Goal: Information Seeking & Learning: Learn about a topic

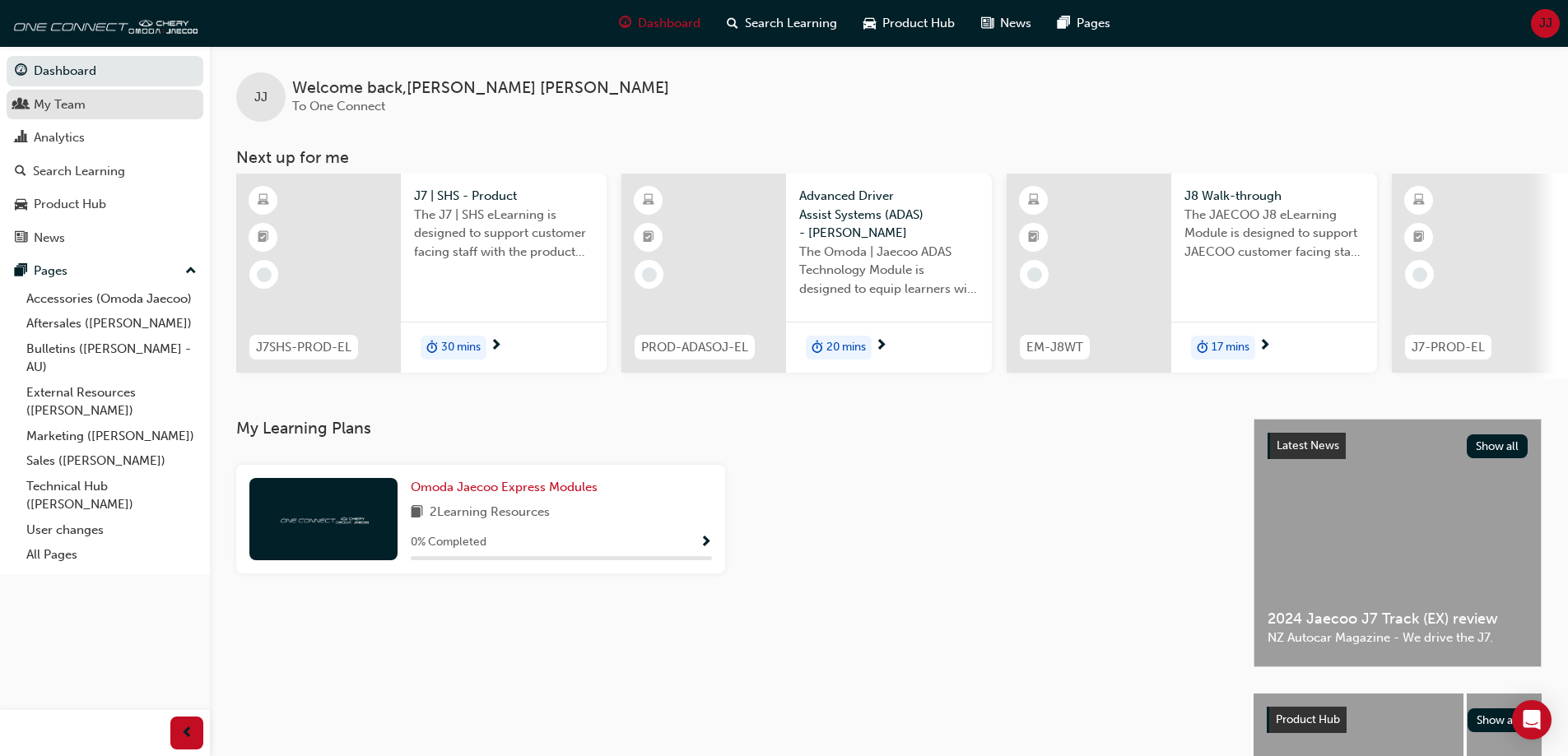
click at [66, 96] on div "My Team" at bounding box center [59, 105] width 52 height 19
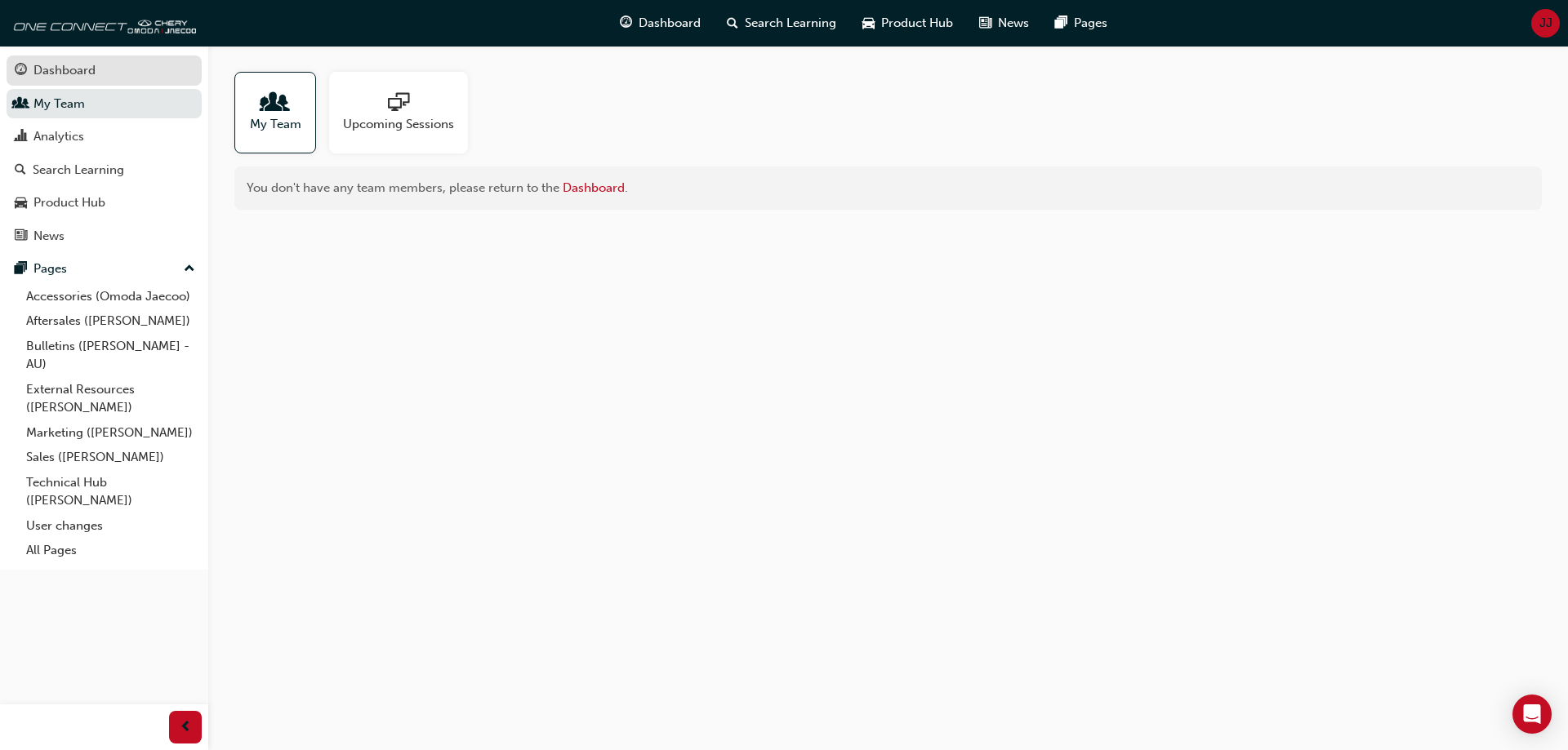
click at [75, 74] on div "Dashboard" at bounding box center [65, 70] width 62 height 19
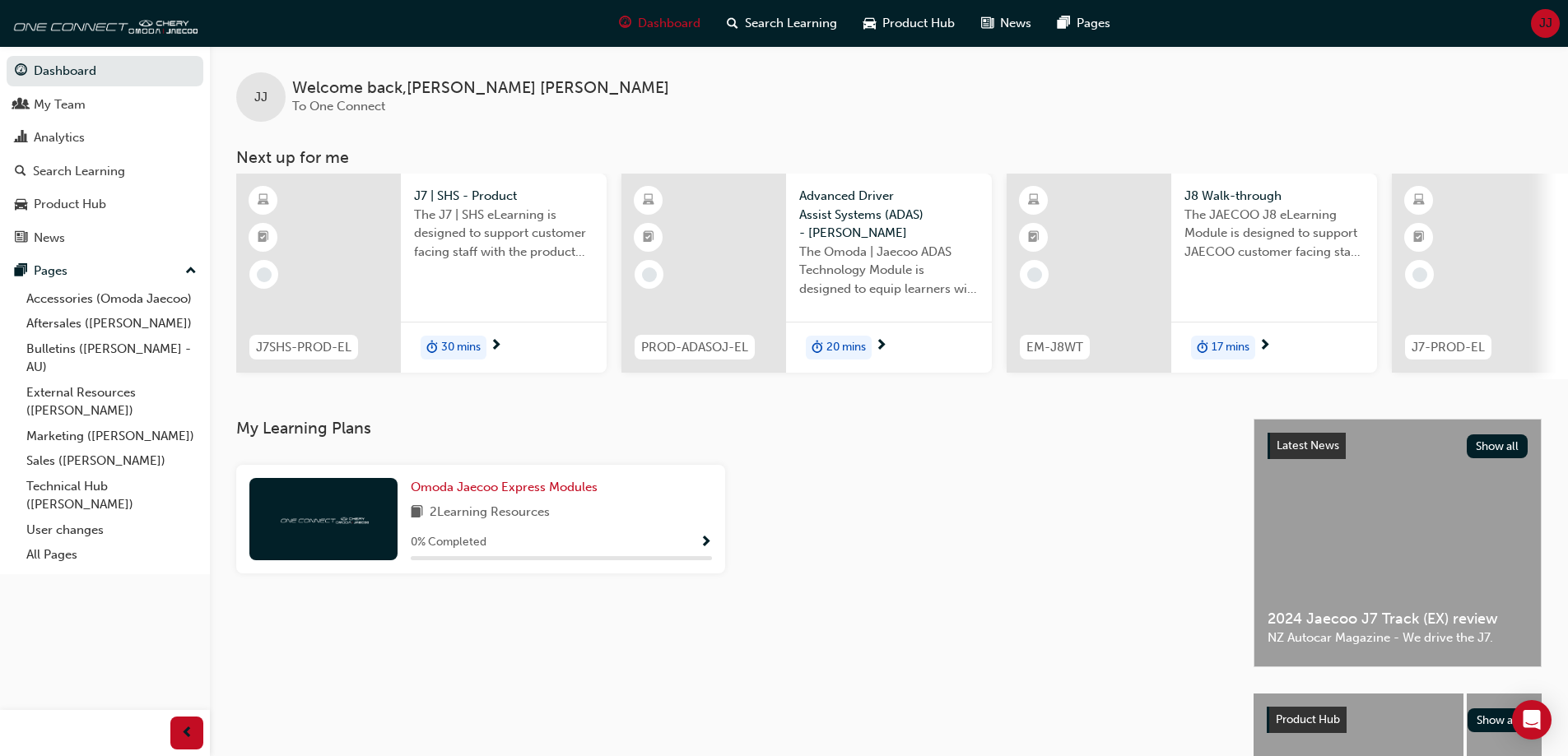
click at [606, 524] on div "2 Learning Resources" at bounding box center [562, 513] width 301 height 21
click at [558, 492] on span "Omoda Jaecoo Express Modules" at bounding box center [504, 488] width 187 height 15
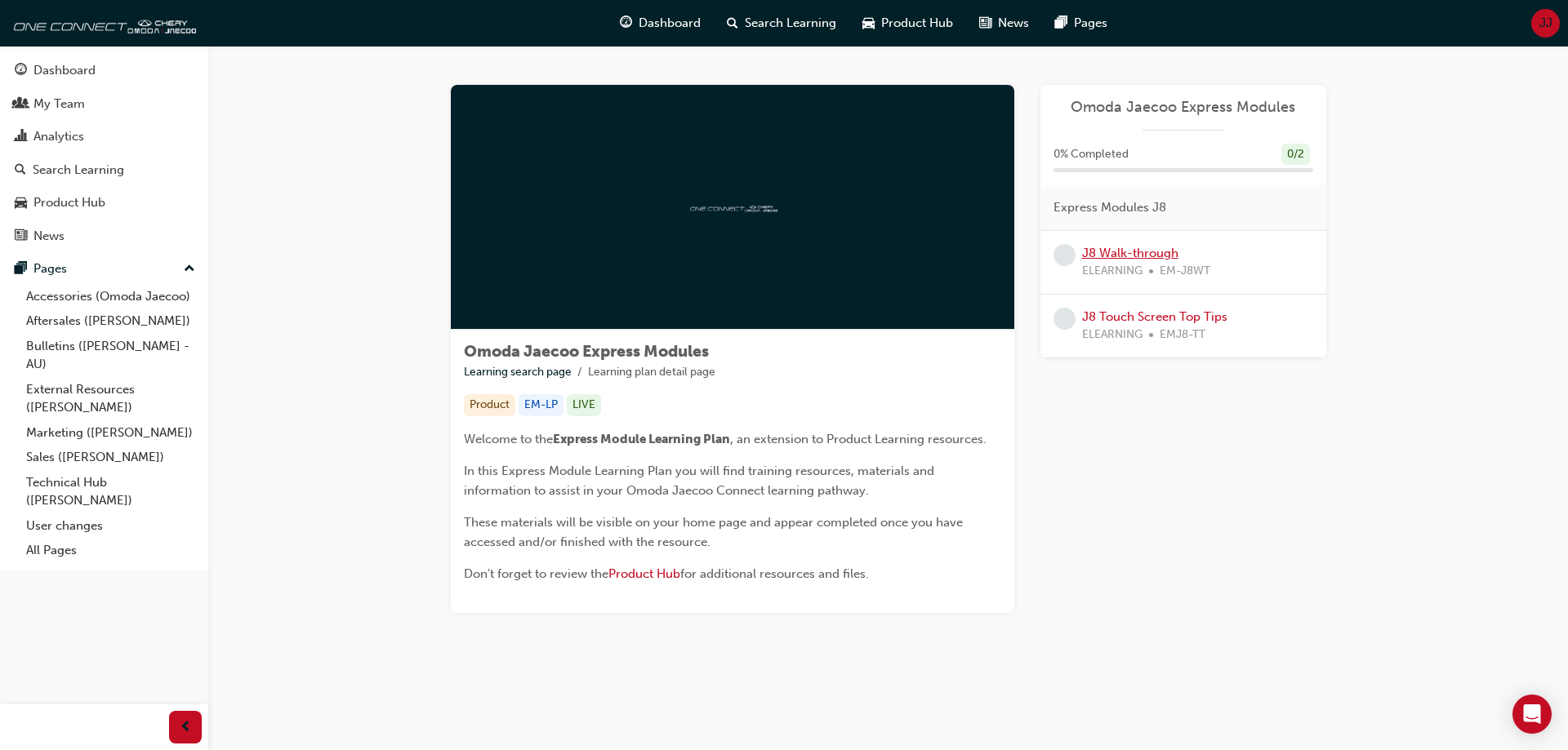
click at [1165, 251] on link "J8 Walk-through" at bounding box center [1130, 253] width 96 height 15
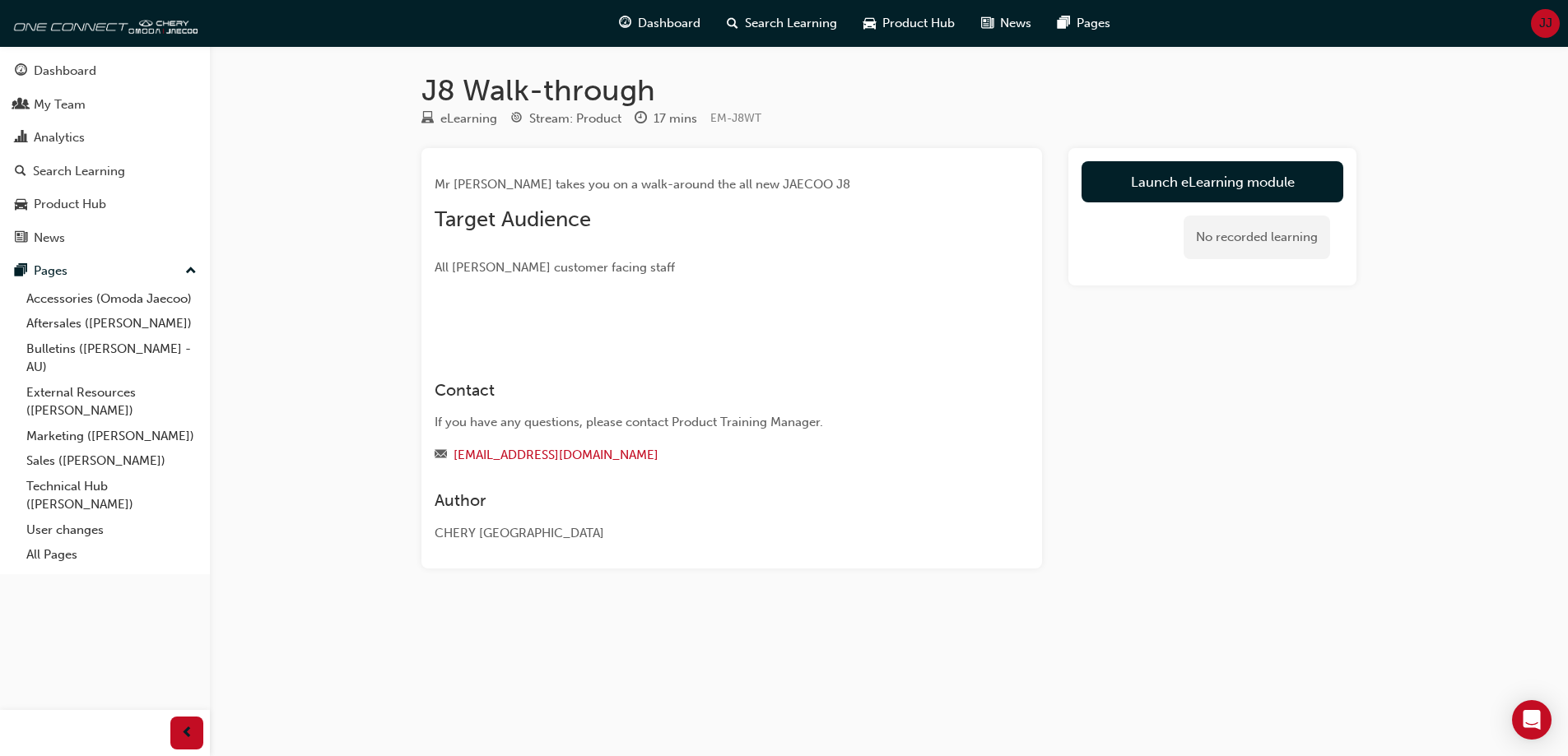
click at [435, 324] on img at bounding box center [435, 324] width 0 height 0
click at [1196, 192] on link "Launch eLearning module" at bounding box center [1212, 182] width 262 height 41
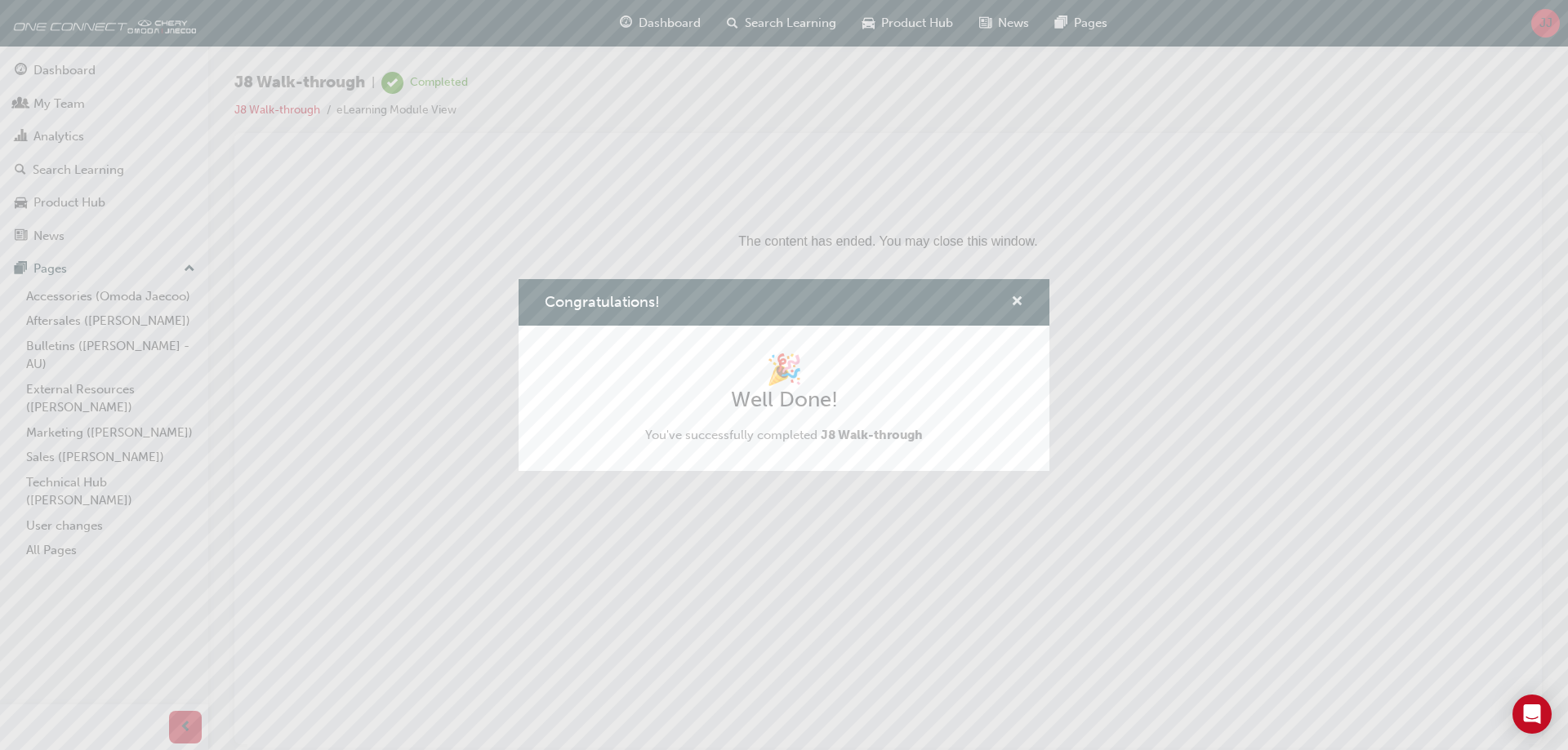
click at [1014, 305] on span "cross-icon" at bounding box center [1016, 303] width 12 height 15
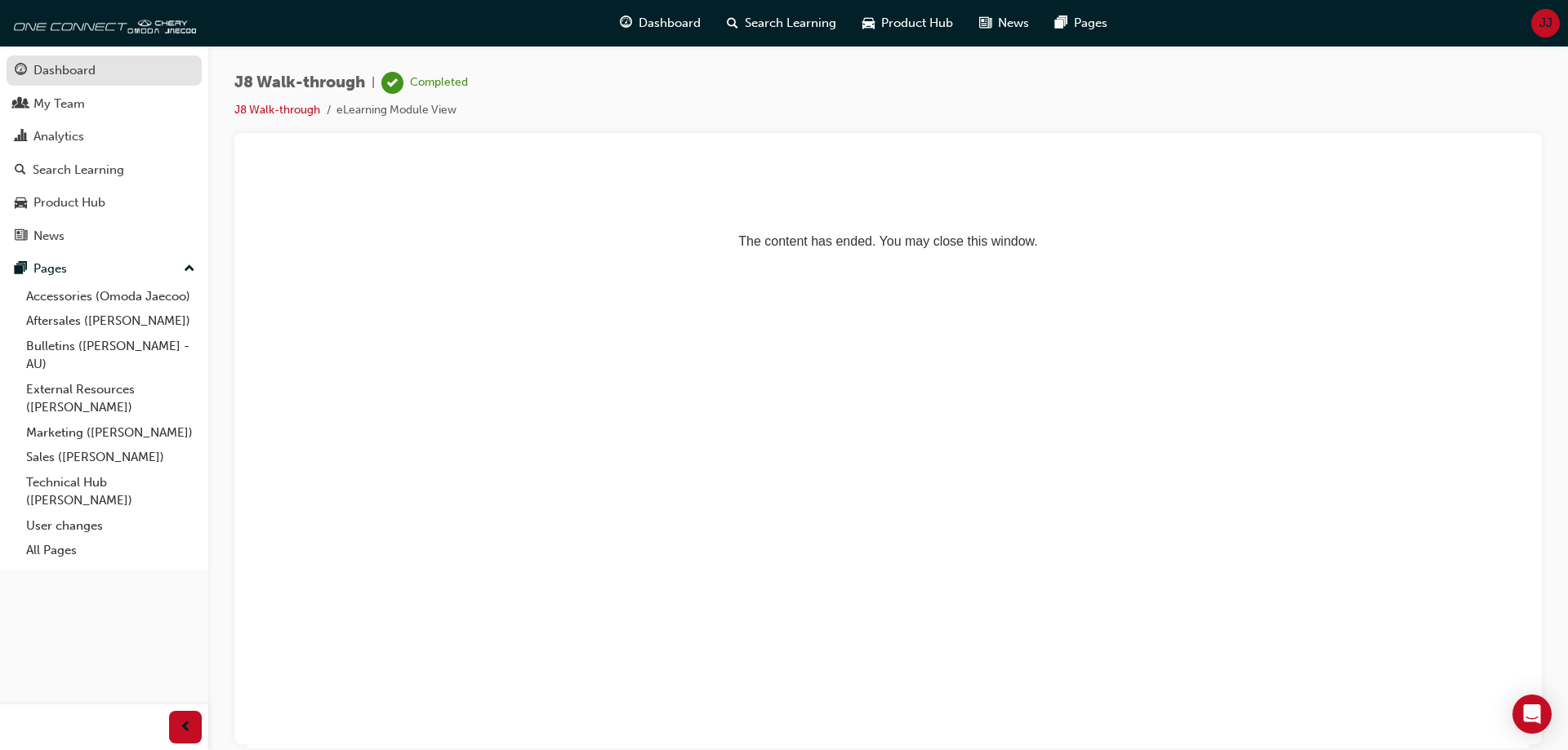
click at [63, 69] on div "Dashboard" at bounding box center [65, 70] width 62 height 19
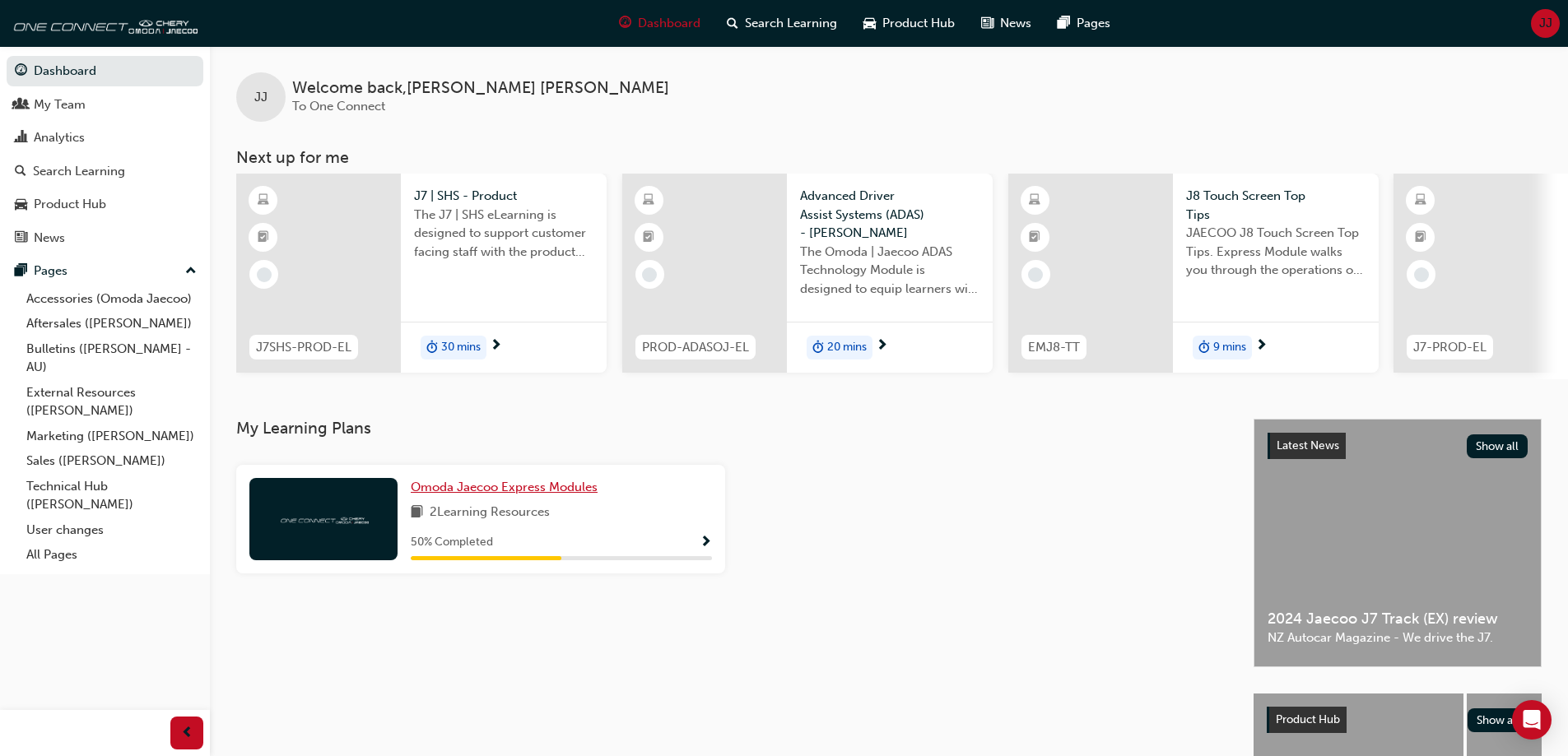
click at [503, 495] on span "Omoda Jaecoo Express Modules" at bounding box center [504, 488] width 187 height 15
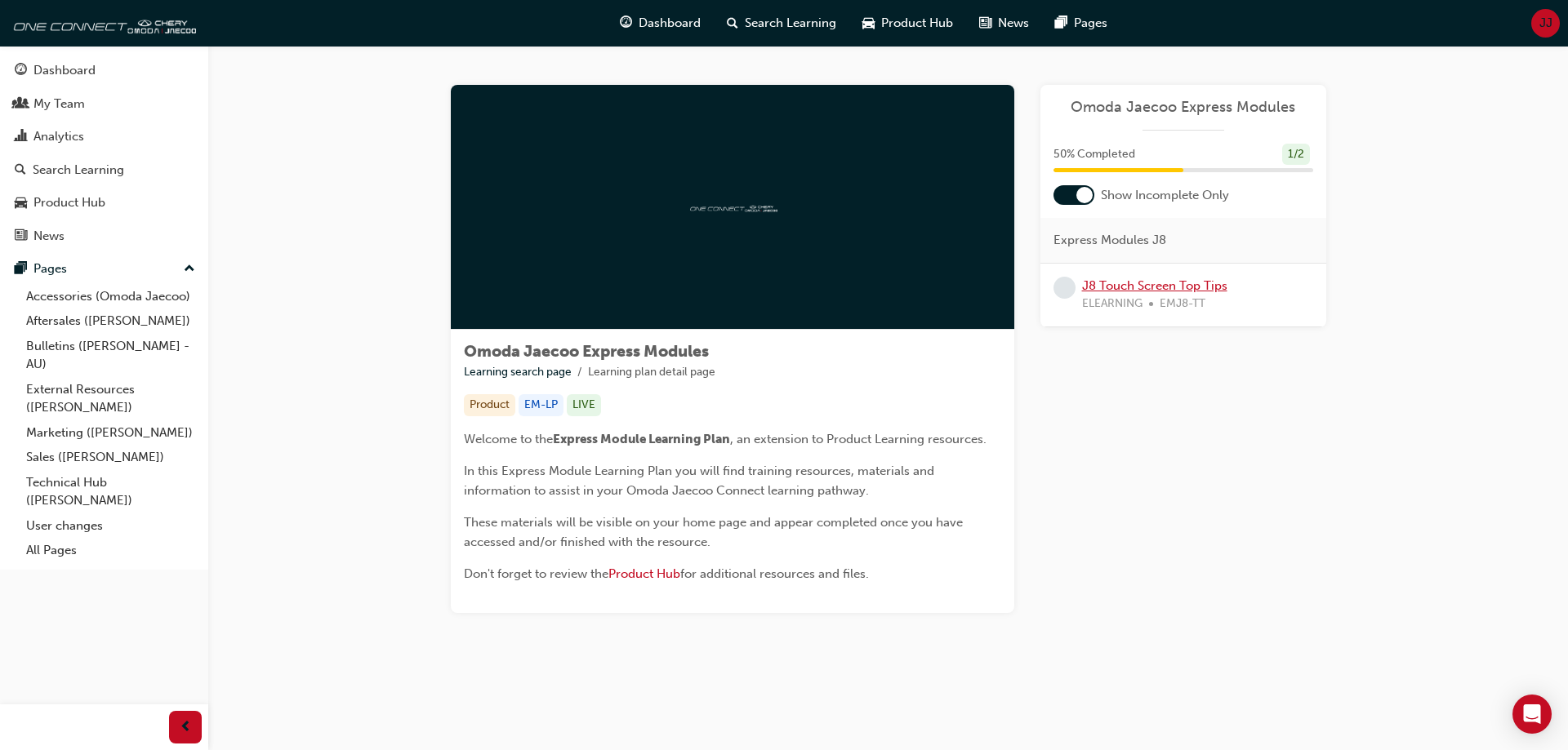
click at [1112, 283] on link "J8 Touch Screen Top Tips" at bounding box center [1155, 286] width 145 height 15
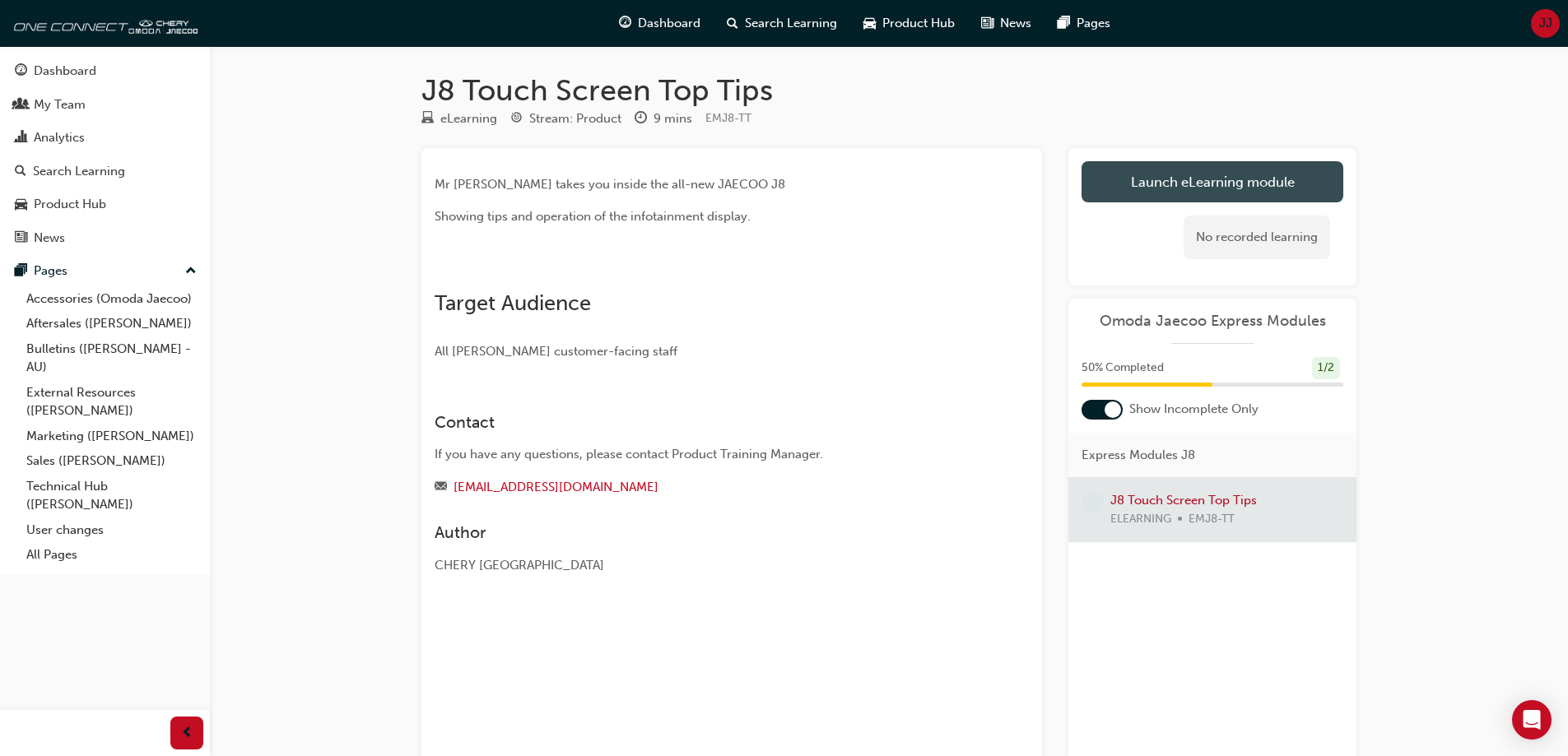
click at [1173, 180] on link "Launch eLearning module" at bounding box center [1212, 182] width 262 height 41
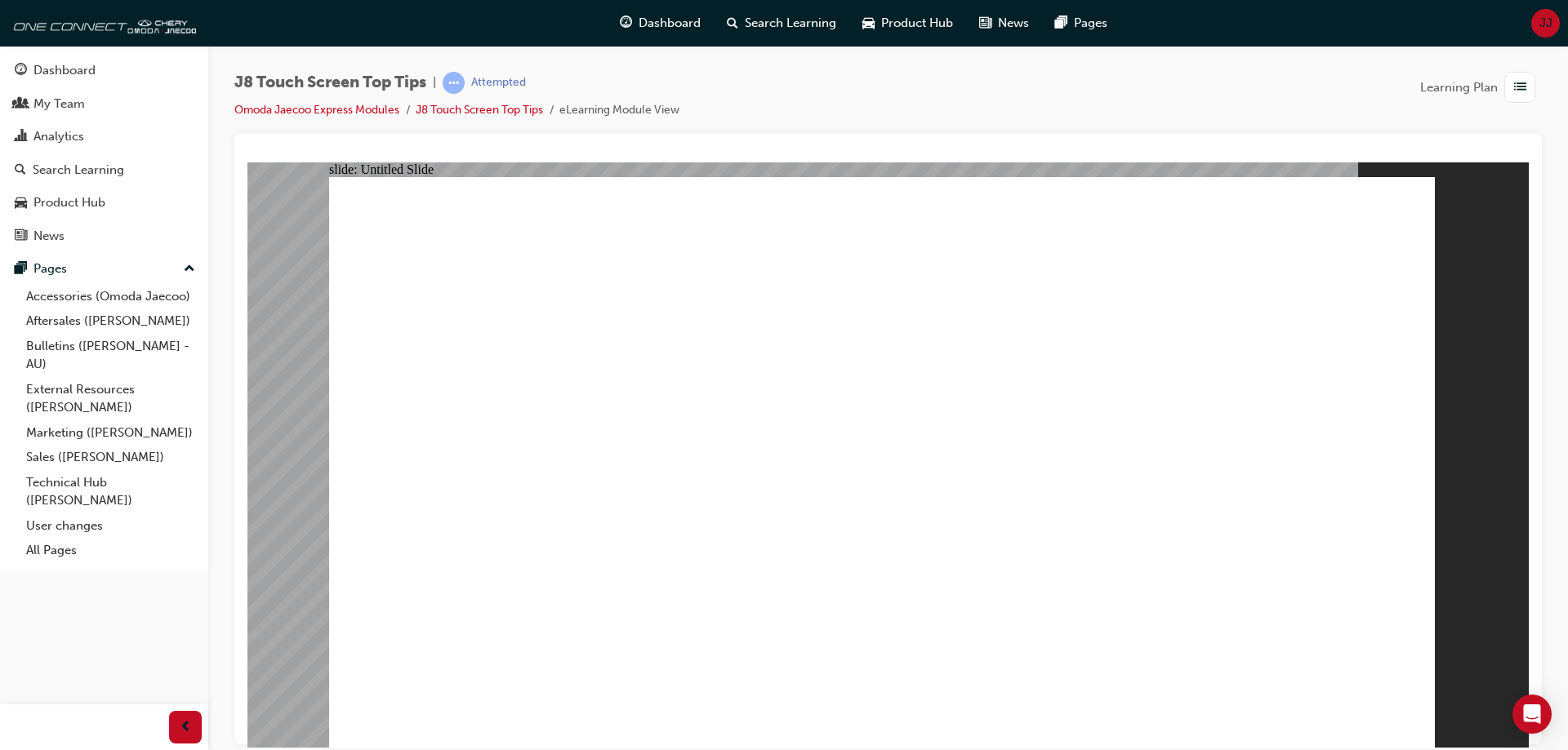
drag, startPoint x: 1356, startPoint y: 689, endPoint x: 1356, endPoint y: 670, distance: 19.0
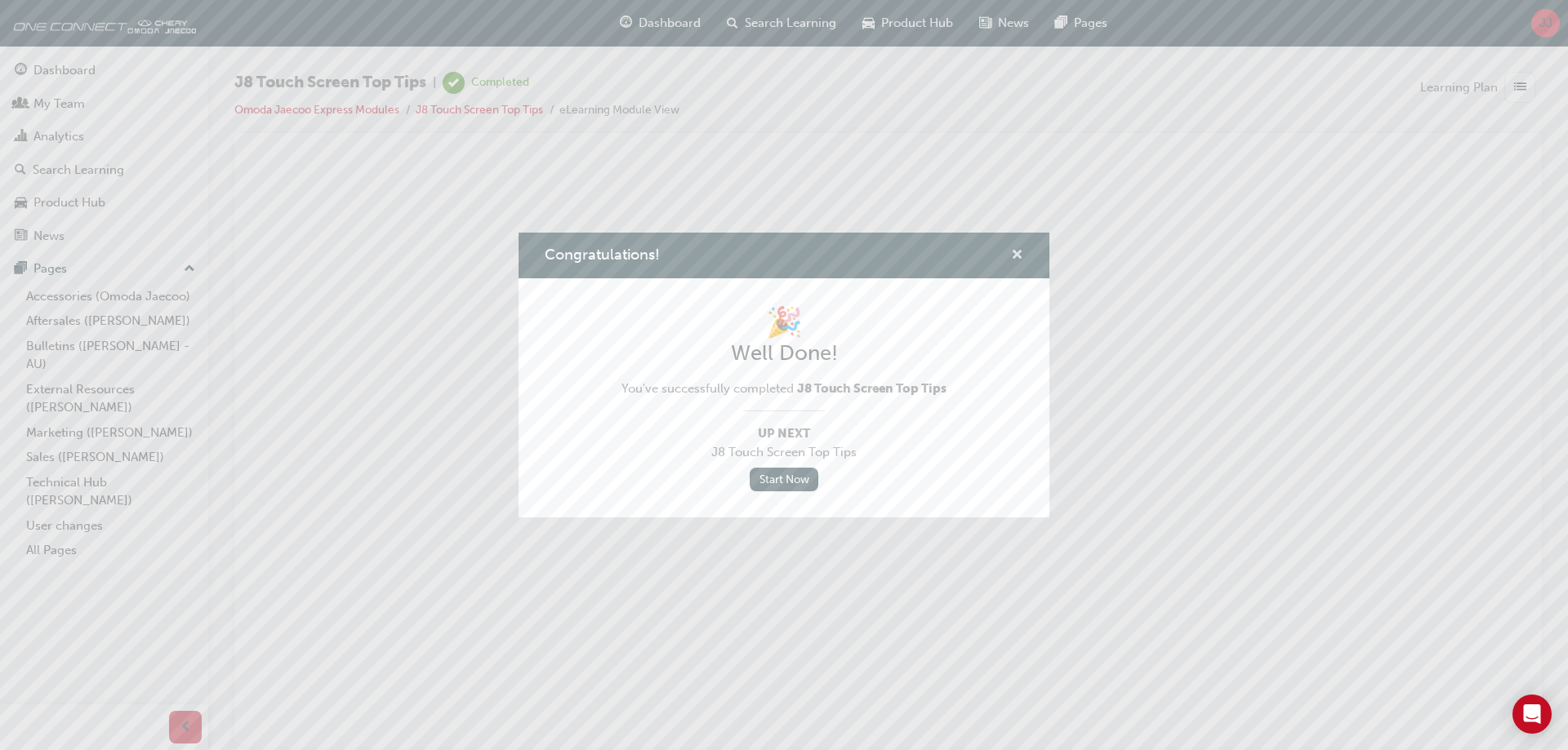
click at [1011, 257] on span "cross-icon" at bounding box center [1016, 257] width 12 height 15
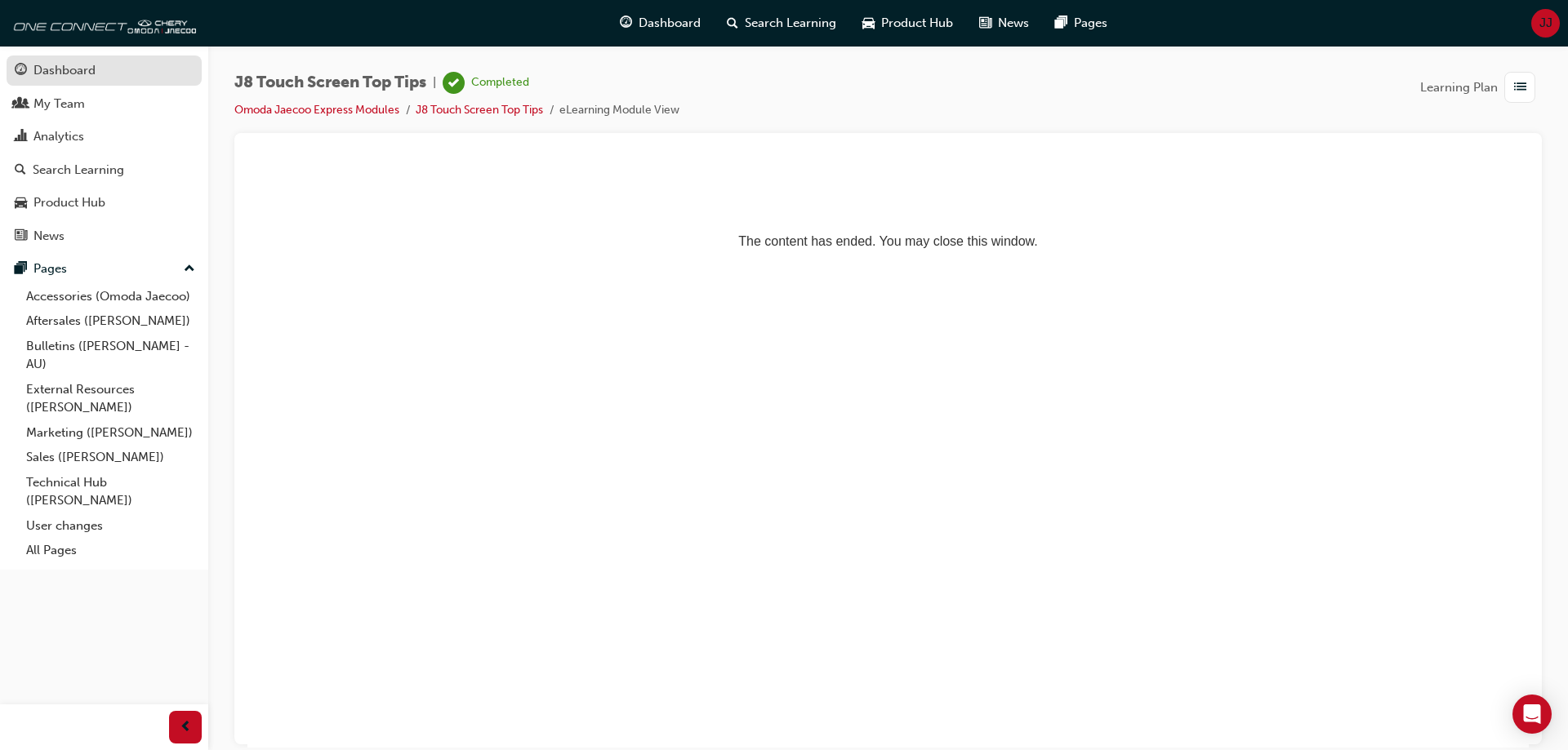
click at [60, 73] on div "Dashboard" at bounding box center [65, 70] width 62 height 19
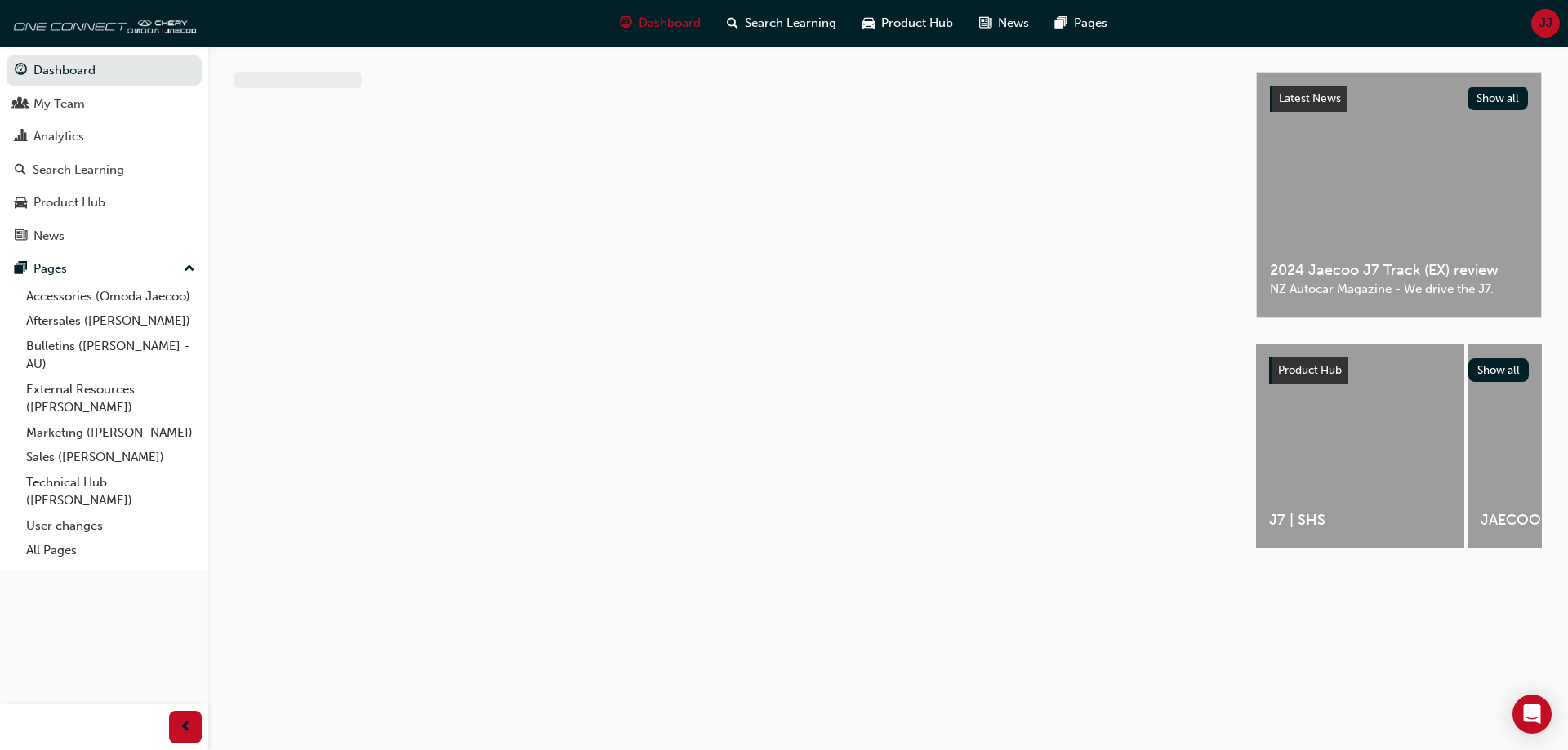
click at [1535, 15] on div "JJ" at bounding box center [1545, 23] width 29 height 29
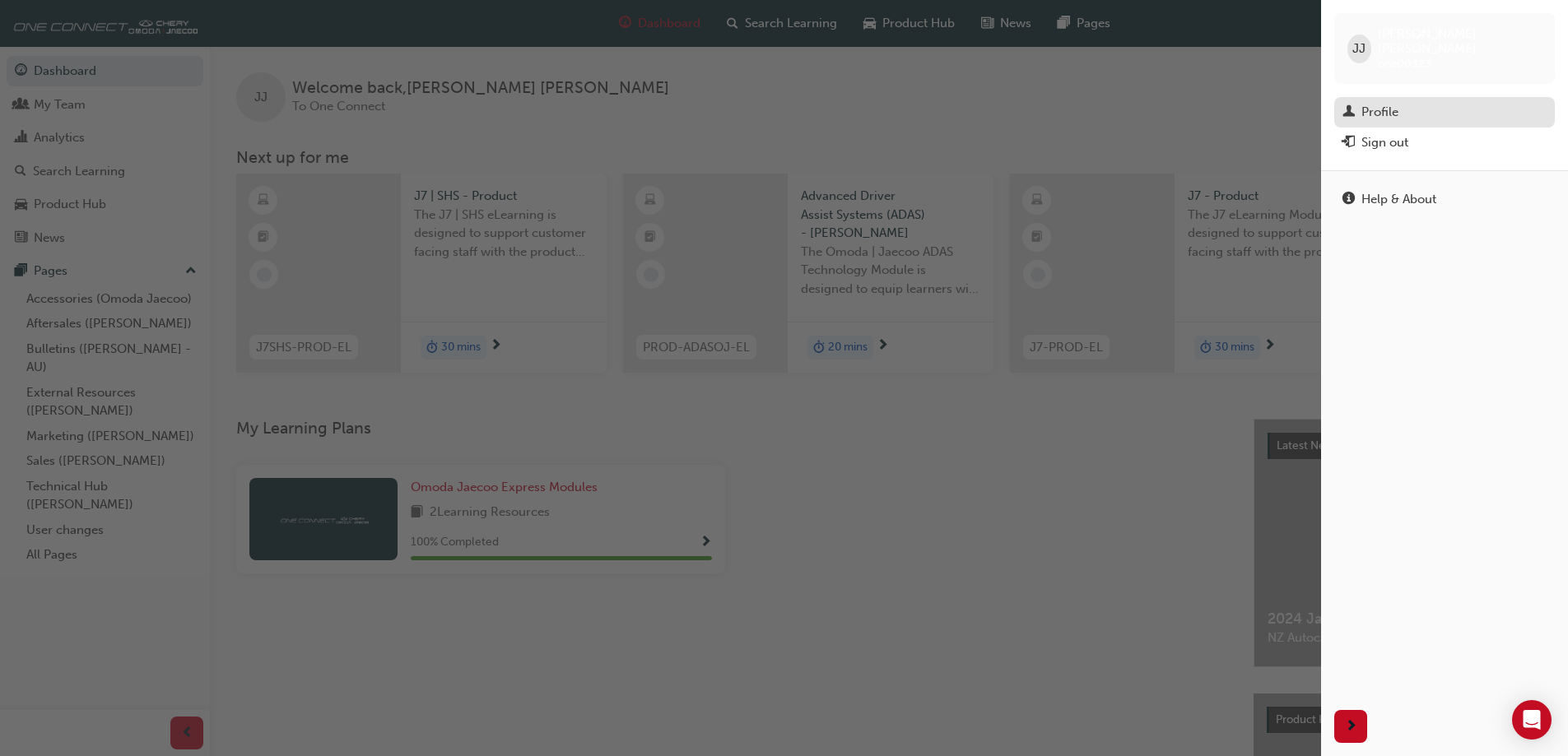
click at [1378, 103] on div "Profile" at bounding box center [1379, 112] width 37 height 19
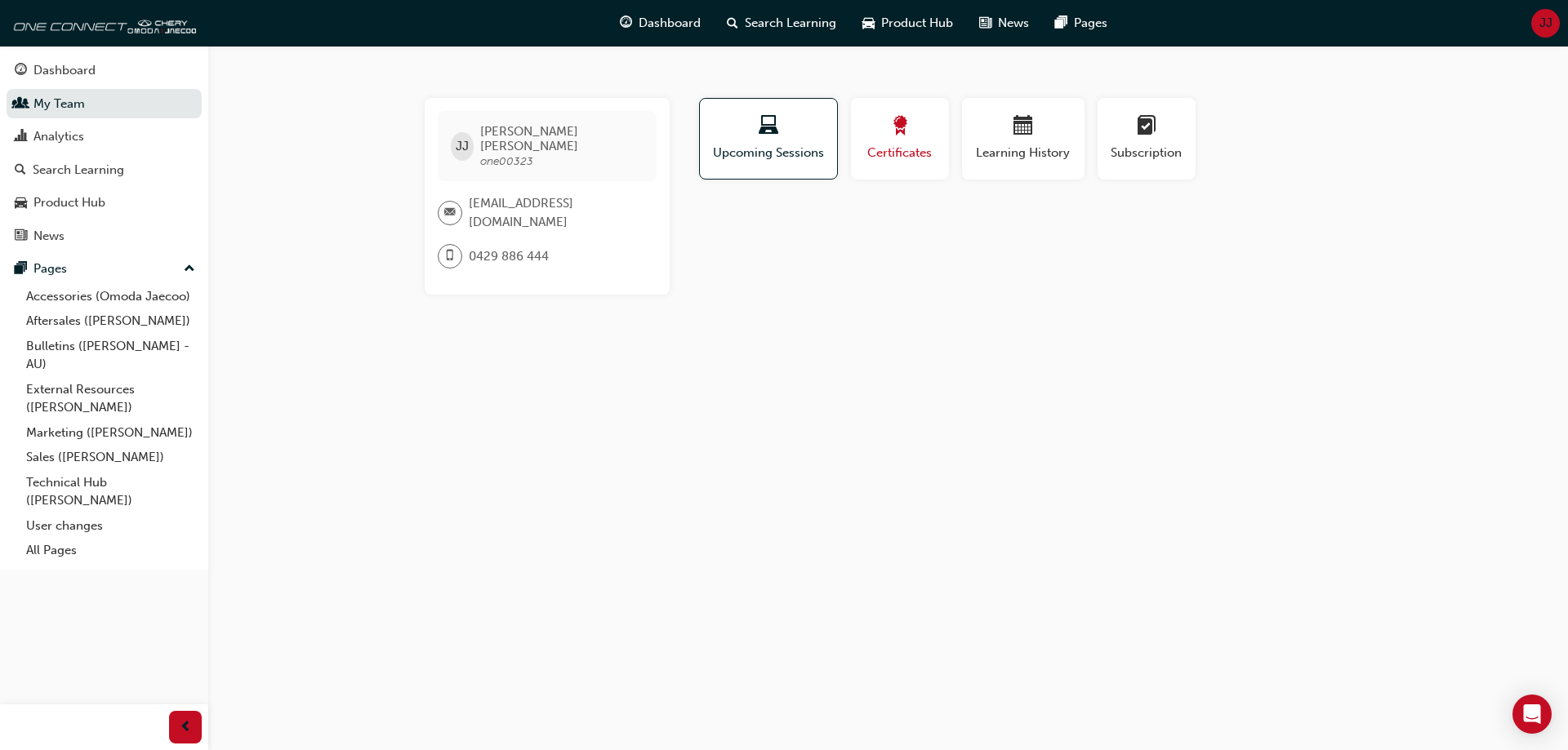
click at [906, 138] on span "award-icon" at bounding box center [900, 127] width 20 height 22
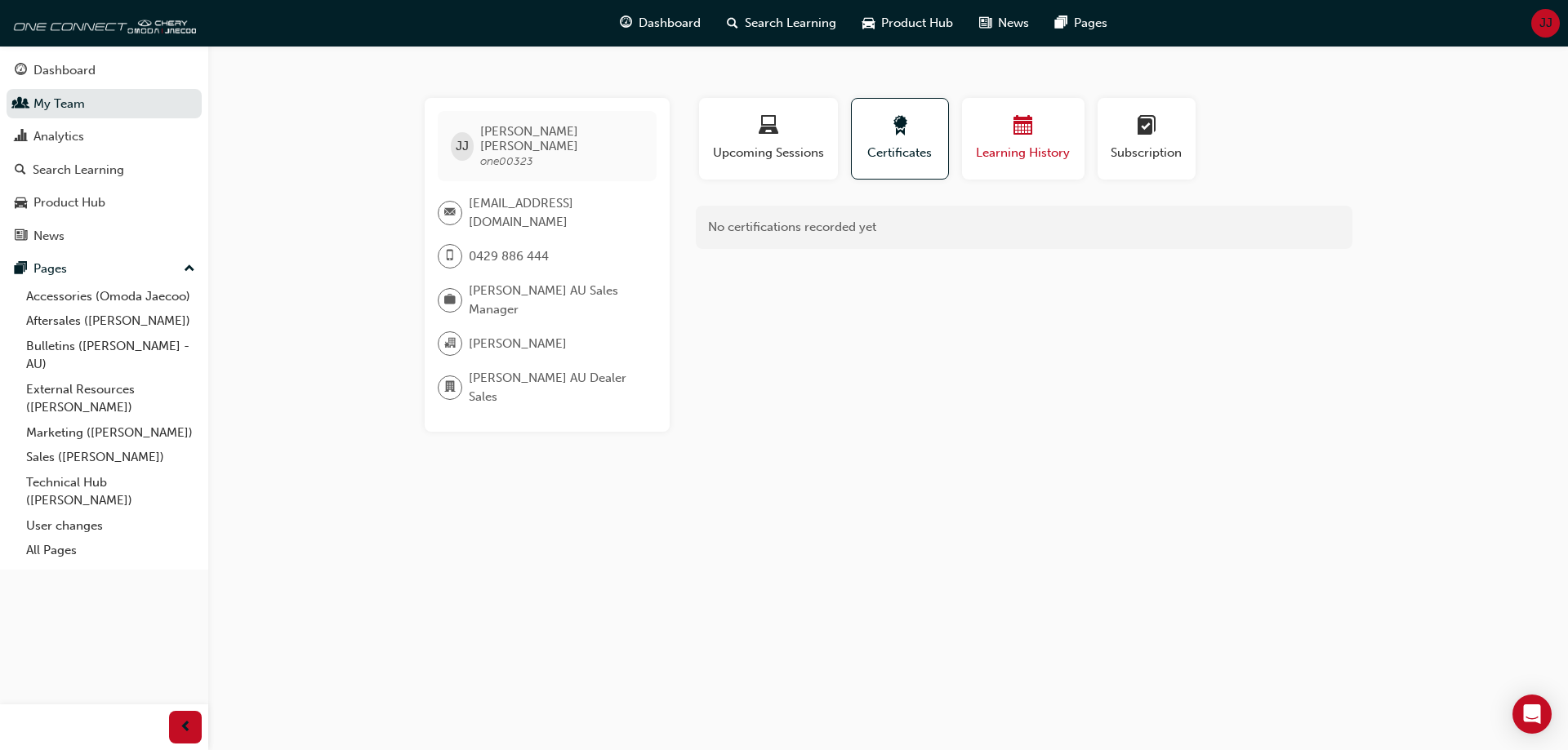
click at [1000, 142] on div "Learning History" at bounding box center [1023, 139] width 98 height 47
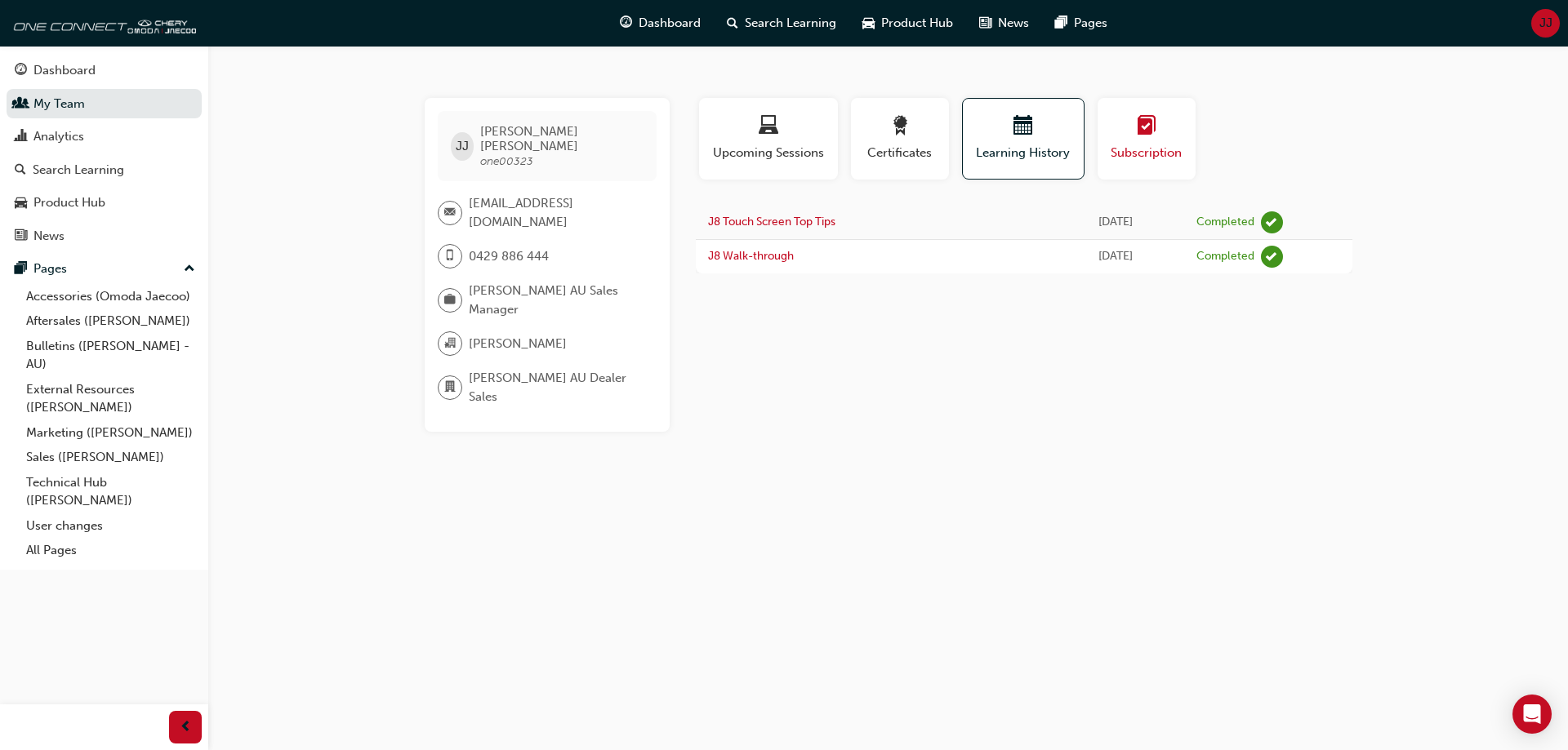
click at [1120, 137] on div "button" at bounding box center [1146, 128] width 74 height 25
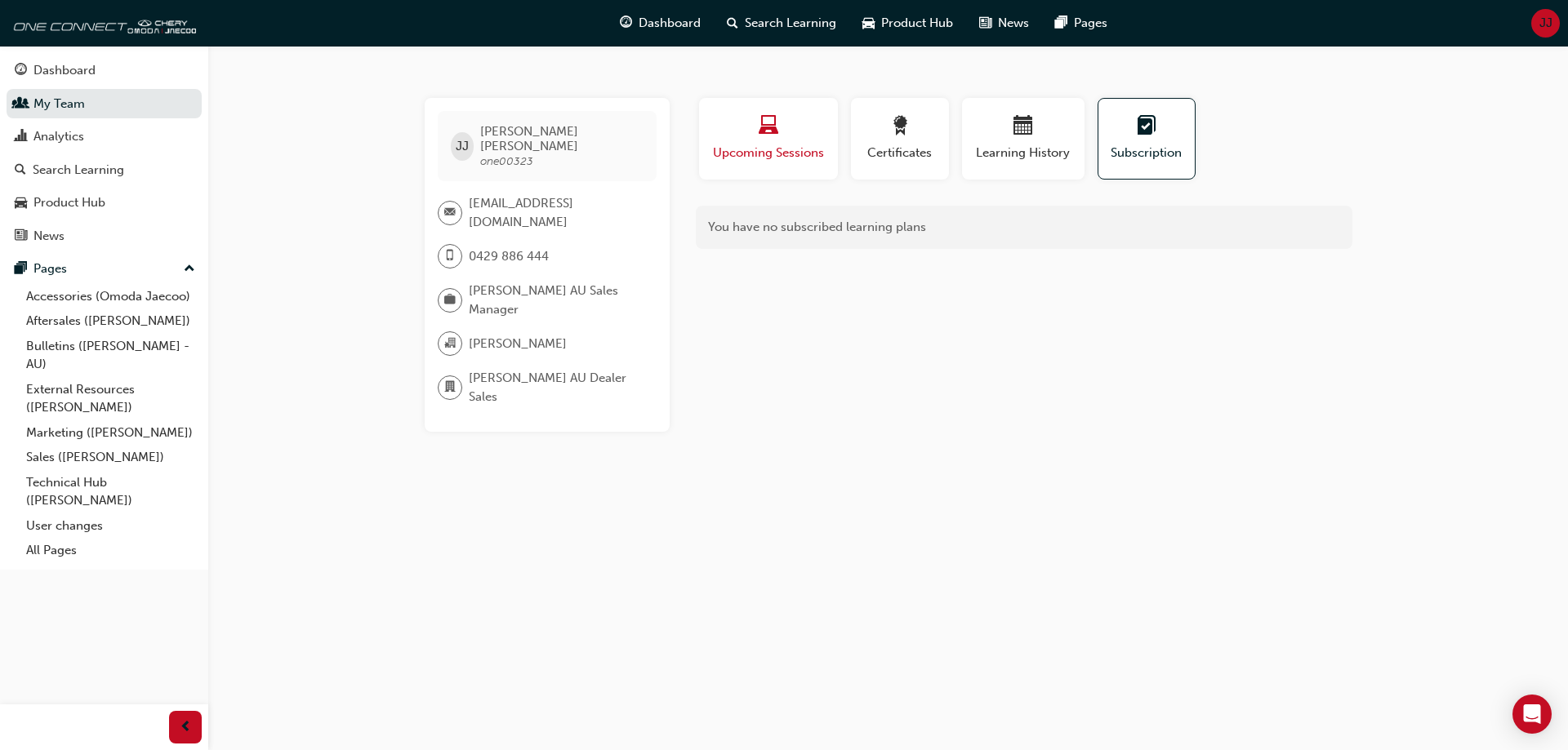
click at [760, 146] on span "Upcoming Sessions" at bounding box center [768, 153] width 114 height 19
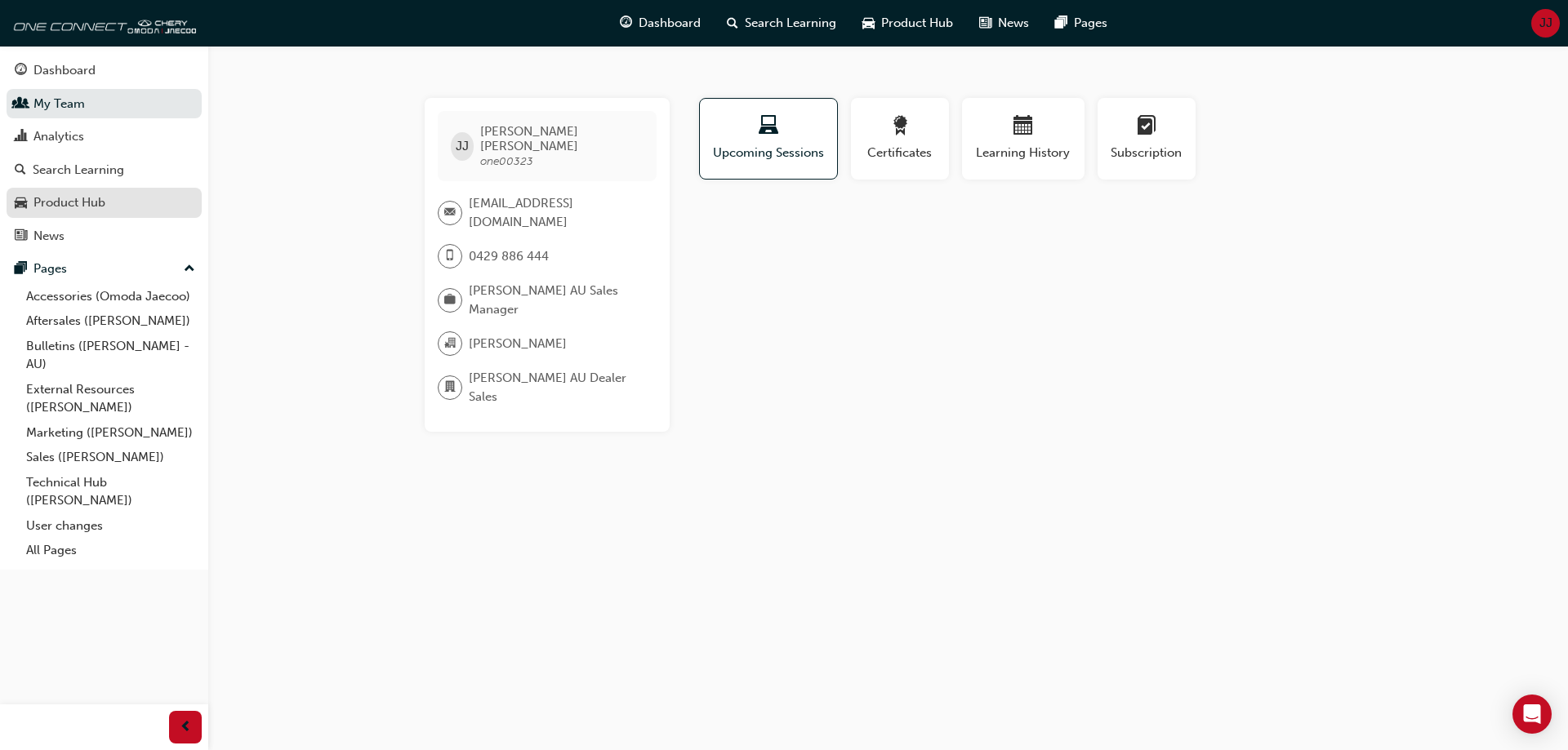
click at [51, 194] on div "Product Hub" at bounding box center [69, 203] width 72 height 19
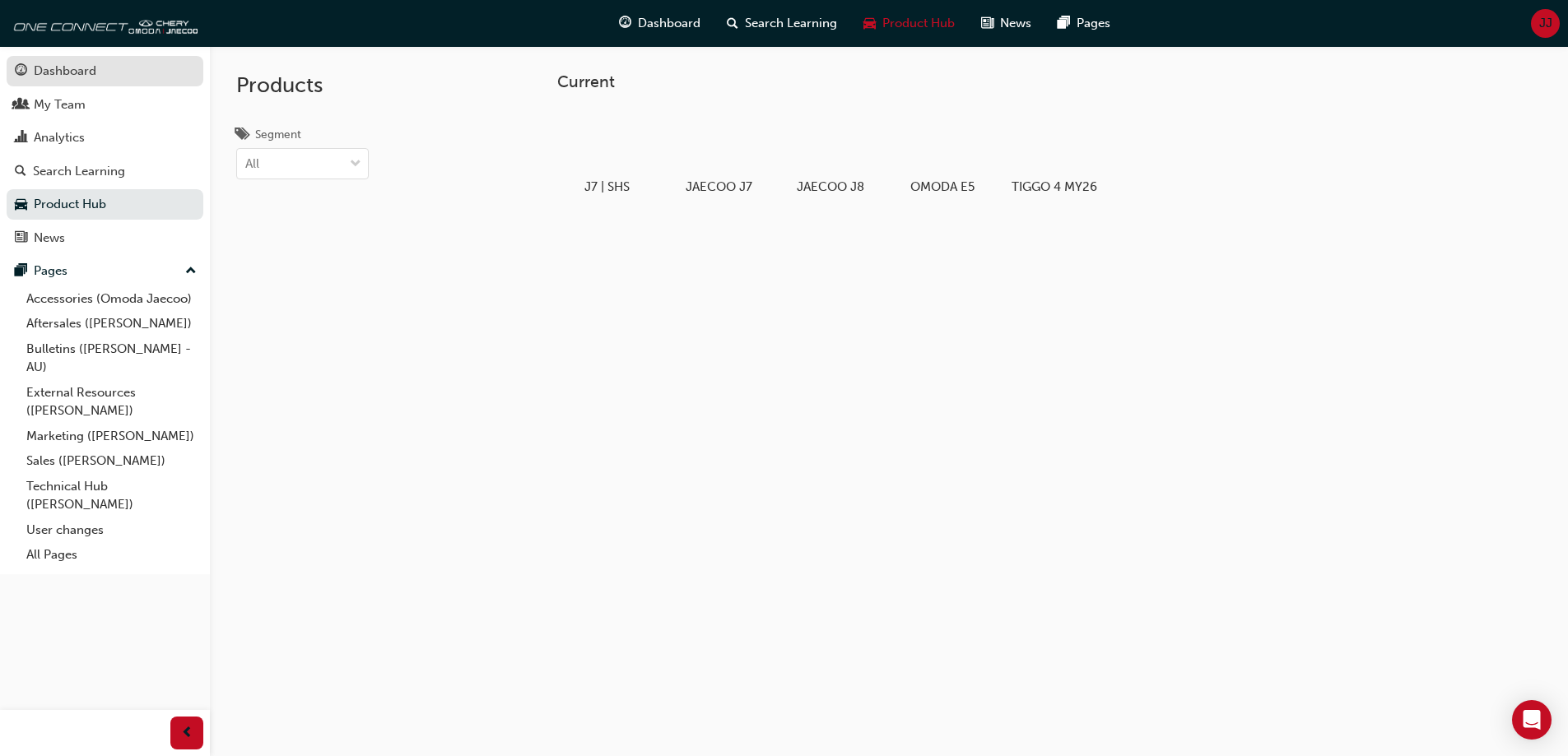
click at [75, 70] on div "Dashboard" at bounding box center [65, 71] width 63 height 19
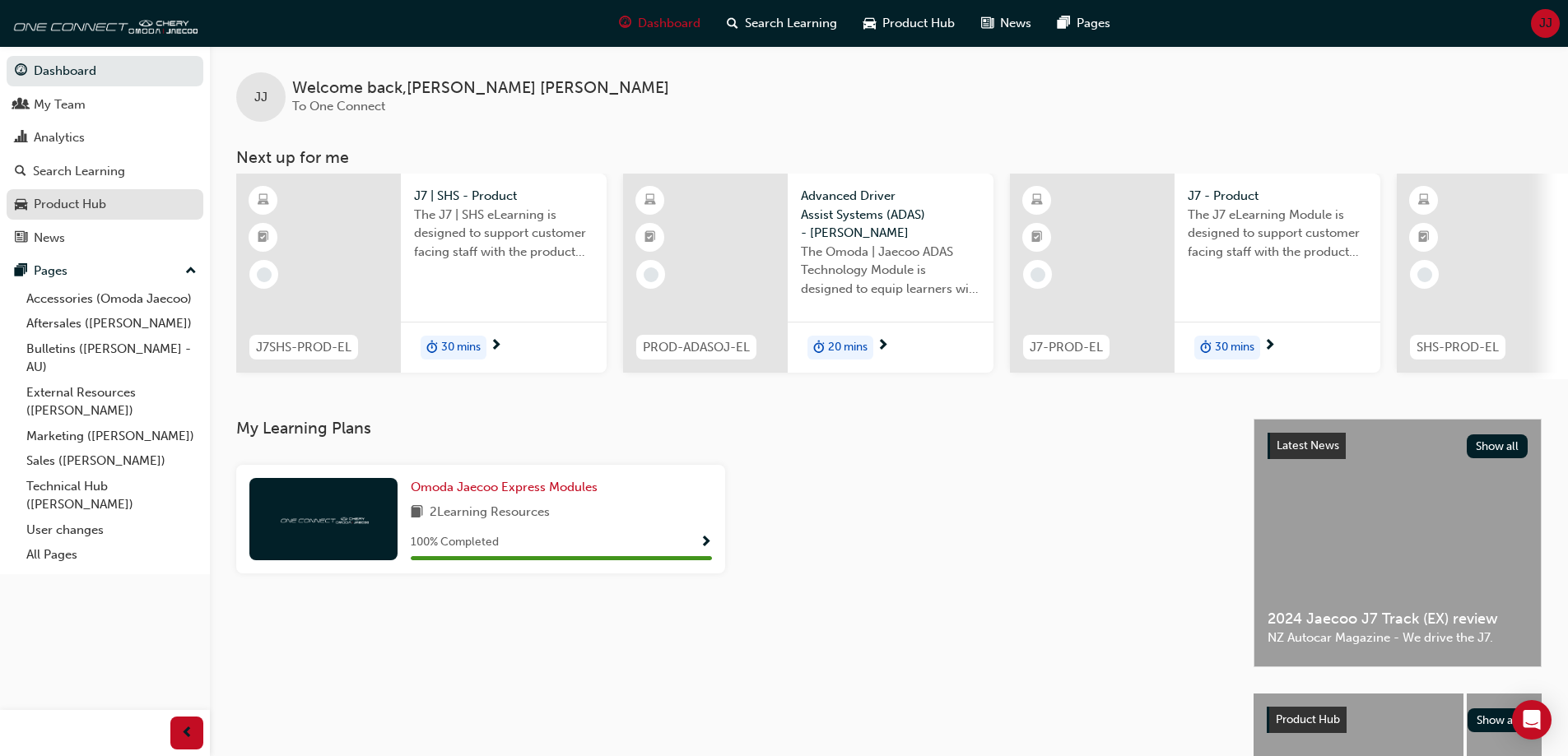
click at [89, 200] on div "Product Hub" at bounding box center [70, 204] width 72 height 19
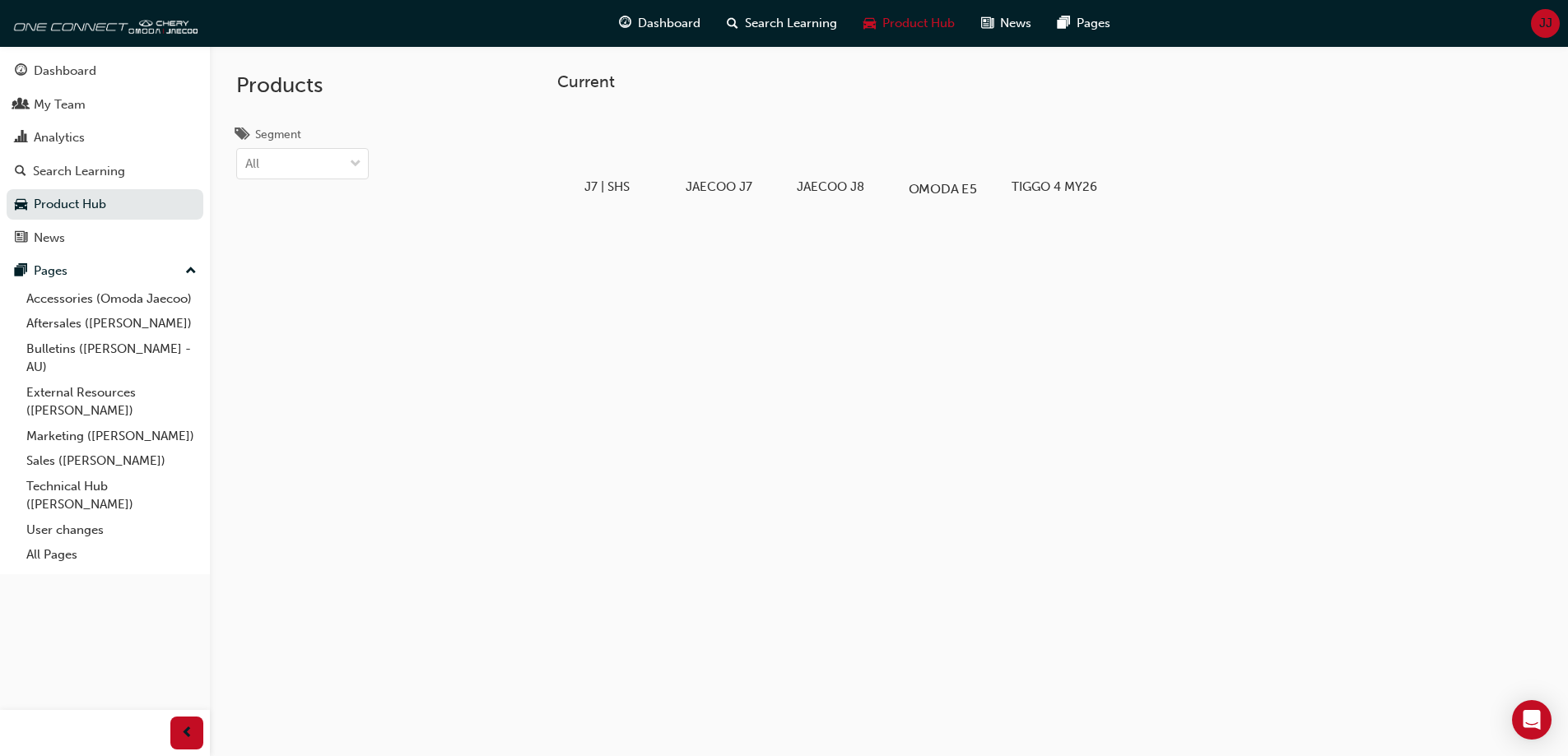
click at [943, 169] on div at bounding box center [941, 142] width 91 height 66
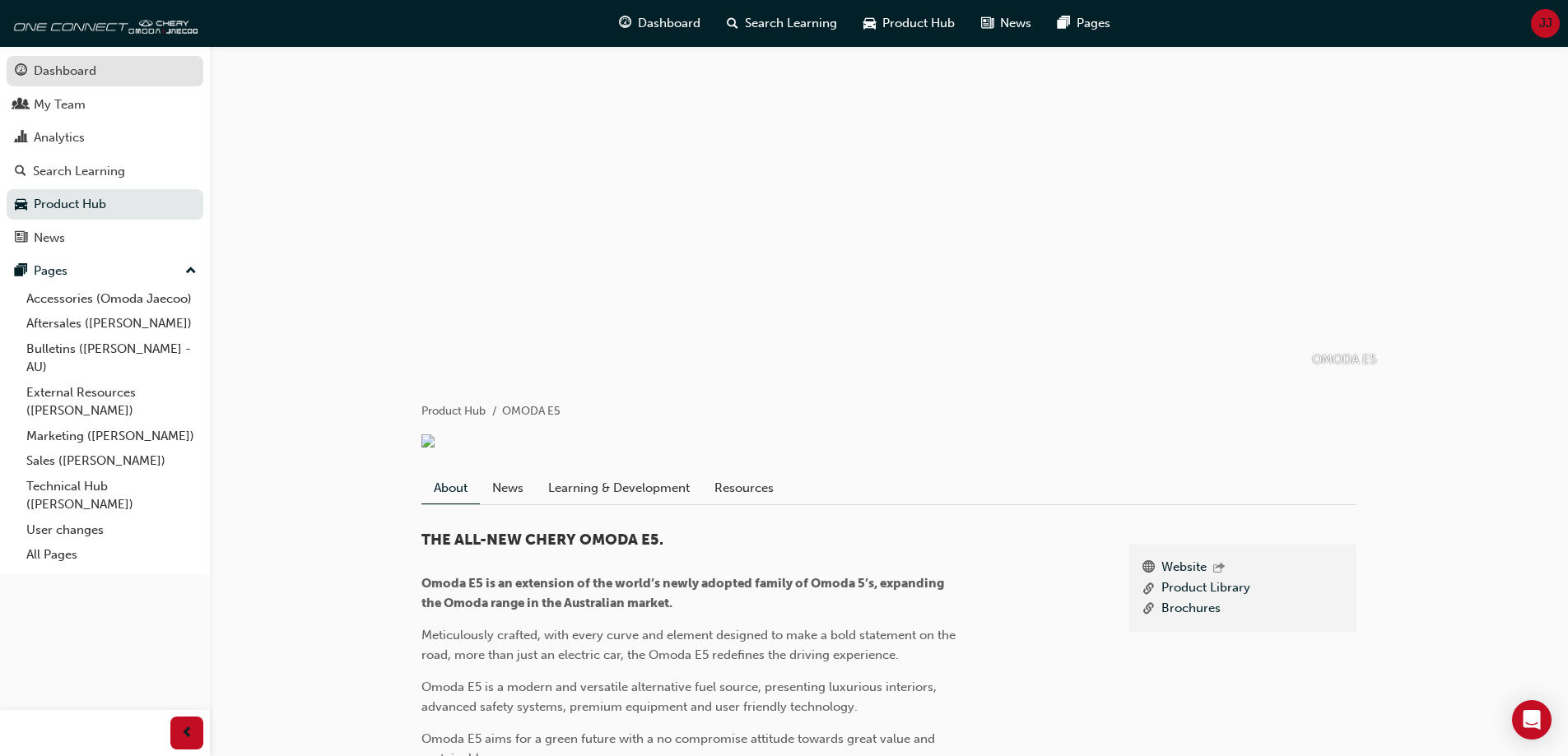
click at [71, 70] on div "Dashboard" at bounding box center [65, 71] width 63 height 19
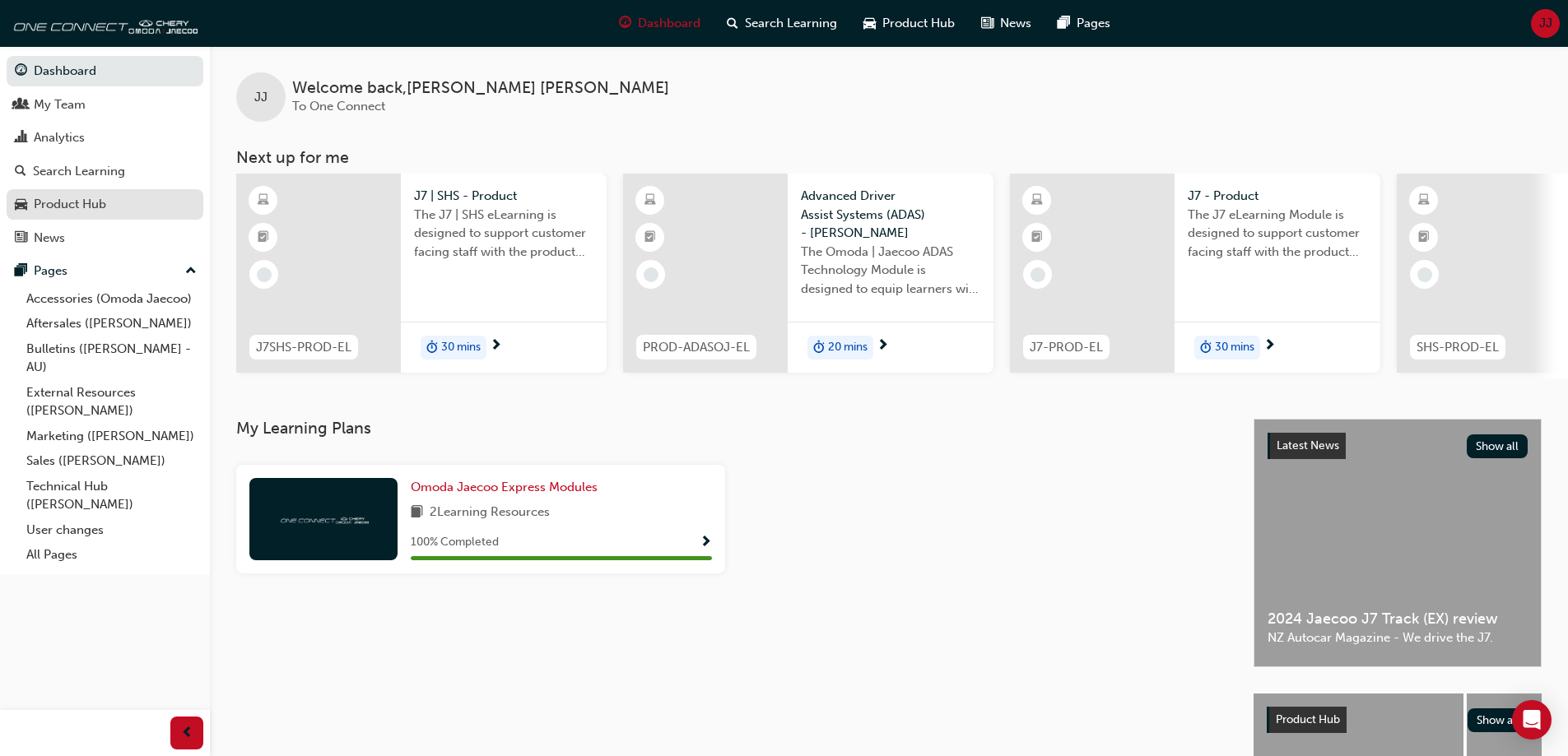
click at [68, 192] on link "Product Hub" at bounding box center [105, 204] width 197 height 30
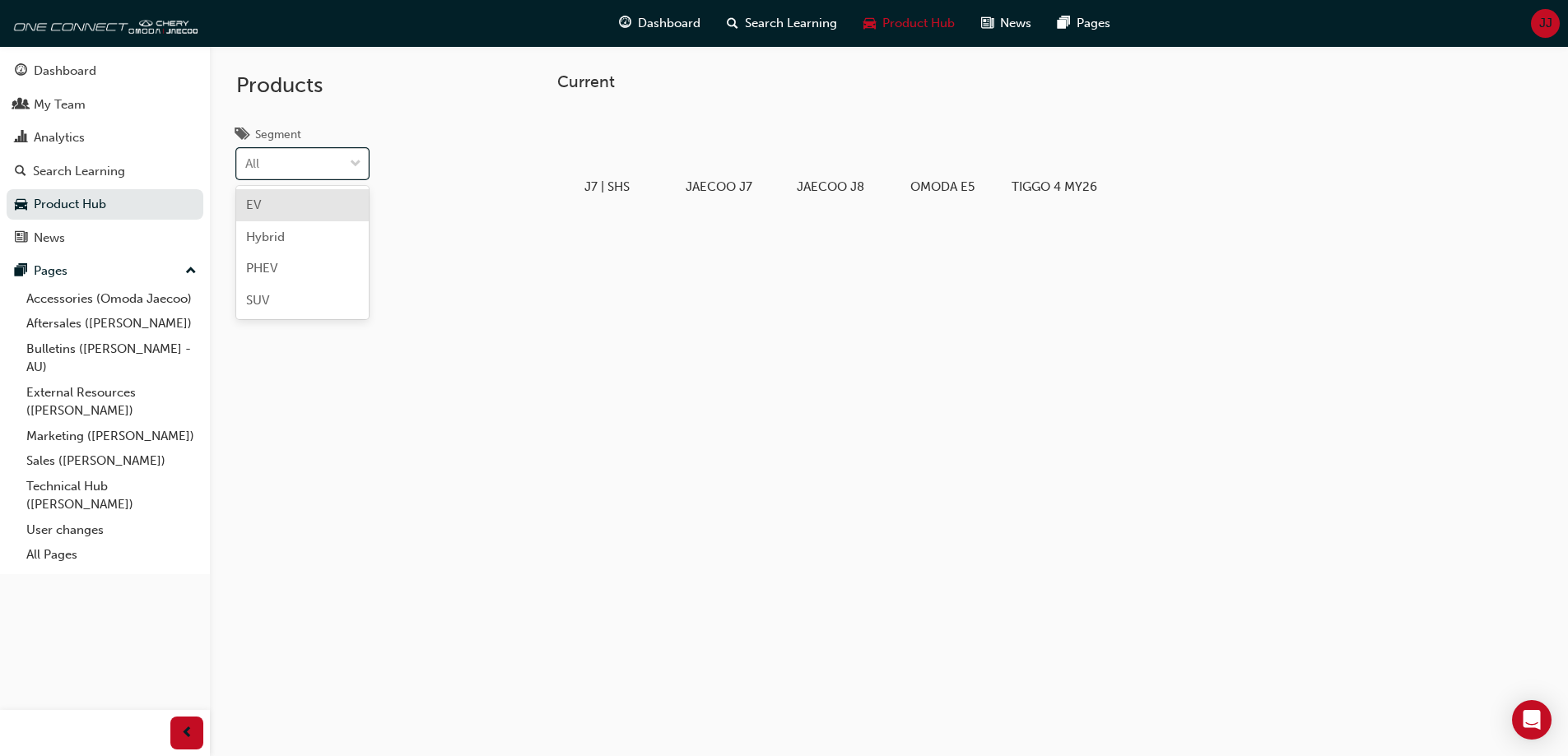
click at [356, 170] on span "down-icon" at bounding box center [356, 165] width 12 height 21
click at [247, 170] on input "Segment option EV focused, 1 of 4. 4 results available. Use Up and Down to choo…" at bounding box center [246, 163] width 2 height 14
click at [301, 264] on div "PHEV" at bounding box center [302, 268] width 133 height 32
click at [620, 133] on div at bounding box center [606, 142] width 91 height 66
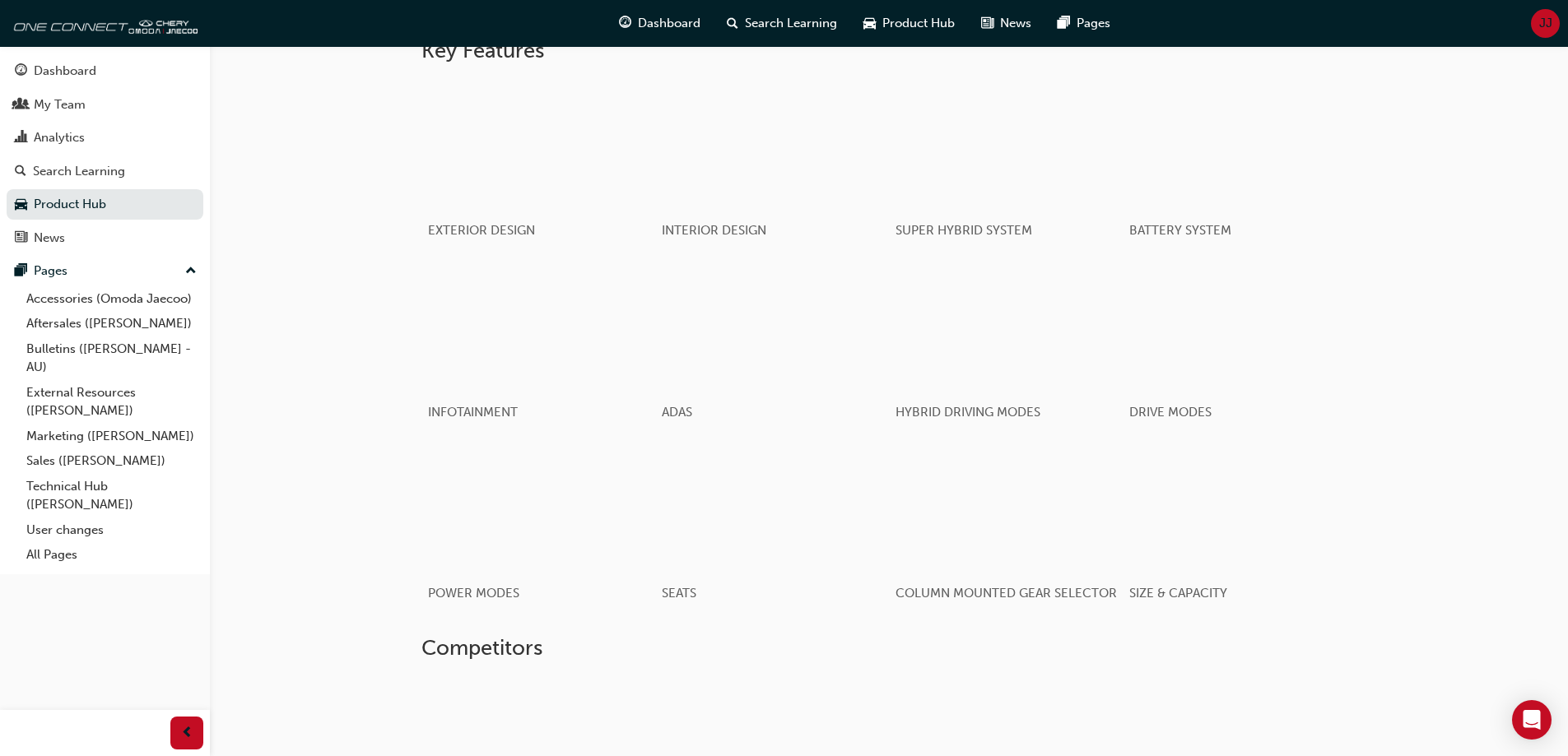
scroll to position [1070, 0]
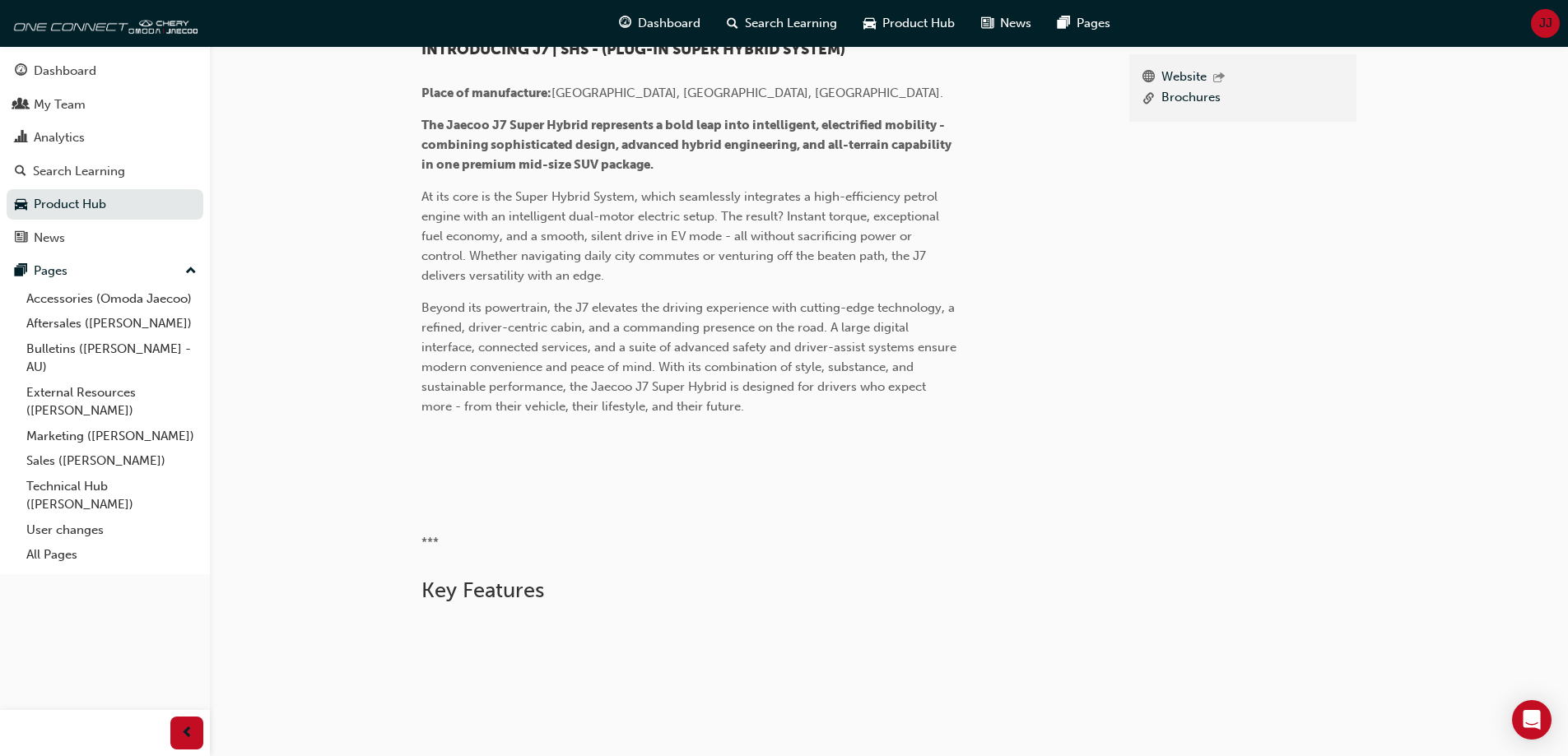
scroll to position [247, 0]
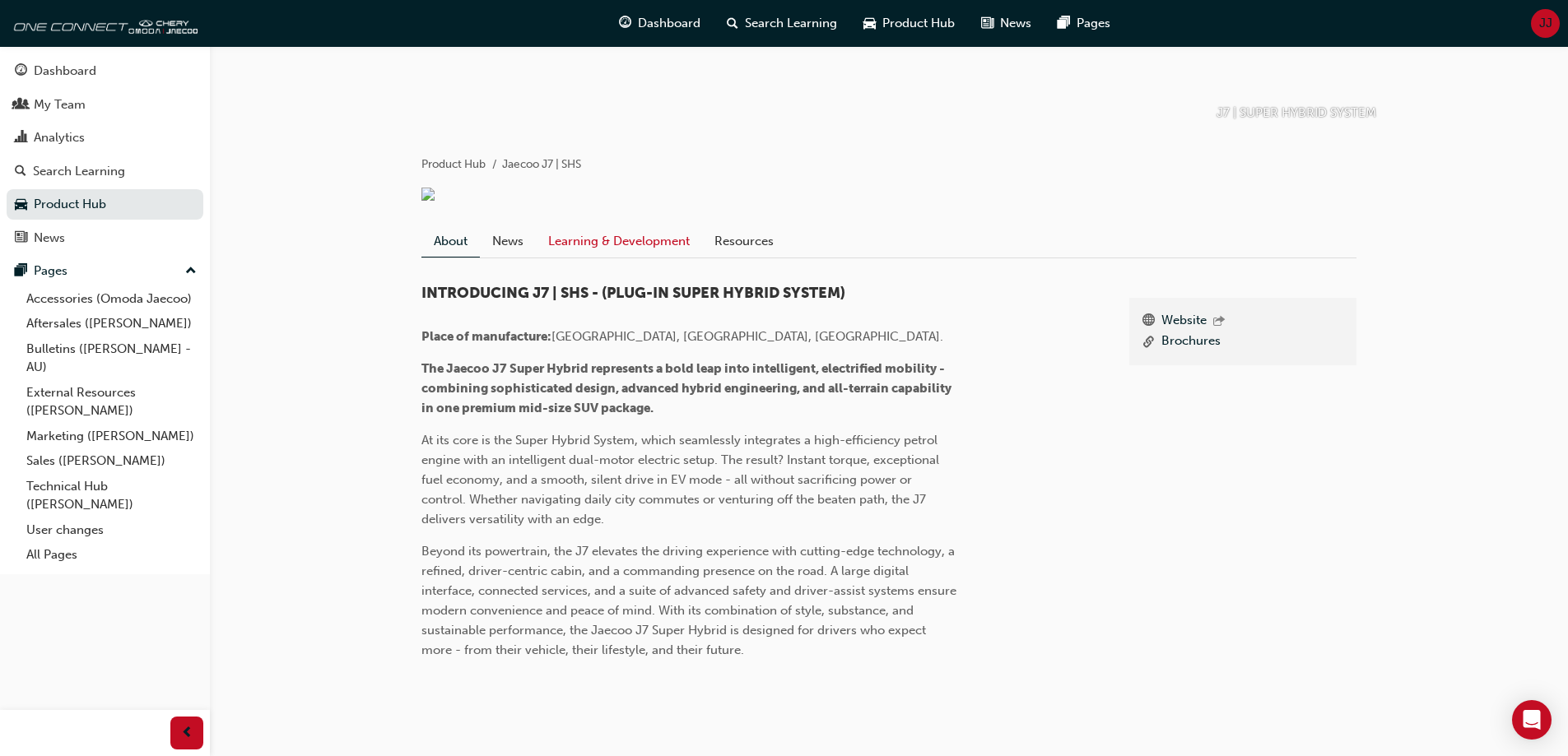
click at [630, 257] on link "Learning & Development" at bounding box center [619, 241] width 166 height 31
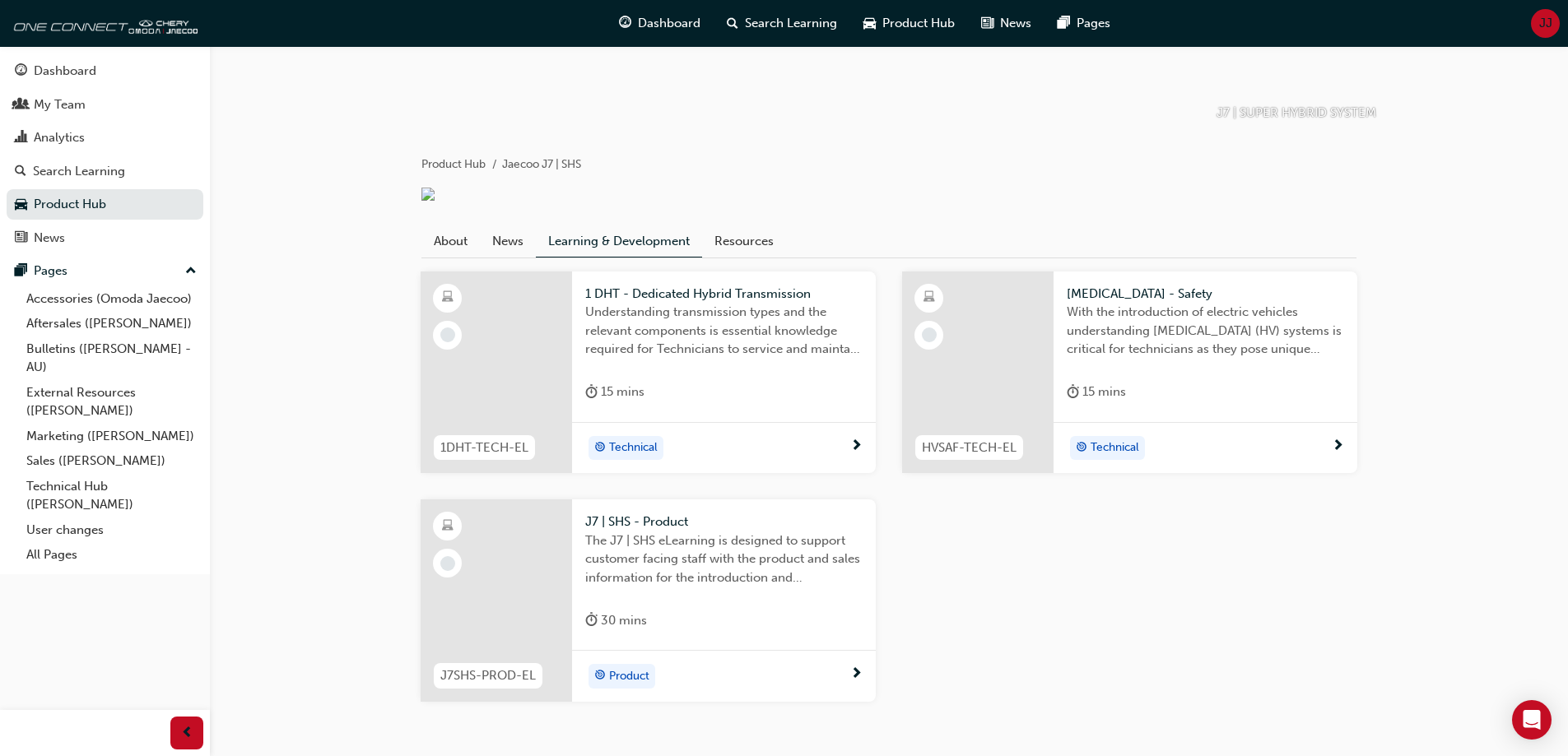
scroll to position [329, 0]
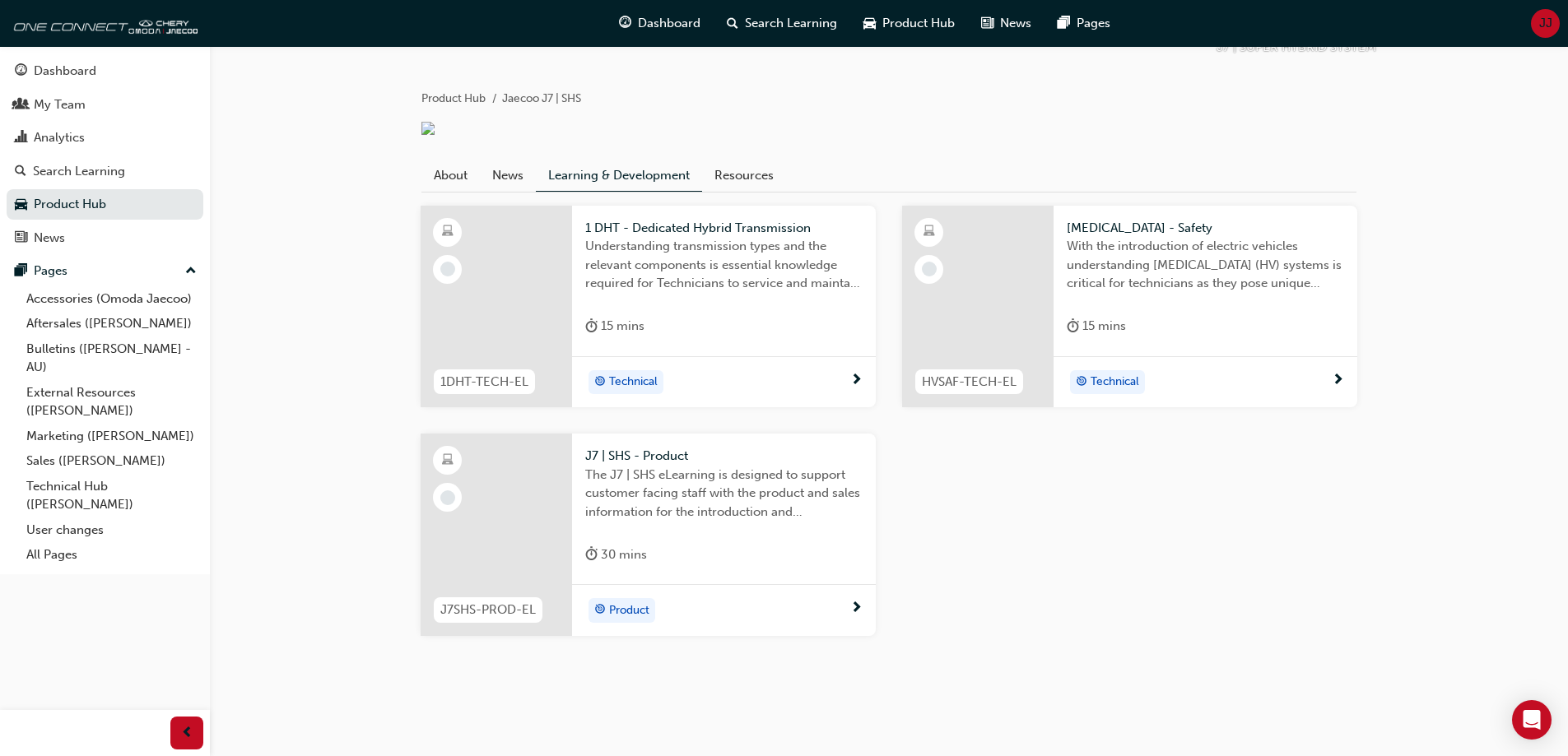
click at [755, 383] on div "Technical" at bounding box center [718, 383] width 265 height 25
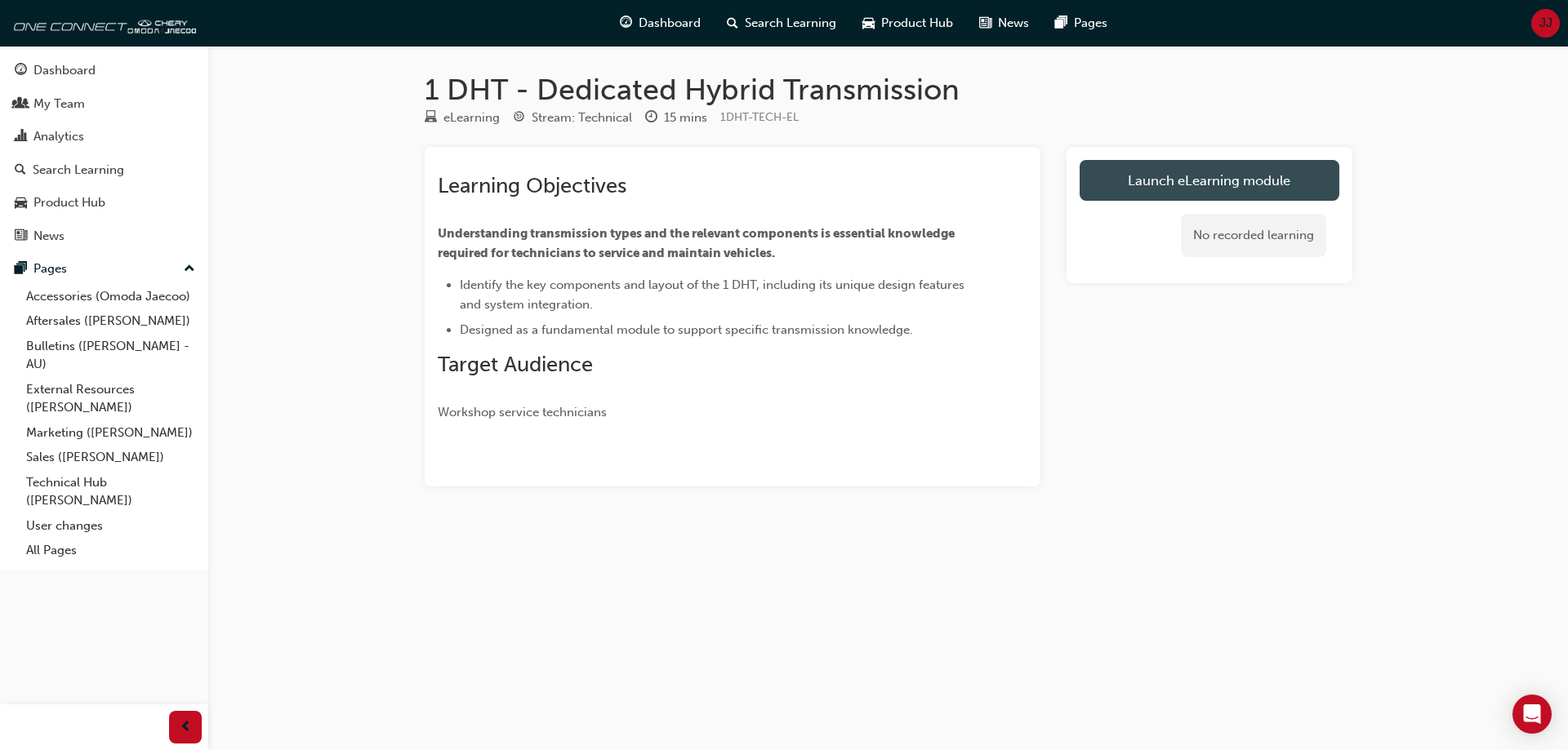
click at [1139, 190] on link "Launch eLearning module" at bounding box center [1209, 181] width 260 height 41
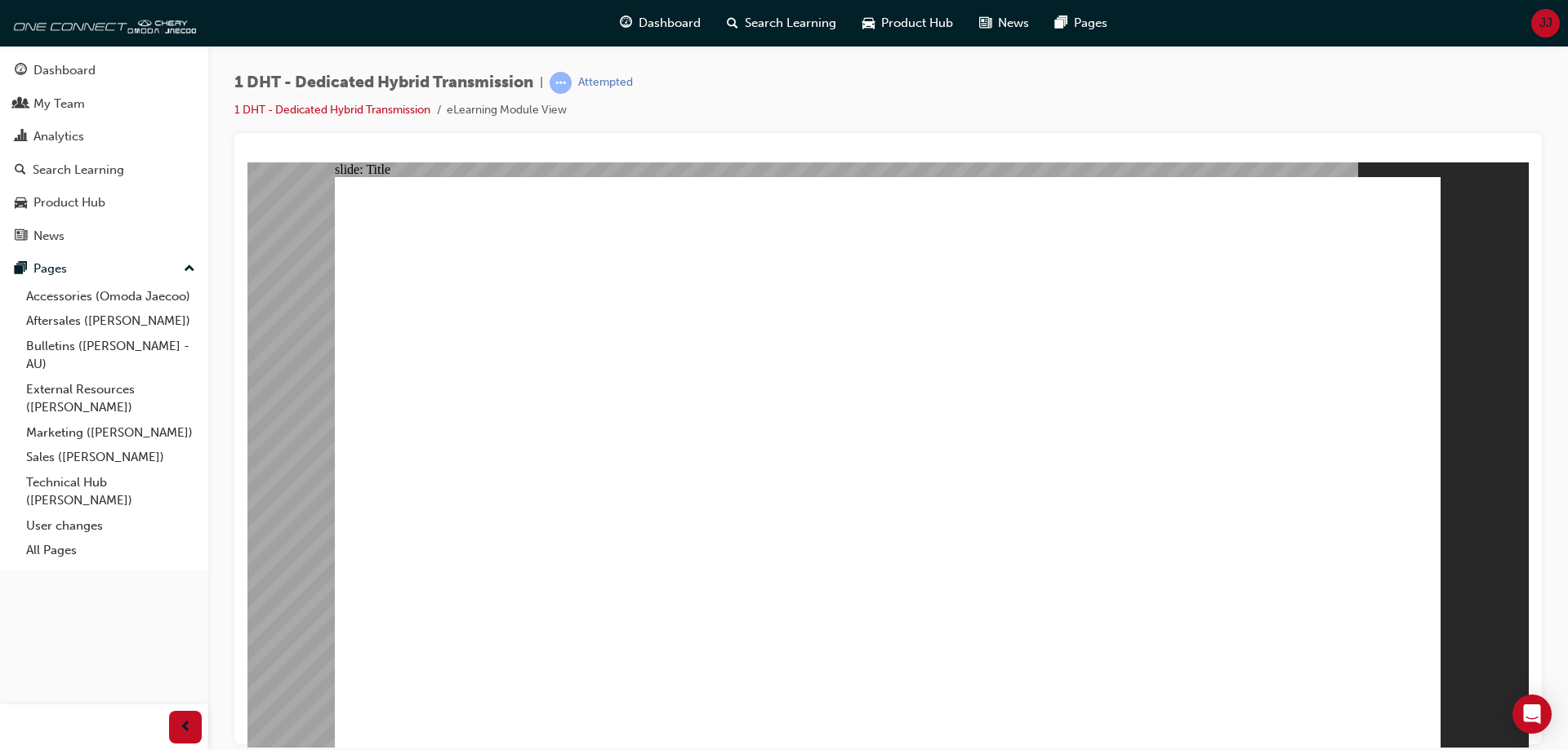
click at [1544, 21] on span "JJ" at bounding box center [1546, 23] width 13 height 19
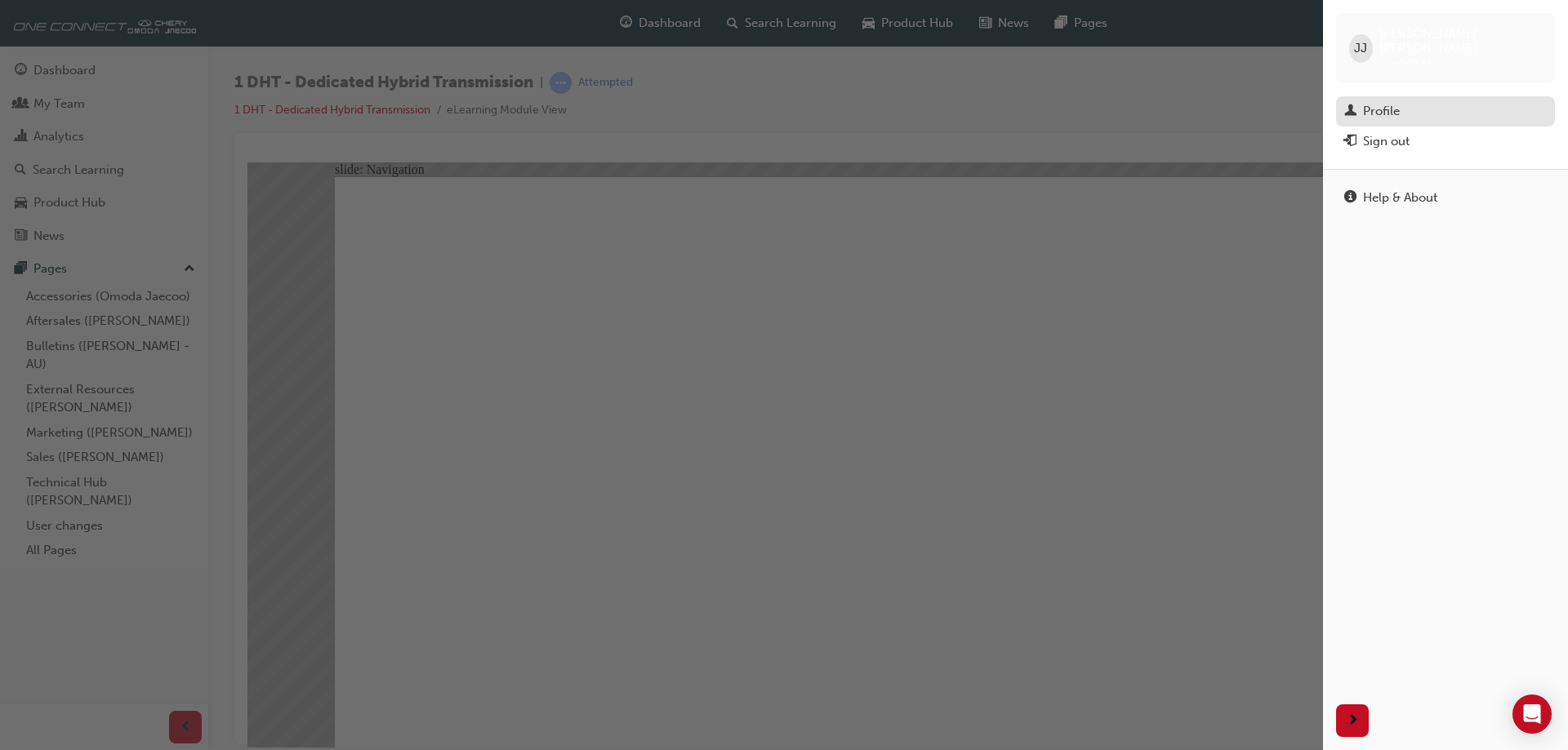
click at [1373, 101] on div "Profile" at bounding box center [1445, 111] width 203 height 20
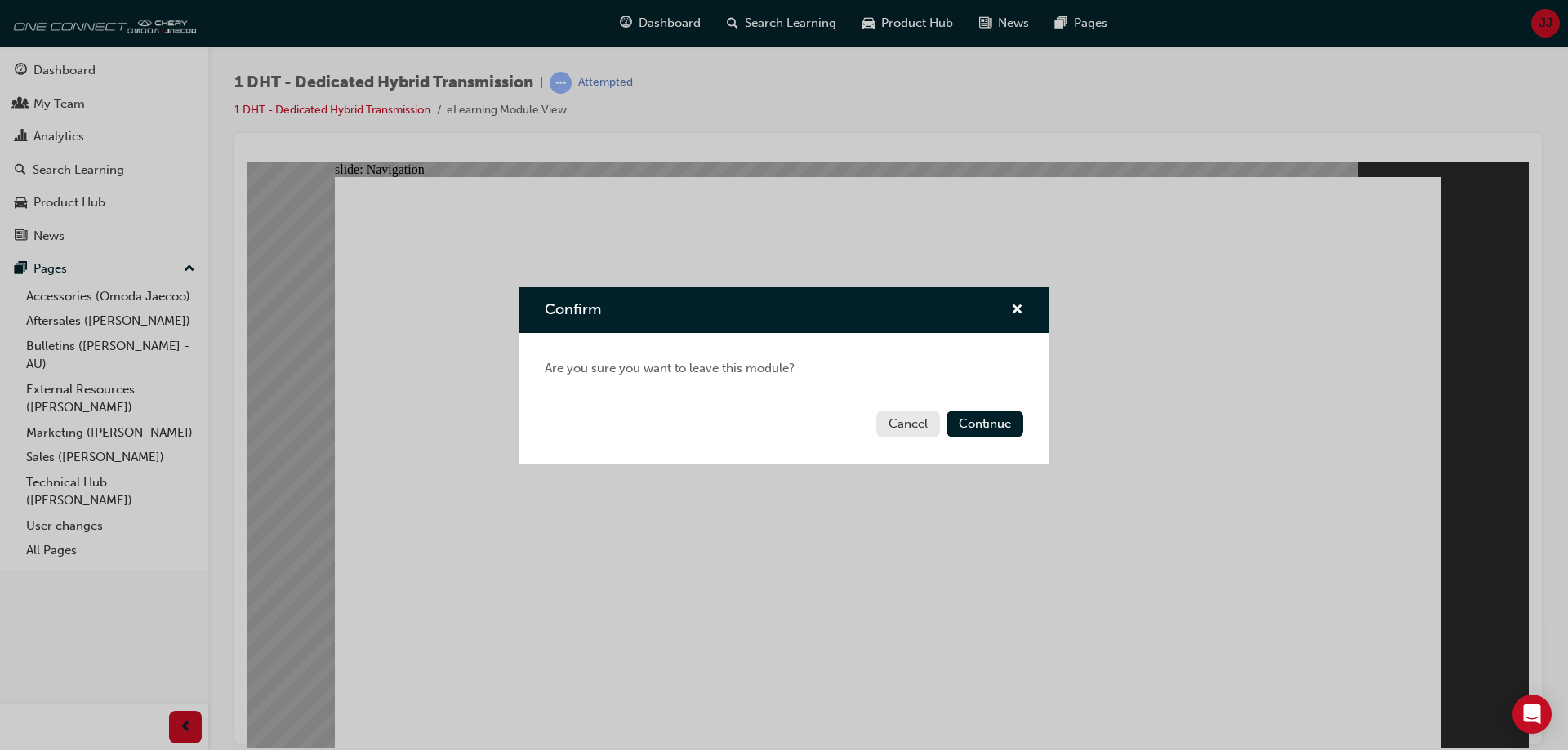
click at [901, 429] on button "Cancel" at bounding box center [908, 424] width 64 height 27
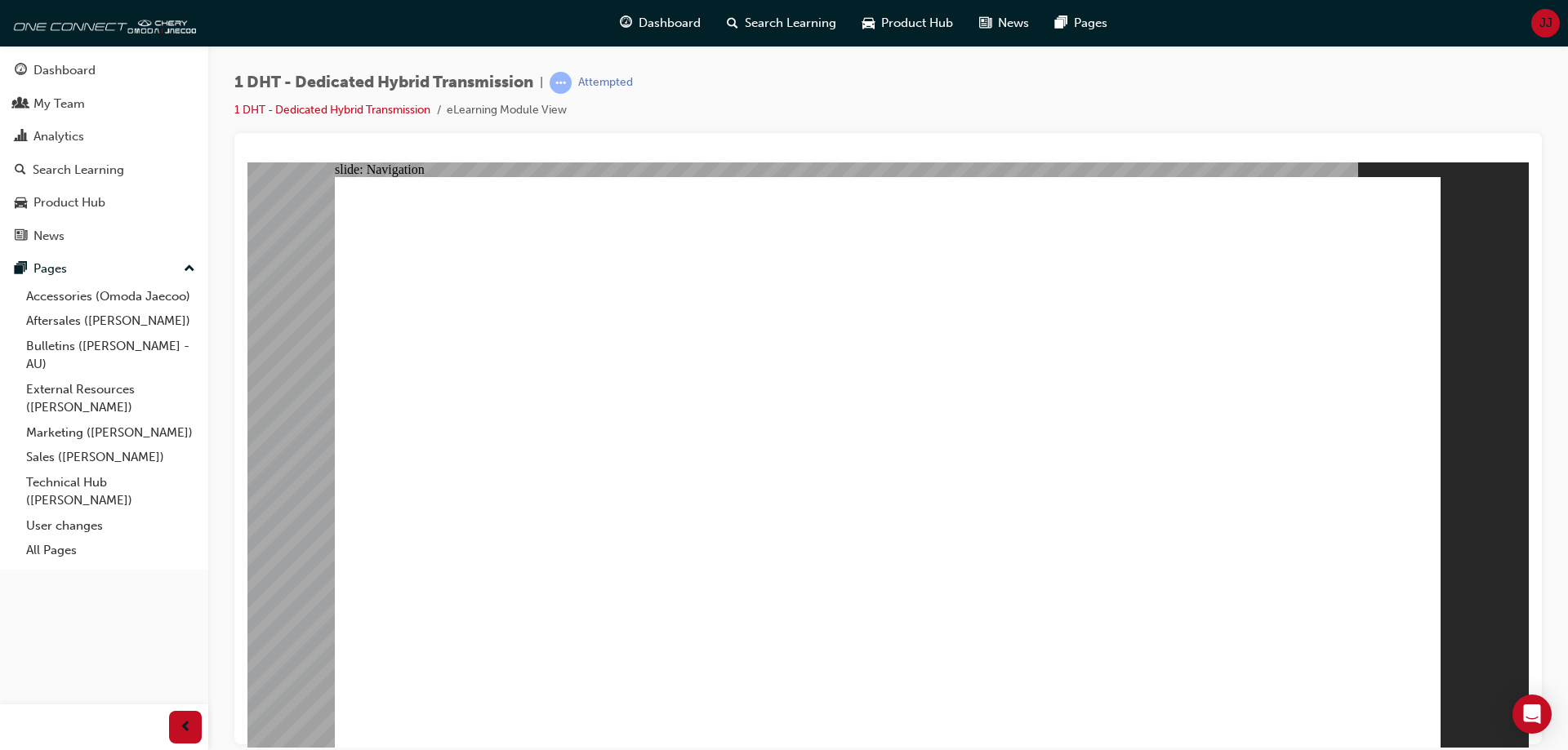
click at [1544, 27] on span "JJ" at bounding box center [1546, 23] width 13 height 19
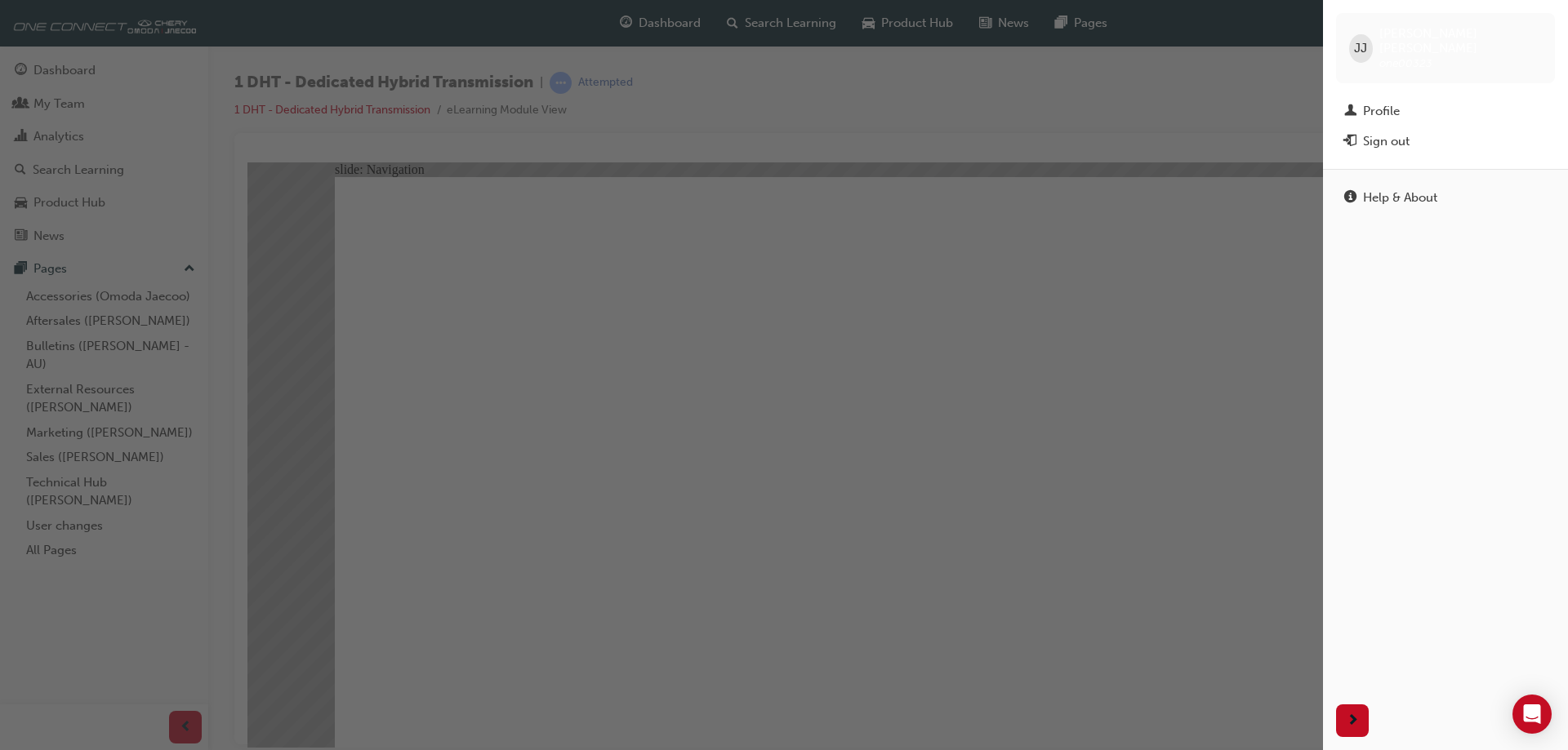
click at [1544, 26] on div "[PERSON_NAME] [PERSON_NAME] one00323" at bounding box center [1445, 48] width 219 height 70
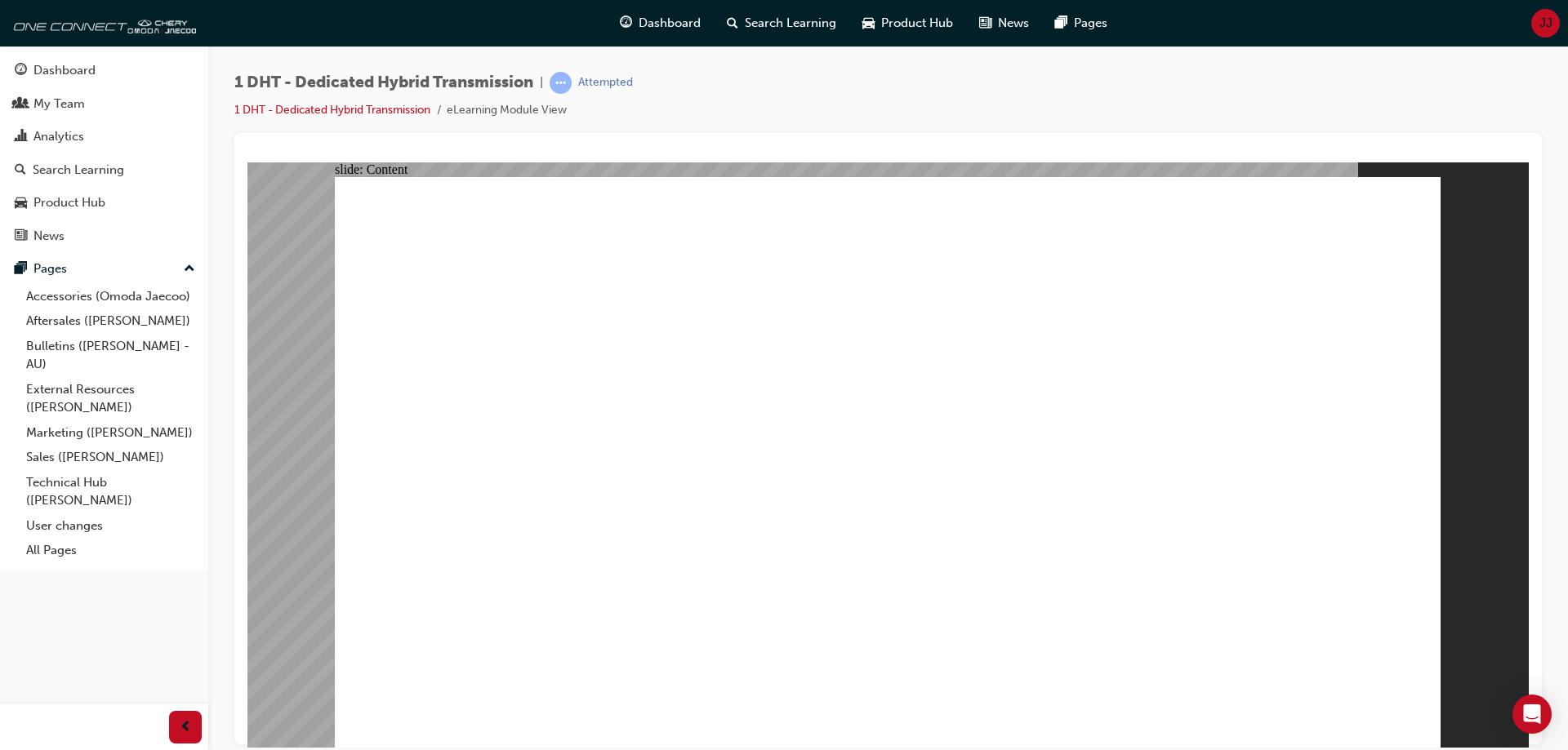
drag, startPoint x: 1097, startPoint y: 328, endPoint x: 1112, endPoint y: 329, distance: 15.0
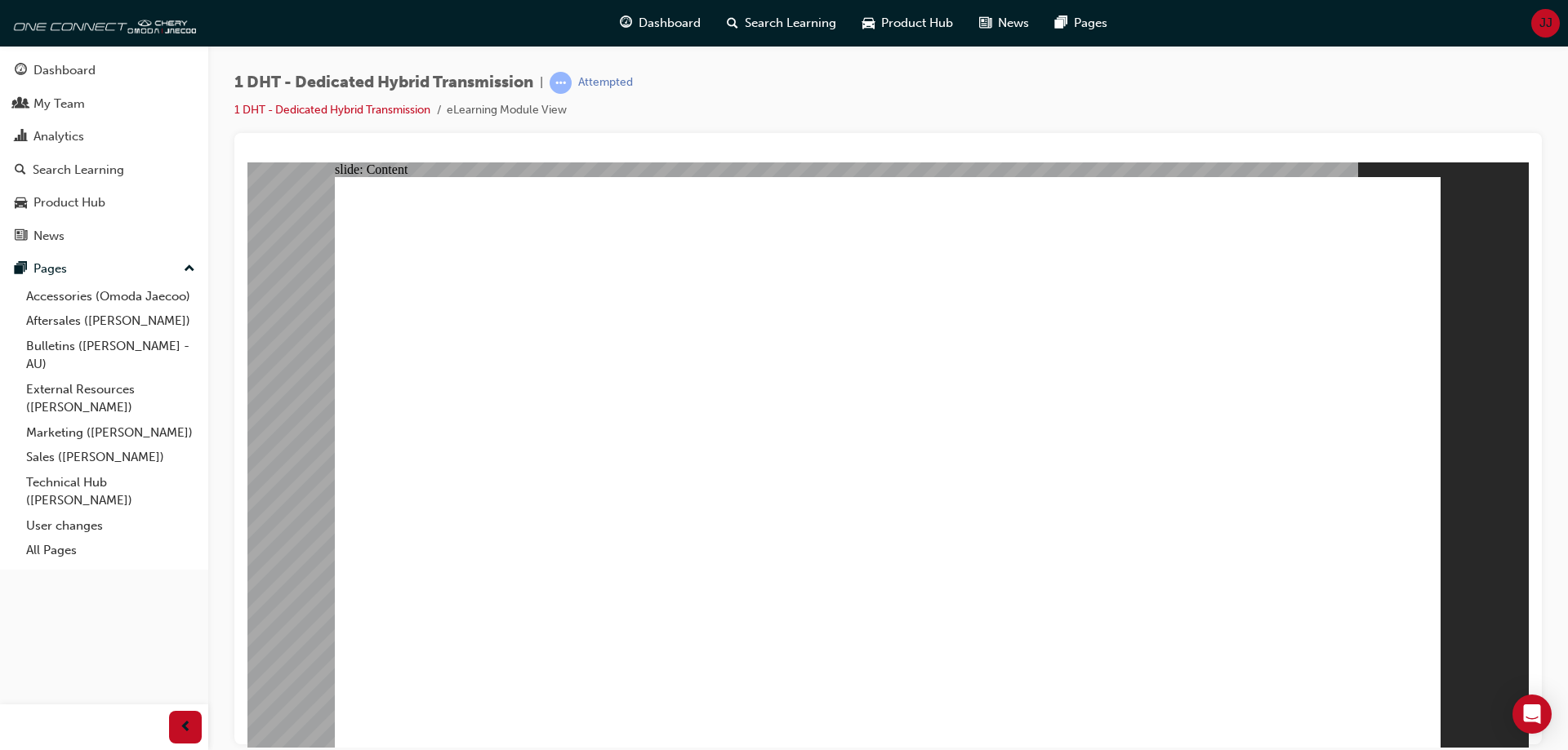
drag, startPoint x: 1109, startPoint y: 665, endPoint x: 985, endPoint y: 646, distance: 125.4
drag, startPoint x: 1394, startPoint y: 722, endPoint x: 1408, endPoint y: 720, distance: 14.1
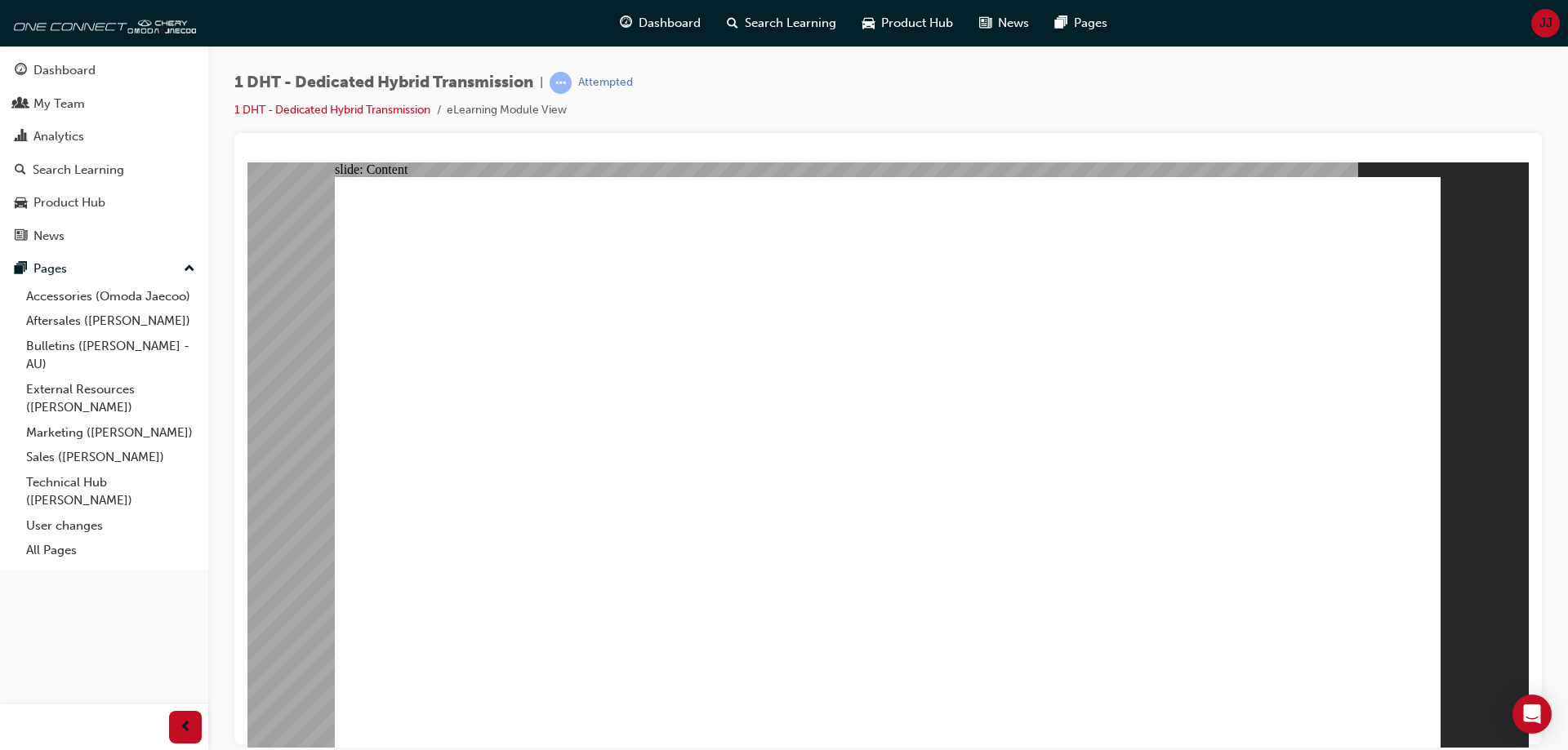
type input "24"
drag, startPoint x: 458, startPoint y: 298, endPoint x: 450, endPoint y: 293, distance: 9.4
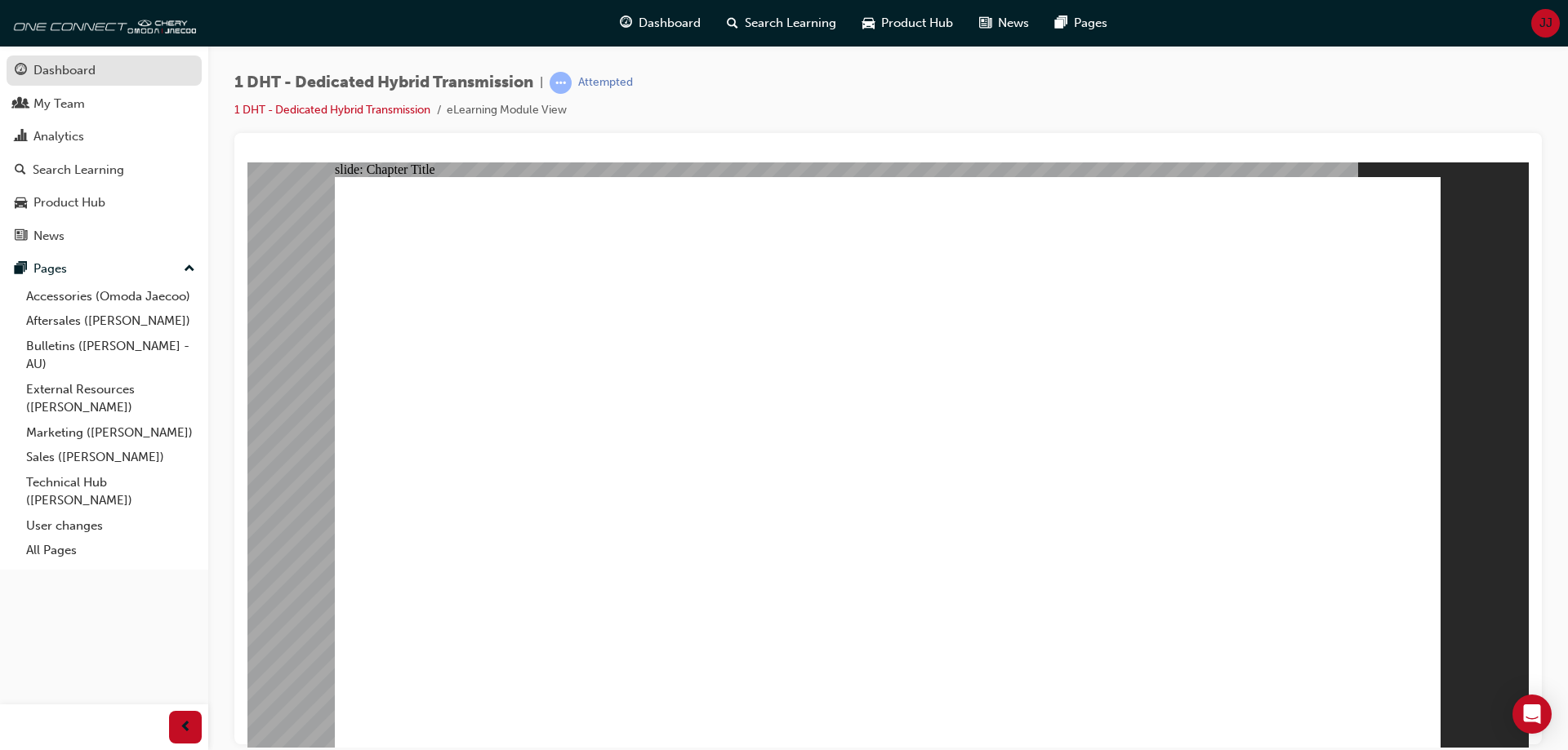
click at [51, 77] on div "Dashboard" at bounding box center [65, 70] width 62 height 19
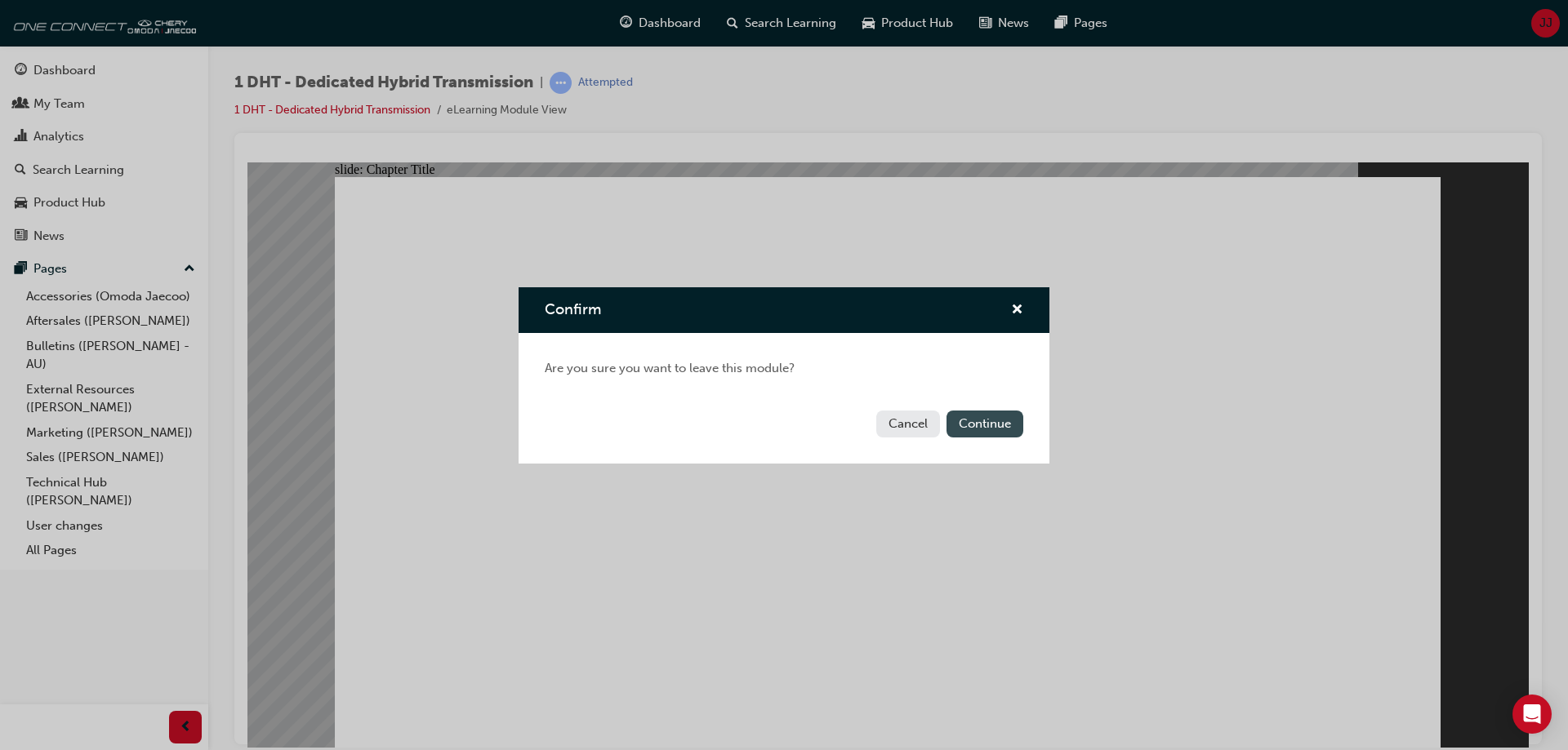
click at [976, 430] on button "Continue" at bounding box center [985, 424] width 77 height 27
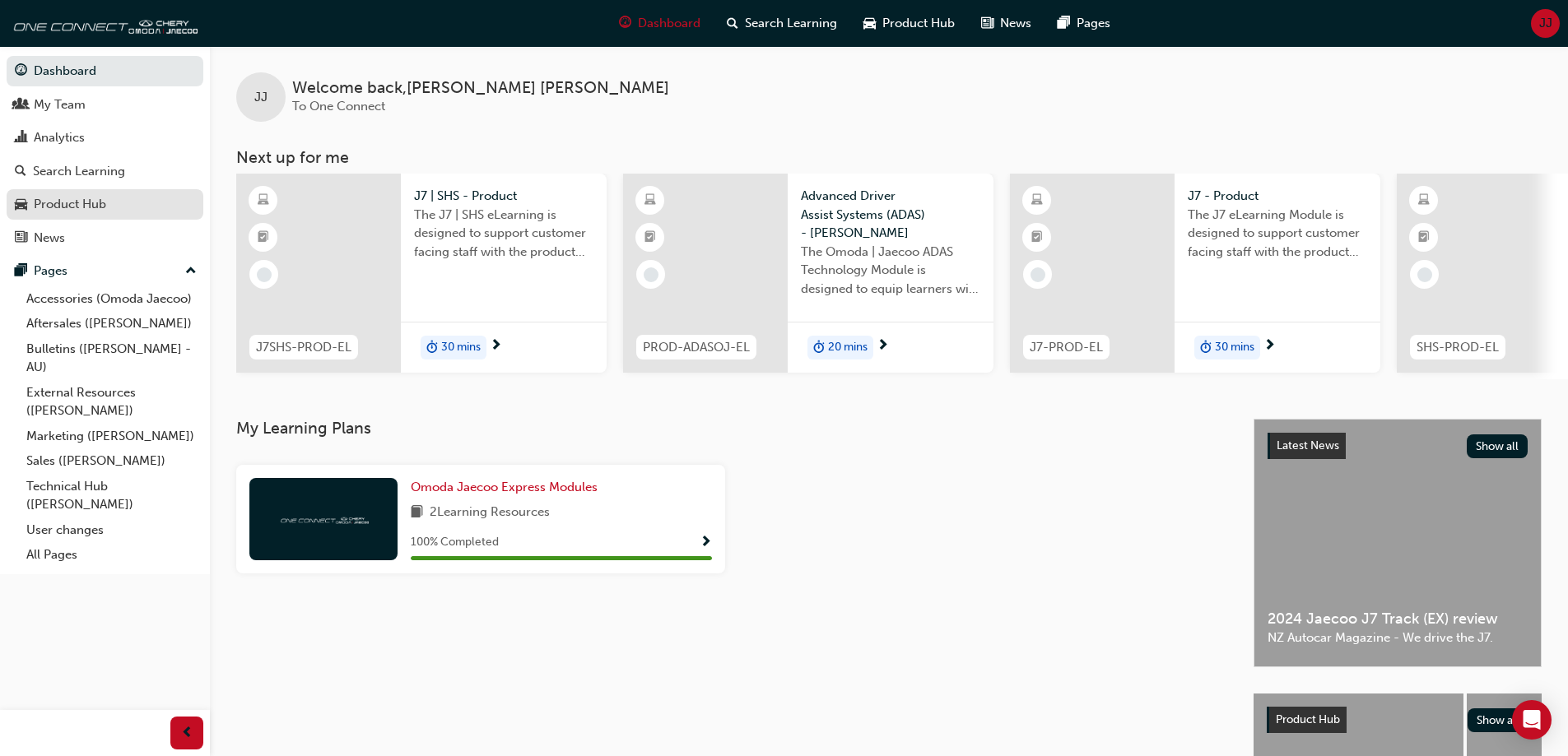
click at [71, 199] on div "Product Hub" at bounding box center [70, 204] width 72 height 19
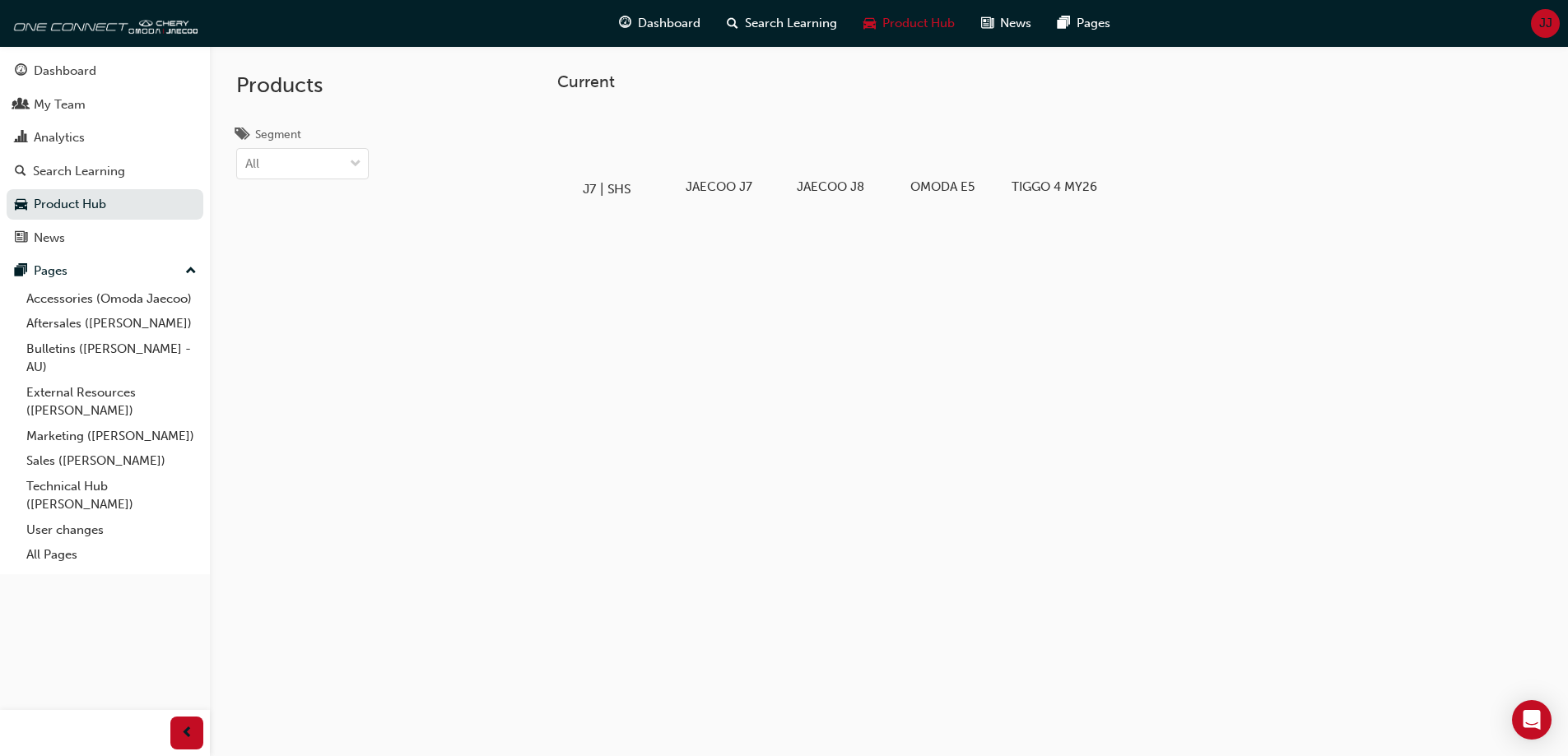
click at [606, 153] on div at bounding box center [606, 142] width 91 height 66
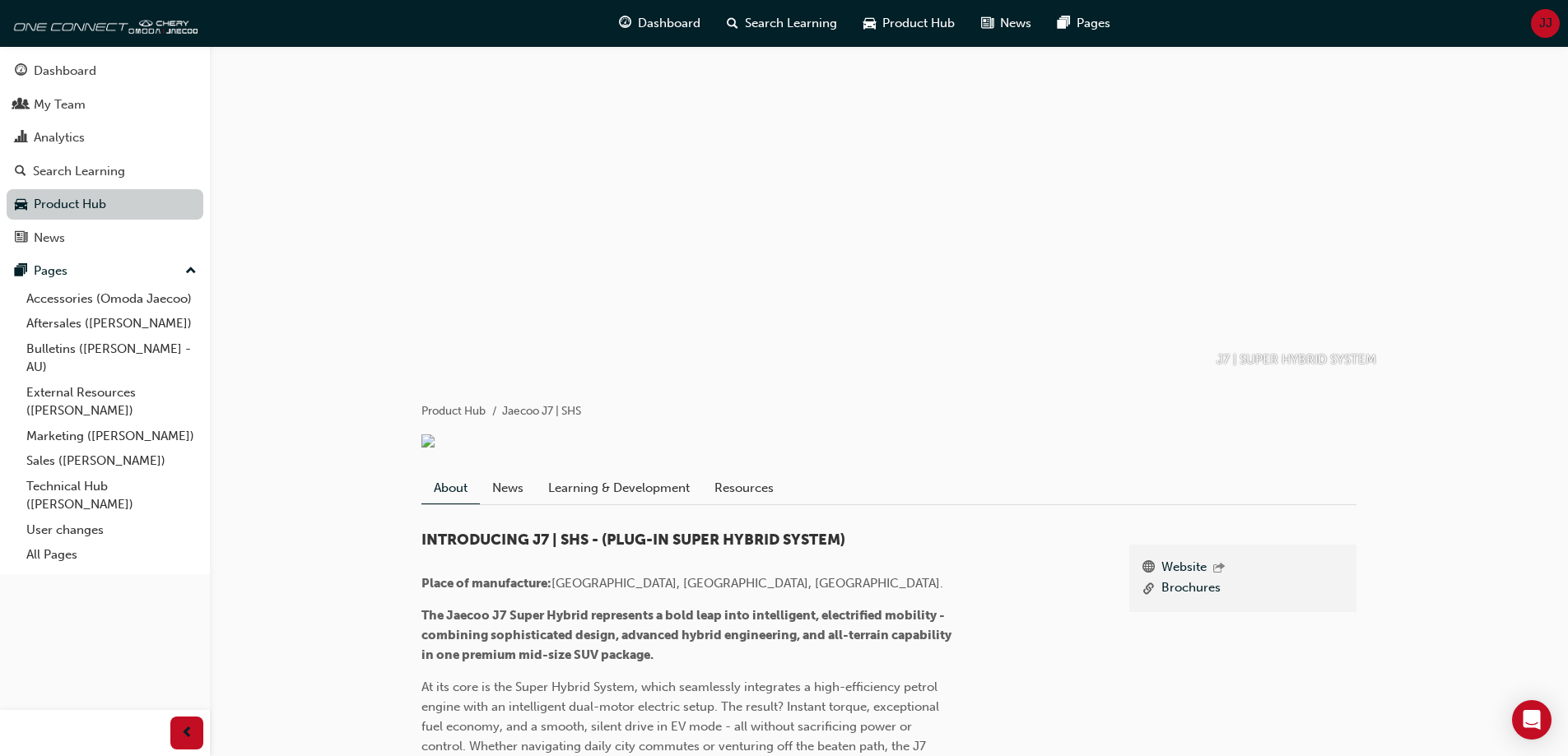
click at [134, 203] on link "Product Hub" at bounding box center [105, 204] width 197 height 30
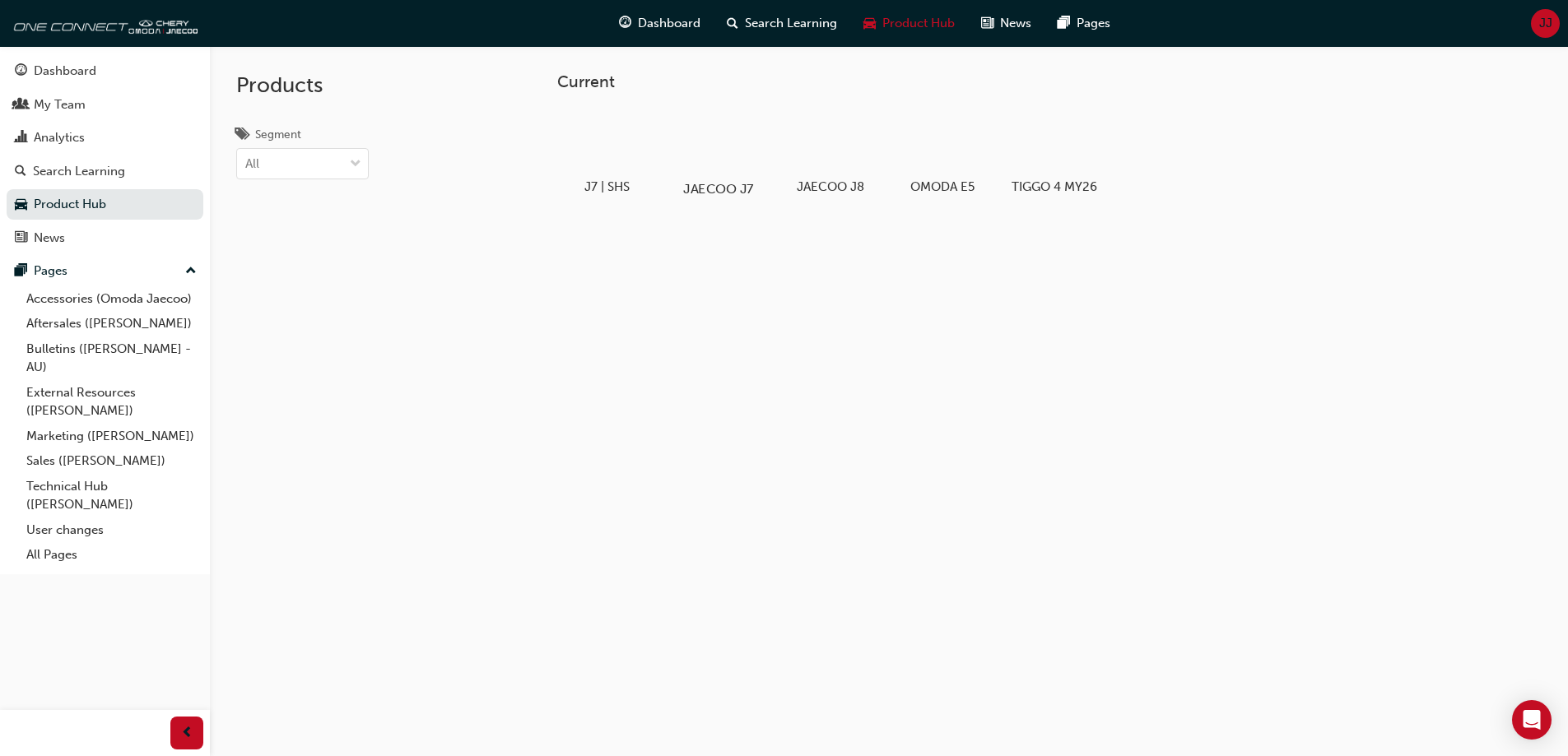
click at [733, 142] on div at bounding box center [718, 142] width 91 height 66
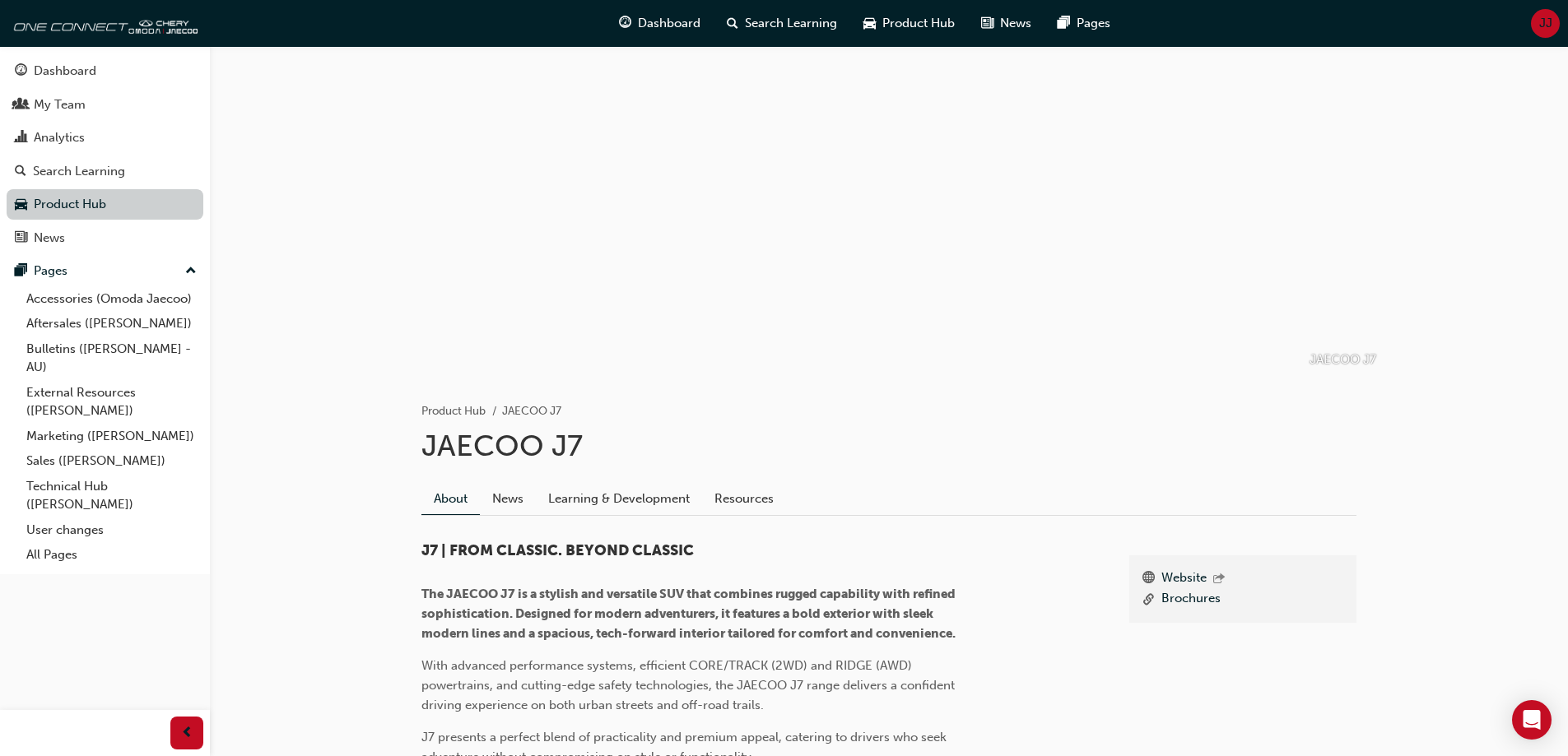
click at [124, 214] on link "Product Hub" at bounding box center [105, 204] width 197 height 30
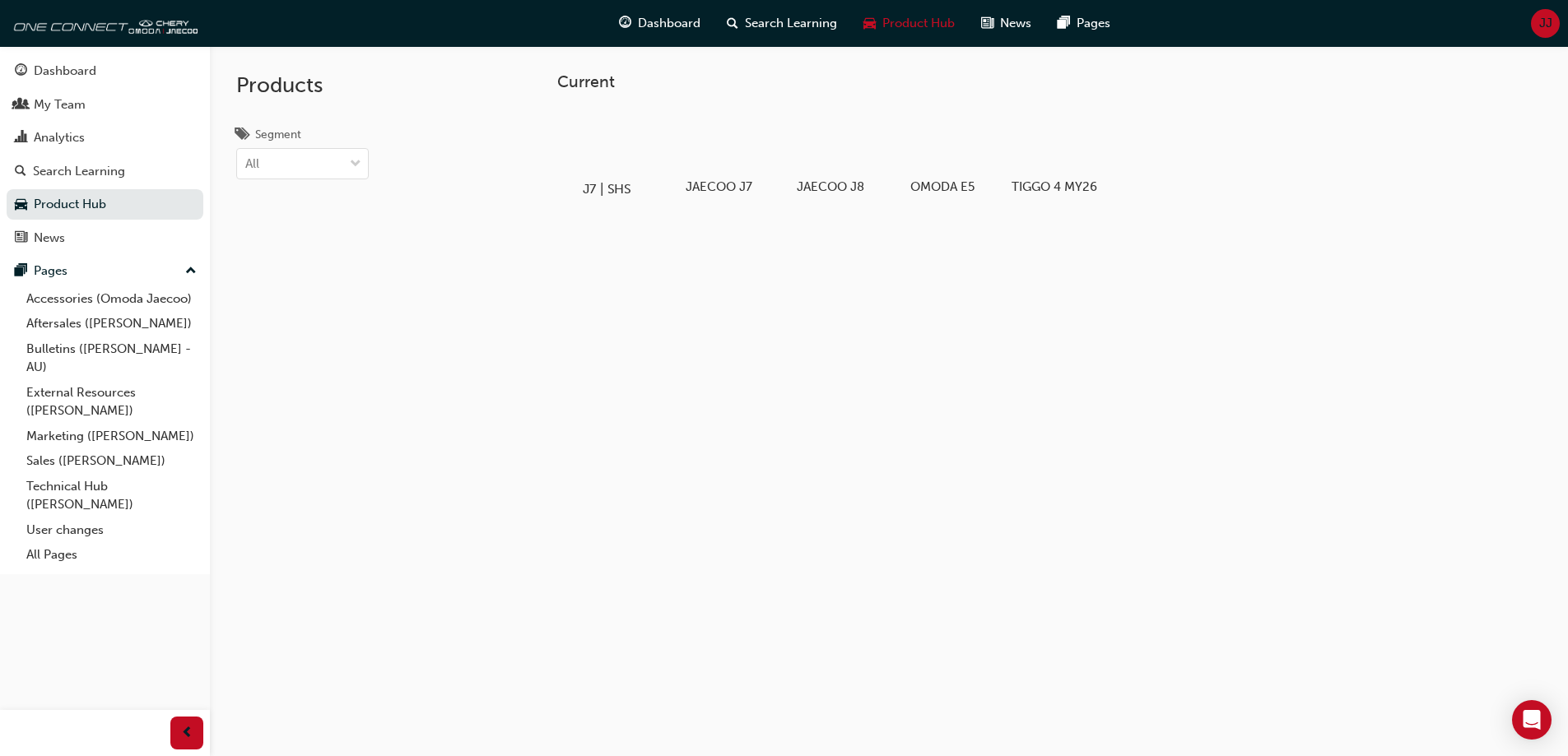
click at [619, 166] on div at bounding box center [606, 142] width 91 height 66
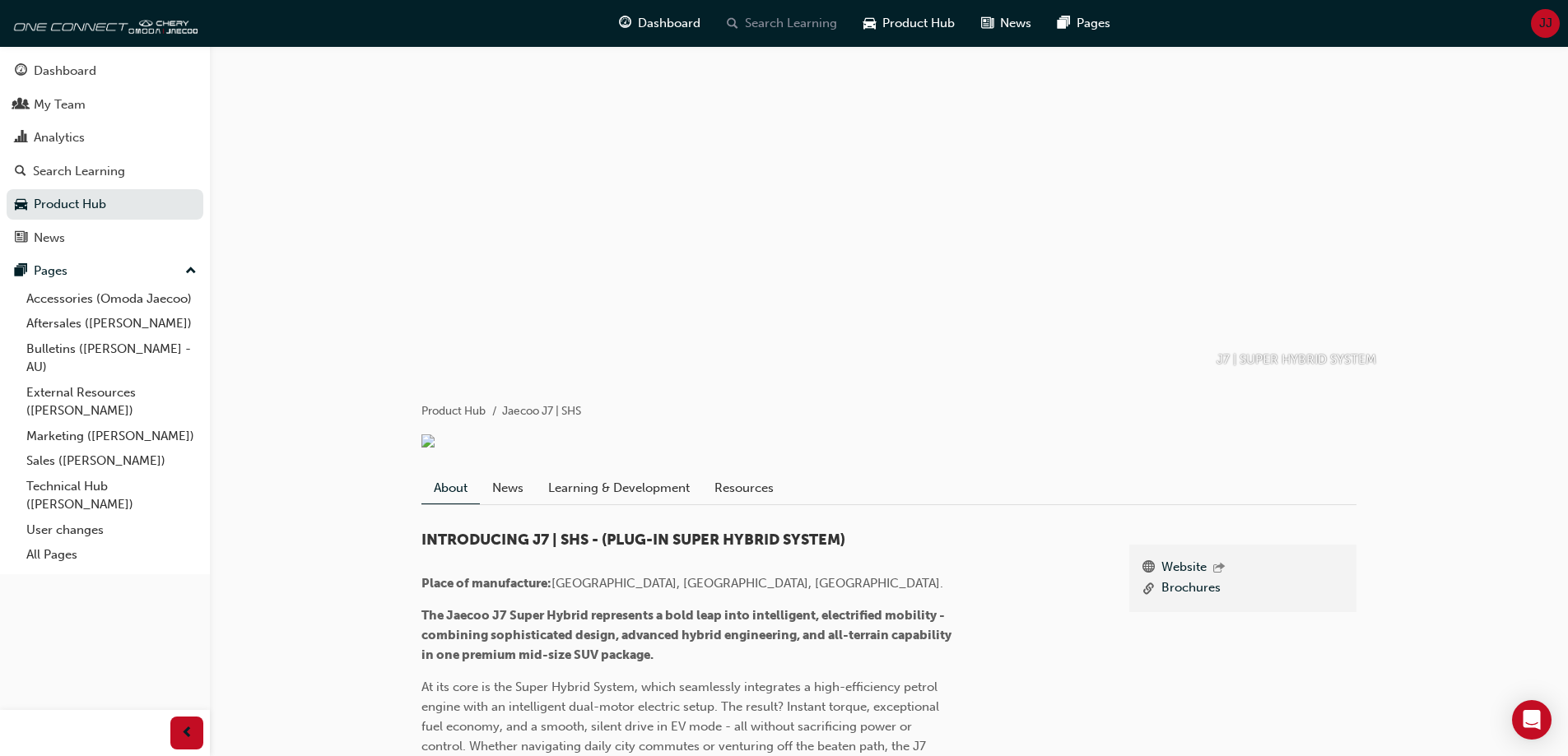
click at [800, 27] on span "Search Learning" at bounding box center [791, 23] width 92 height 19
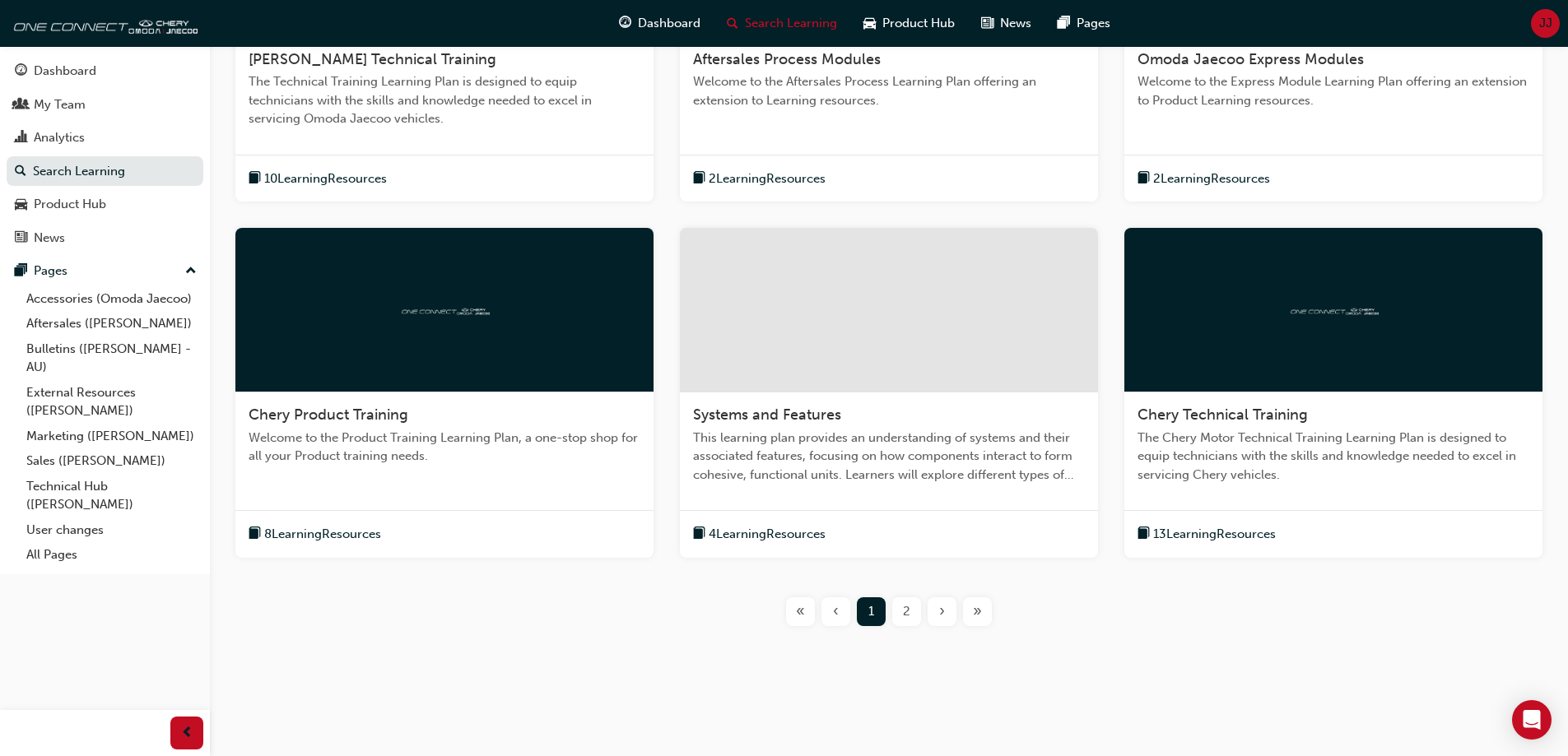
scroll to position [512, 0]
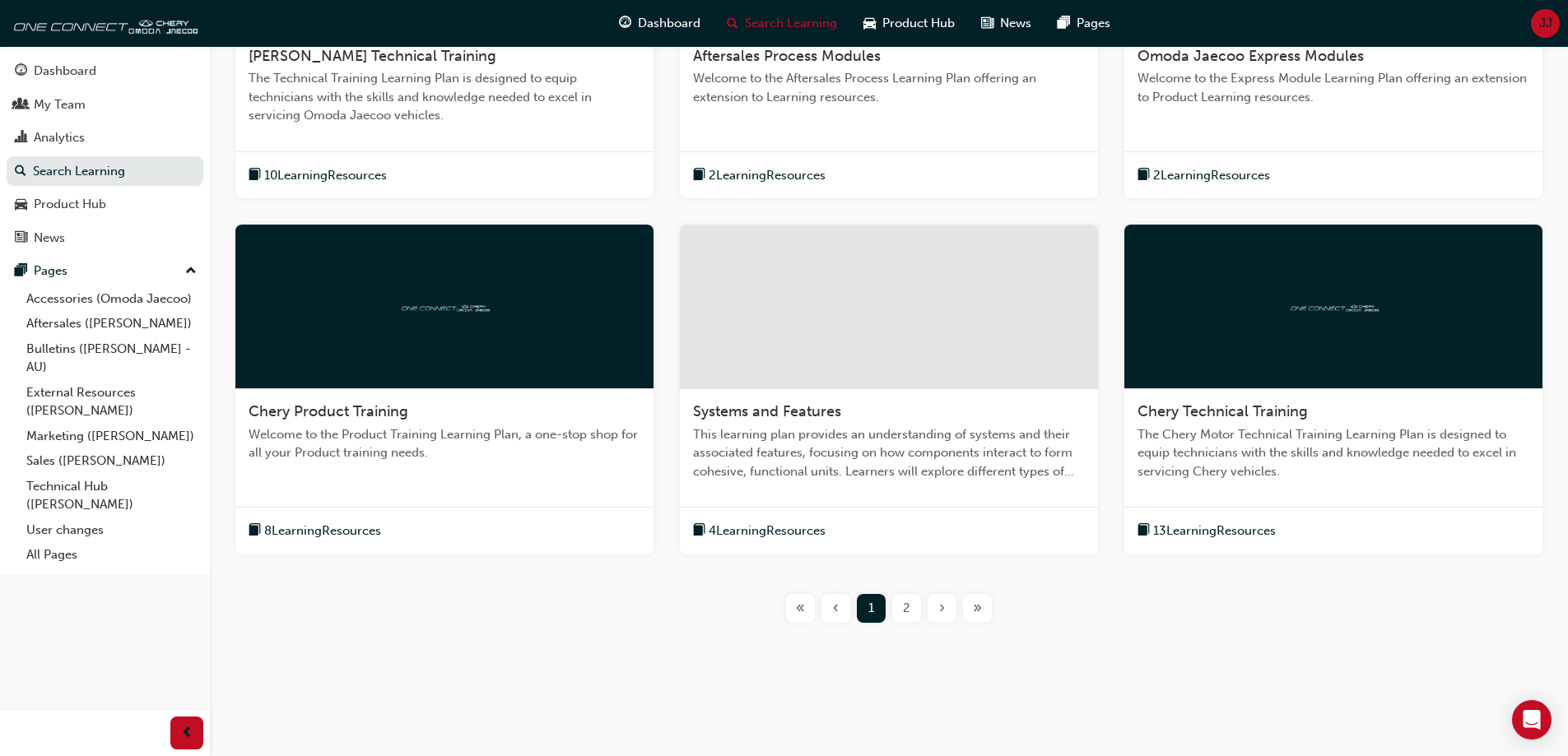
click at [896, 601] on div "2" at bounding box center [906, 609] width 29 height 29
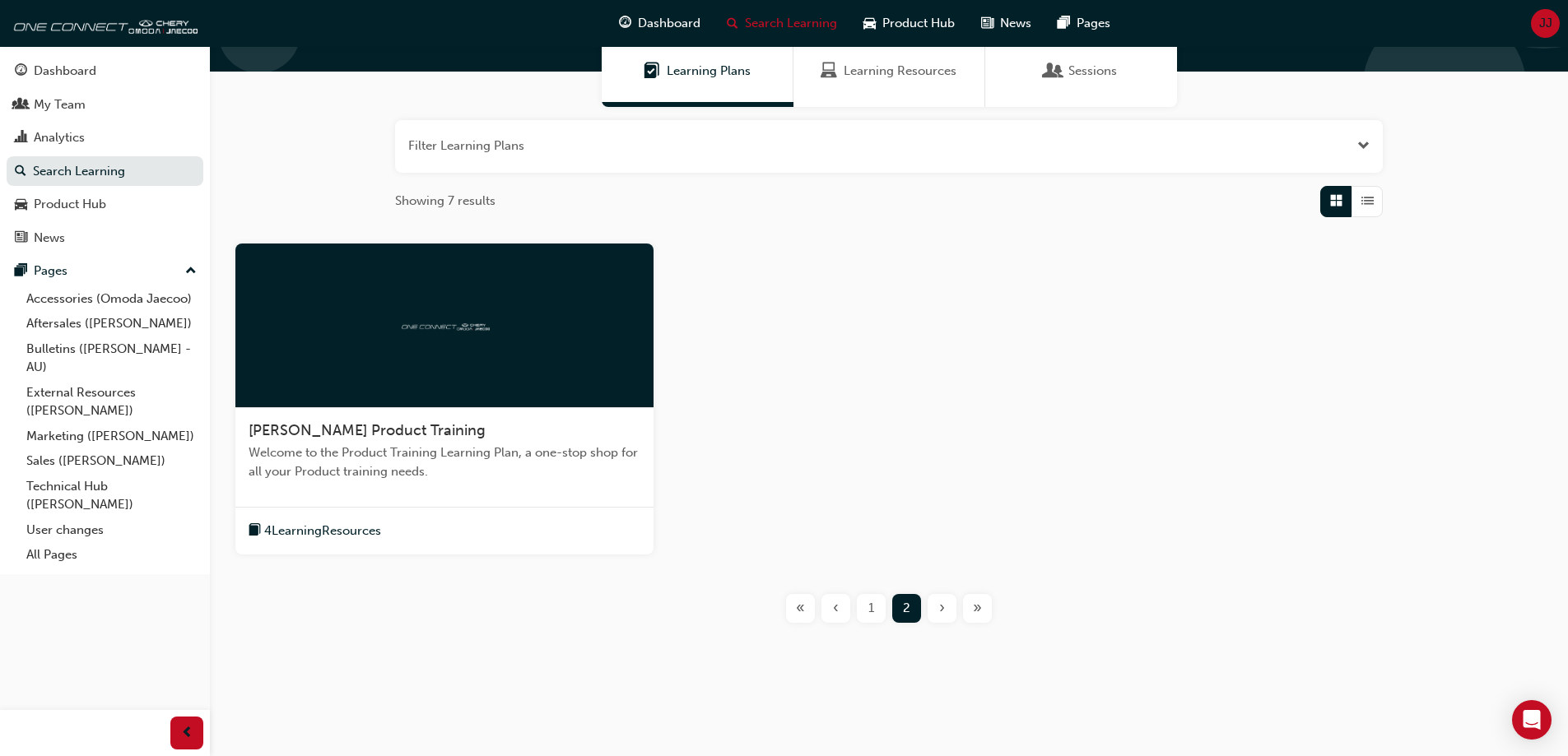
click at [471, 441] on div "[PERSON_NAME] Product Training Welcome to the Product Training Learning Plan, a…" at bounding box center [445, 458] width 418 height 100
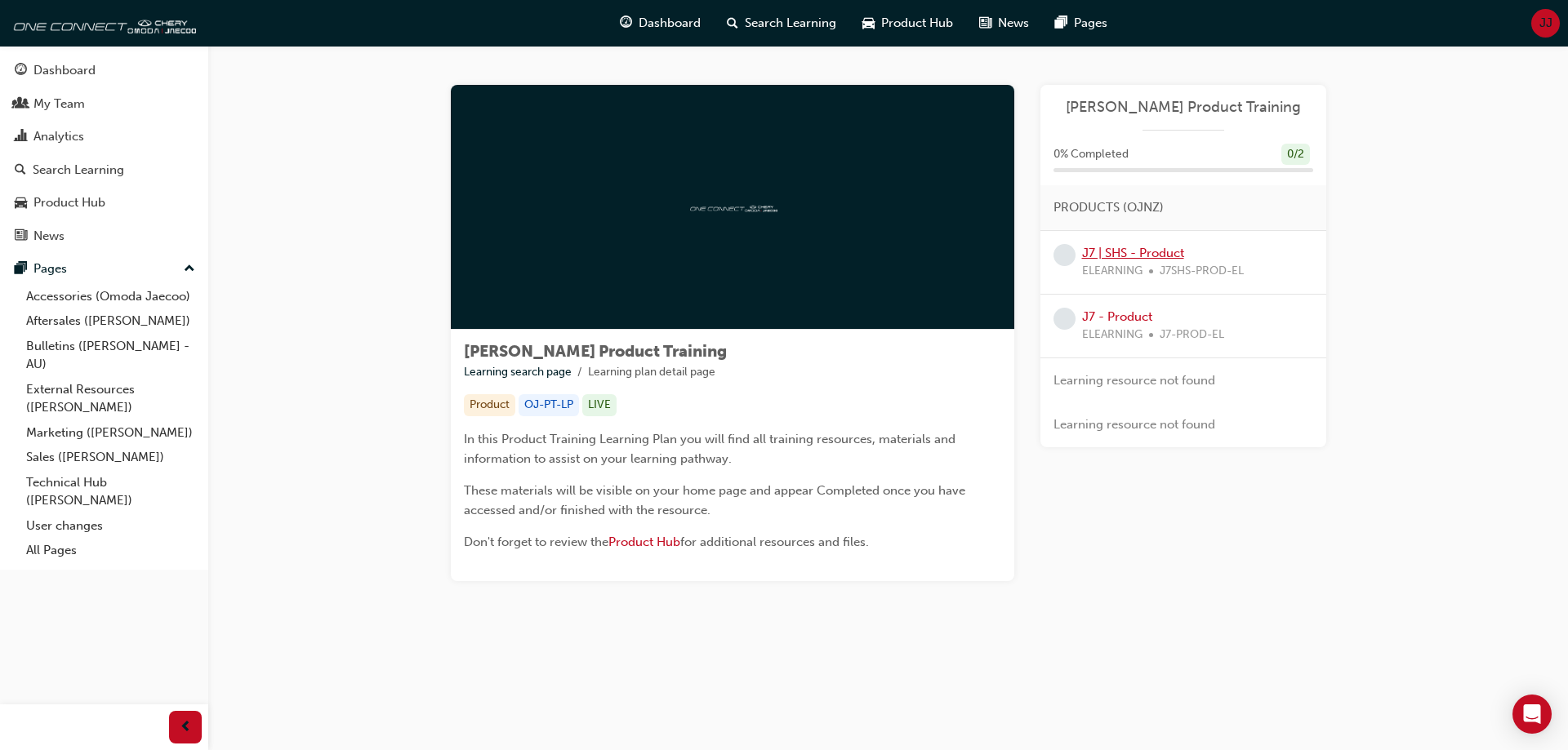
click at [1106, 255] on link "J7 | SHS - Product" at bounding box center [1132, 253] width 102 height 15
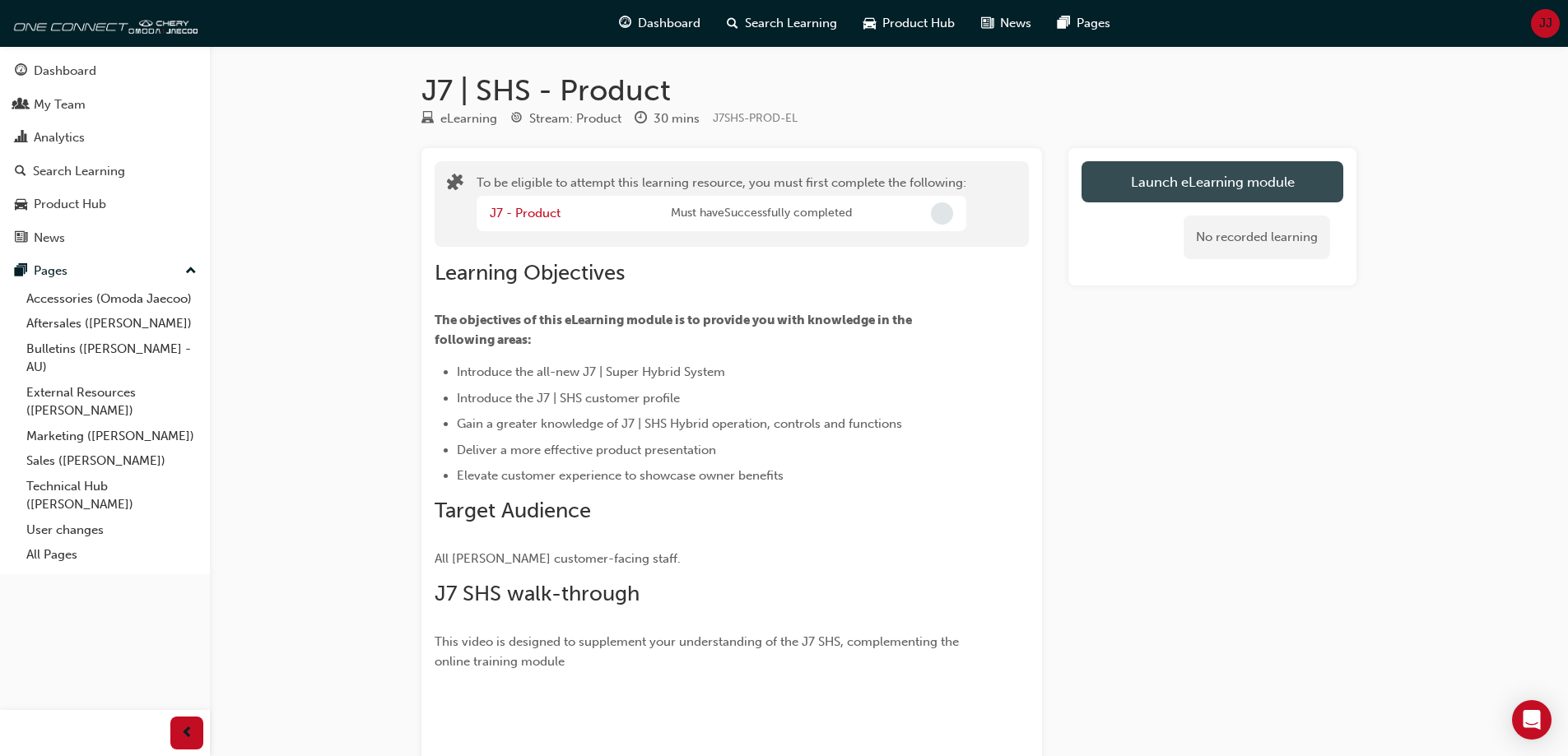
click at [1114, 187] on button "Launch eLearning module" at bounding box center [1212, 182] width 262 height 41
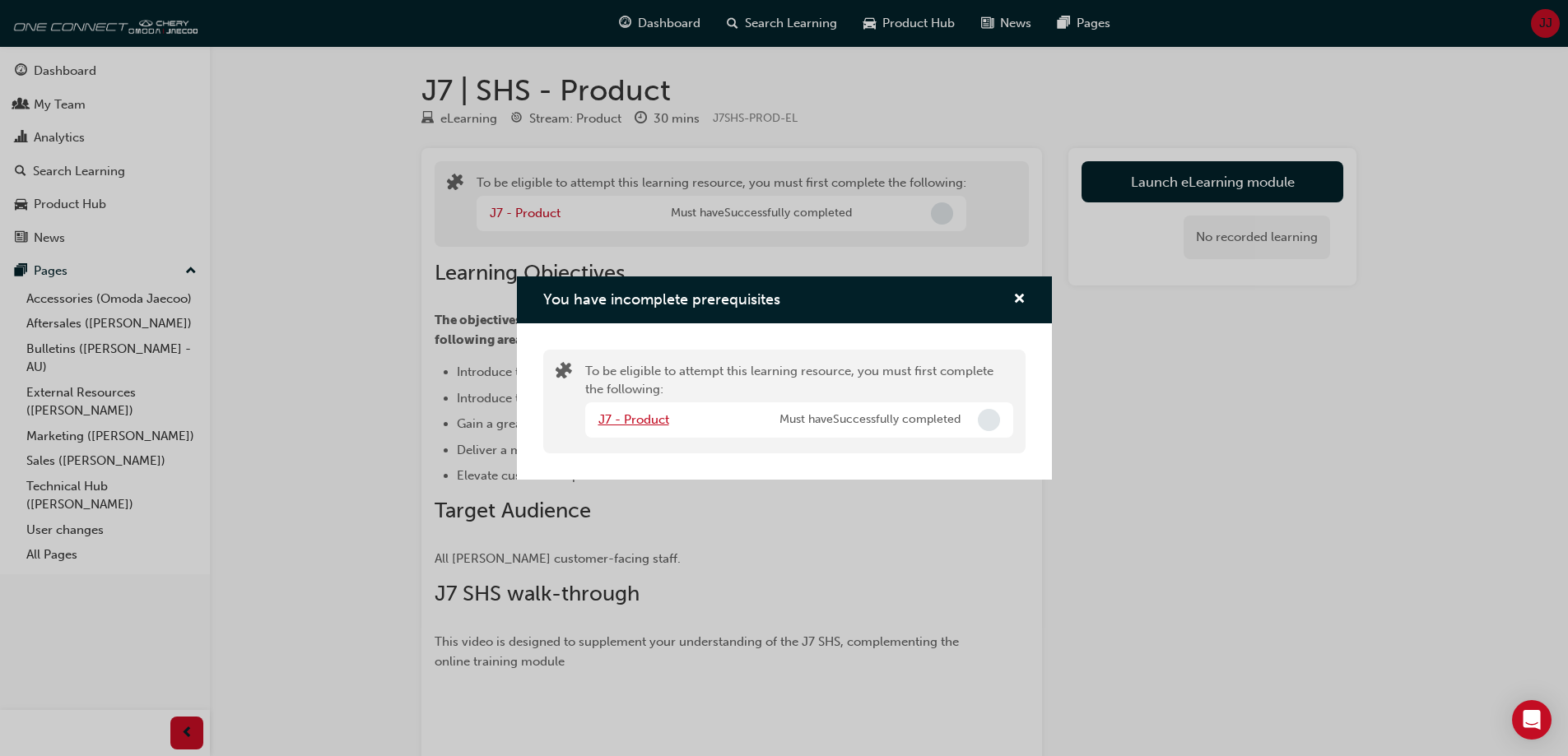
click at [648, 422] on link "J7 - Product" at bounding box center [634, 420] width 71 height 15
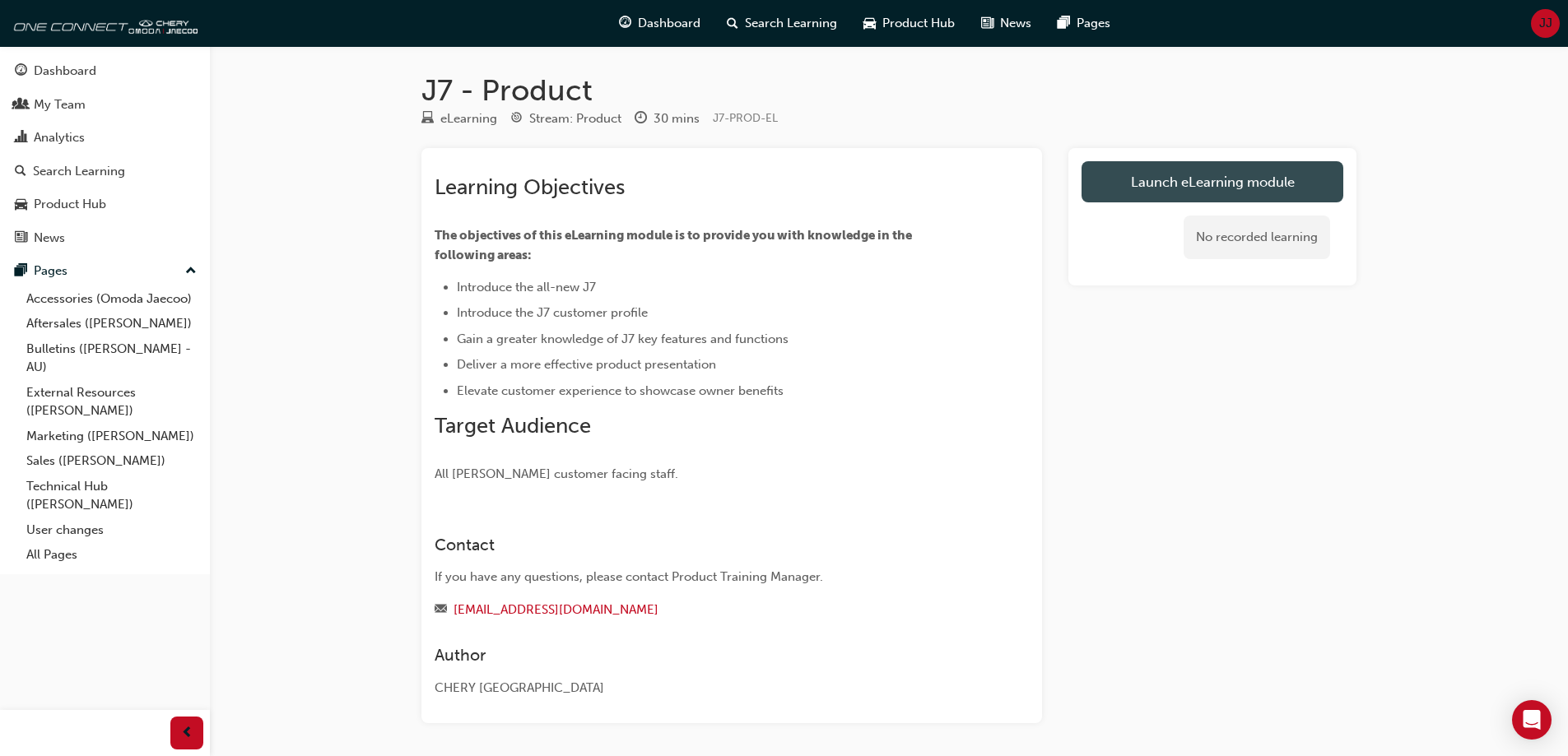
click at [1160, 188] on link "Launch eLearning module" at bounding box center [1212, 182] width 262 height 41
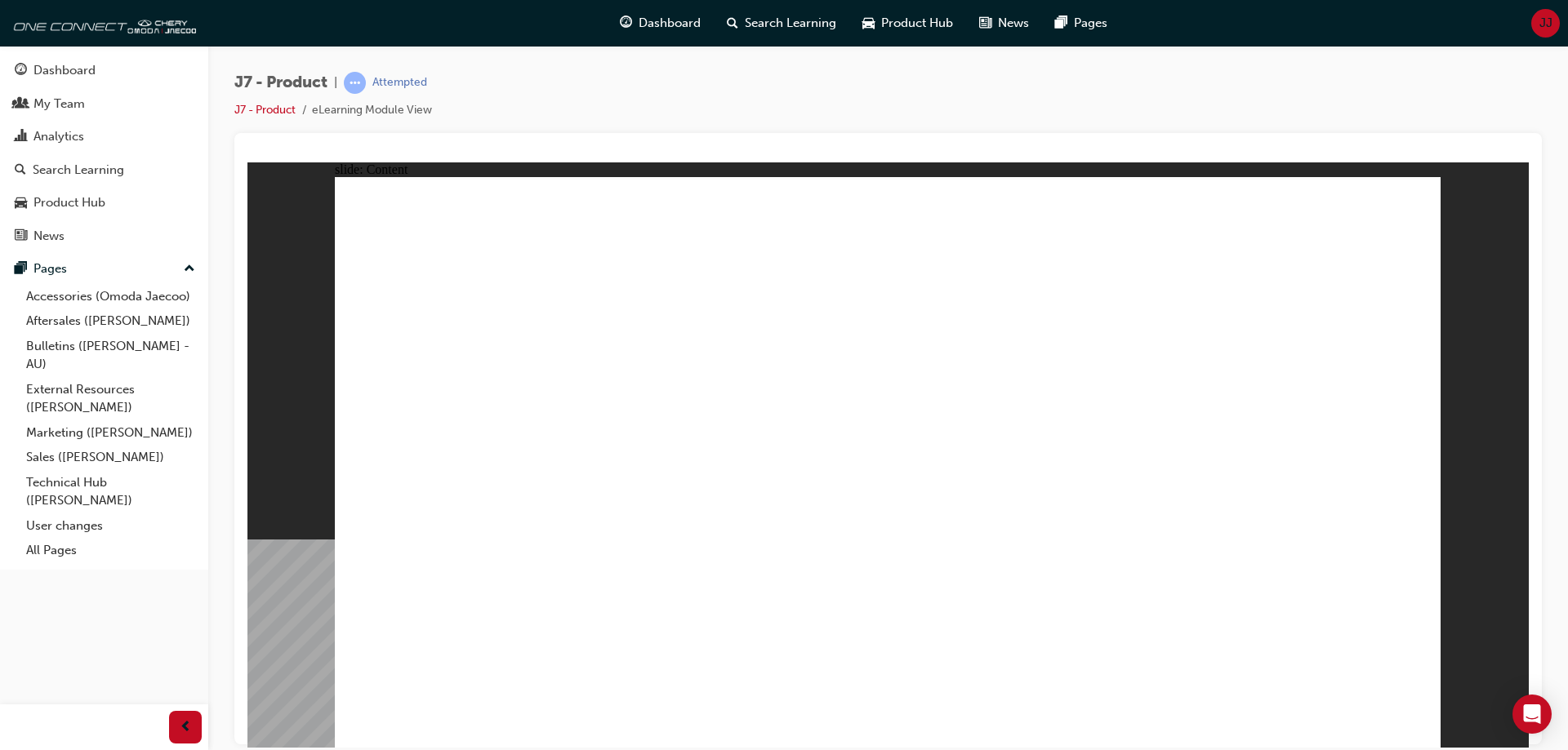
drag, startPoint x: 1394, startPoint y: 723, endPoint x: 1404, endPoint y: 723, distance: 10.0
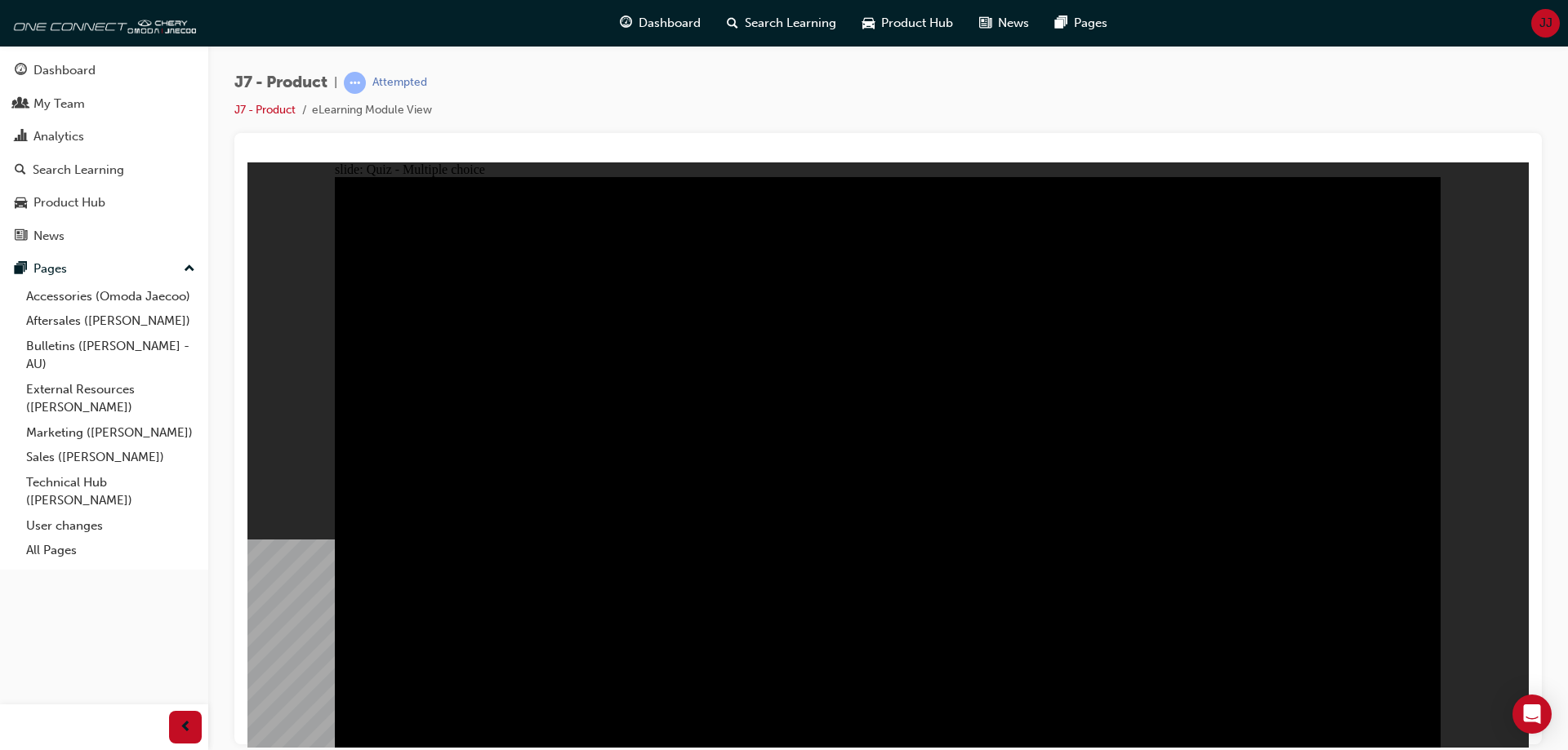
radio input "false"
radio input "true"
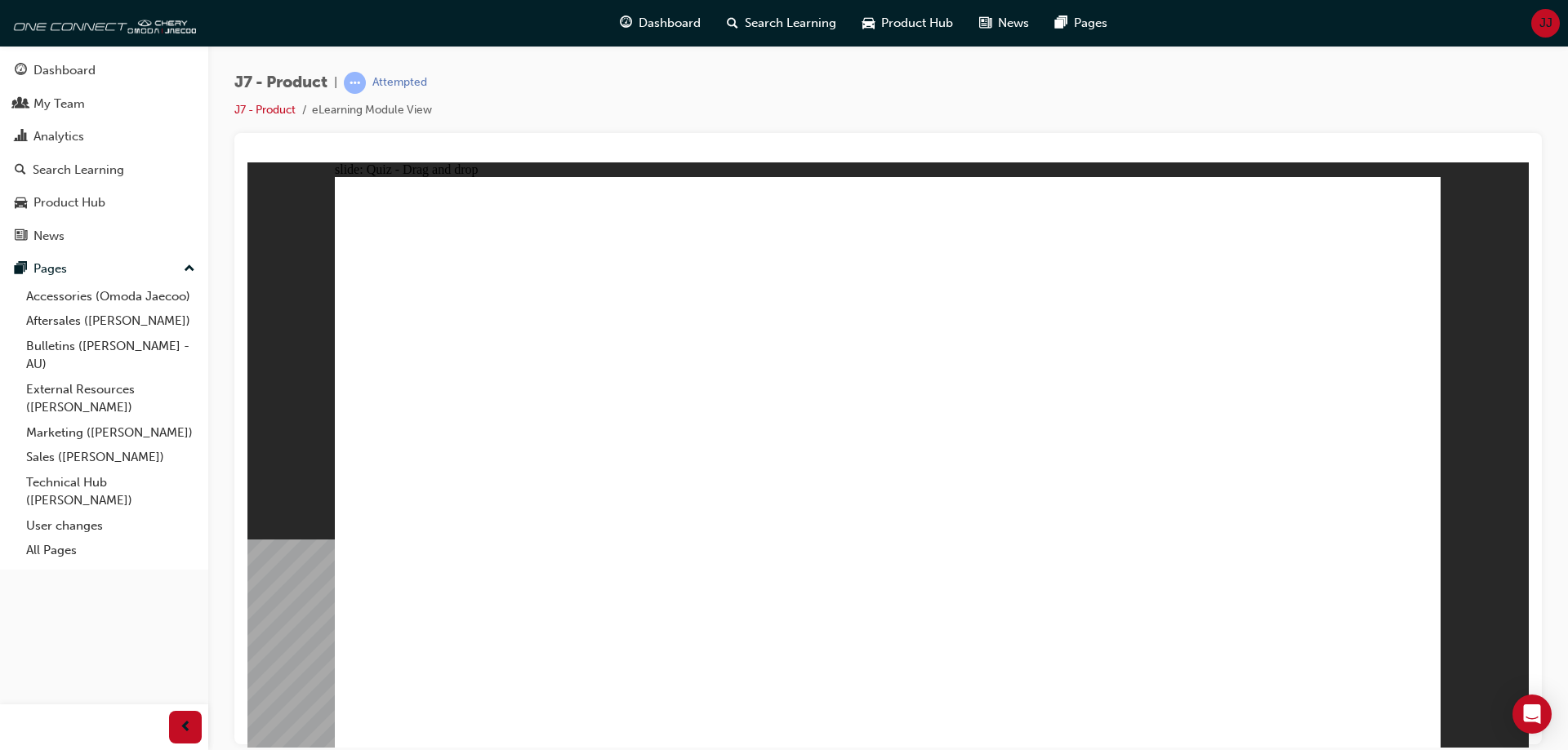
drag, startPoint x: 1148, startPoint y: 349, endPoint x: 1280, endPoint y: 494, distance: 196.1
drag, startPoint x: 1290, startPoint y: 243, endPoint x: 457, endPoint y: 501, distance: 872.0
drag, startPoint x: 839, startPoint y: 239, endPoint x: 681, endPoint y: 488, distance: 294.9
drag, startPoint x: 949, startPoint y: 351, endPoint x: 886, endPoint y: 496, distance: 158.1
drag, startPoint x: 1059, startPoint y: 283, endPoint x: 1069, endPoint y: 502, distance: 219.2
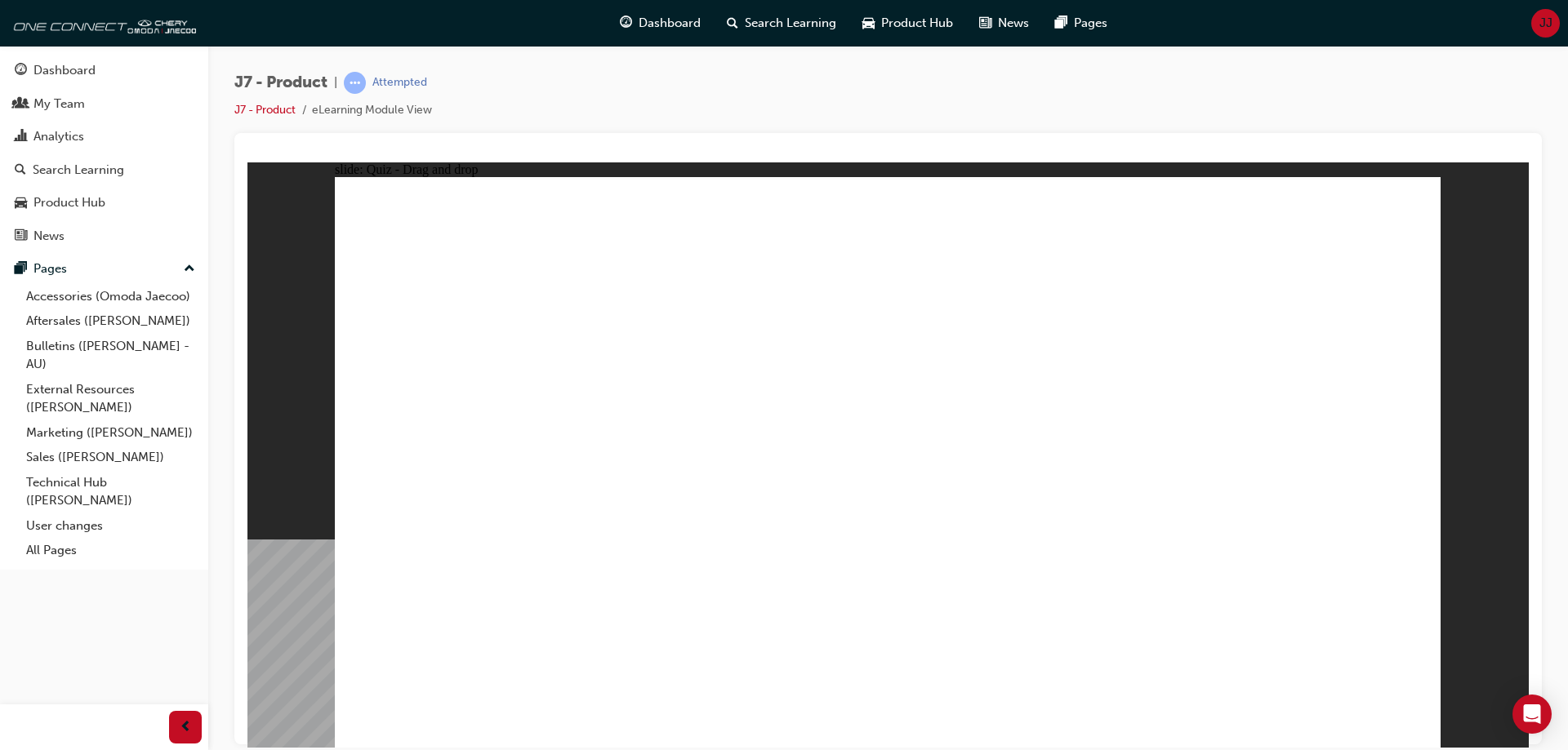
drag, startPoint x: 842, startPoint y: 262, endPoint x: 1288, endPoint y: 488, distance: 500.0
drag, startPoint x: 1112, startPoint y: 254, endPoint x: 502, endPoint y: 511, distance: 661.9
drag, startPoint x: 1183, startPoint y: 355, endPoint x: 1097, endPoint y: 493, distance: 162.6
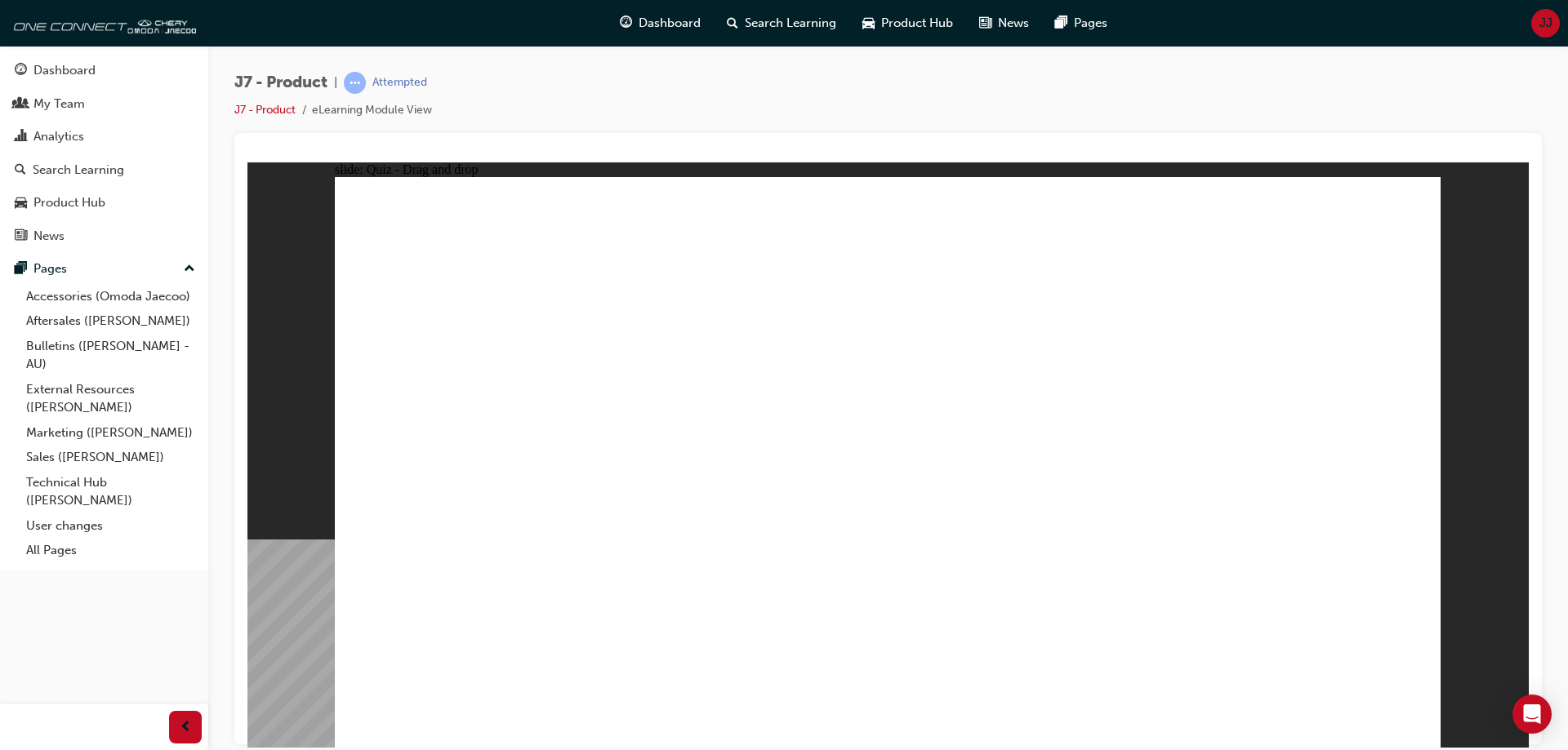
drag, startPoint x: 976, startPoint y: 379, endPoint x: 722, endPoint y: 507, distance: 284.4
drag, startPoint x: 1338, startPoint y: 234, endPoint x: 918, endPoint y: 485, distance: 489.3
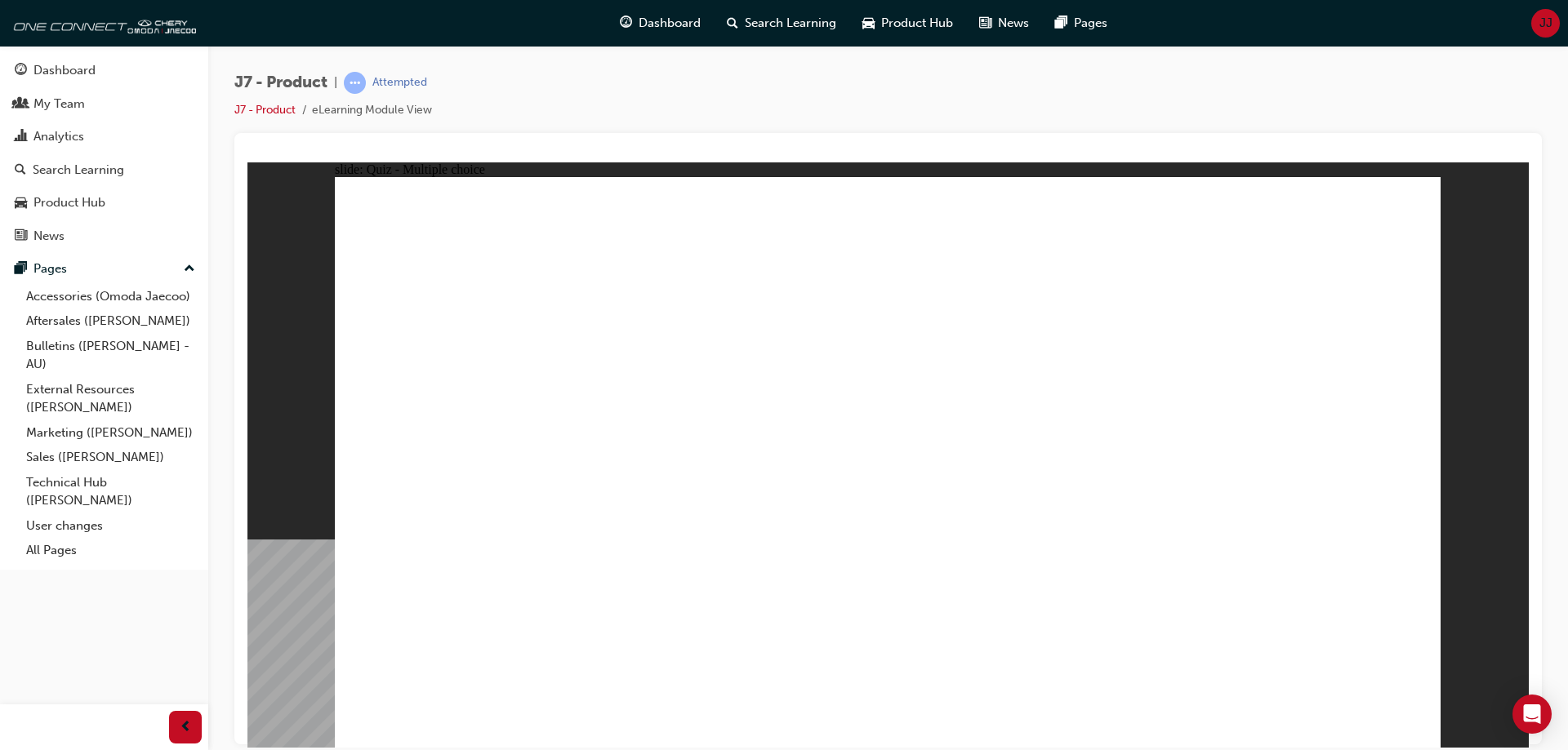
radio input "true"
drag, startPoint x: 778, startPoint y: 533, endPoint x: 762, endPoint y: 545, distance: 20.0
drag, startPoint x: 979, startPoint y: 328, endPoint x: 979, endPoint y: 530, distance: 202.0
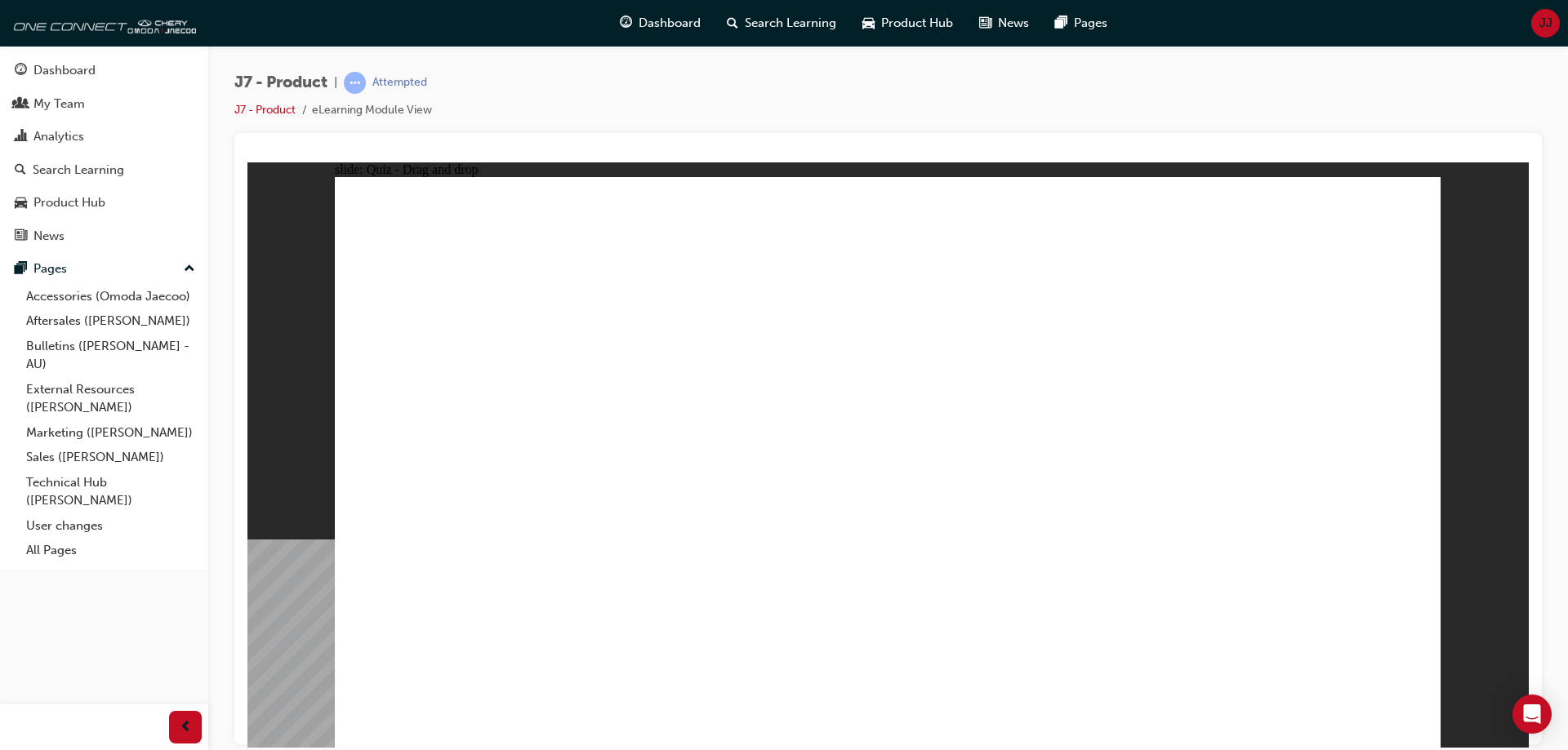
drag, startPoint x: 1043, startPoint y: 285, endPoint x: 1061, endPoint y: 518, distance: 233.7
drag, startPoint x: 897, startPoint y: 286, endPoint x: 946, endPoint y: 441, distance: 162.6
drag, startPoint x: 954, startPoint y: 256, endPoint x: 1022, endPoint y: 560, distance: 311.5
drag, startPoint x: 1121, startPoint y: 357, endPoint x: 1092, endPoint y: 578, distance: 222.9
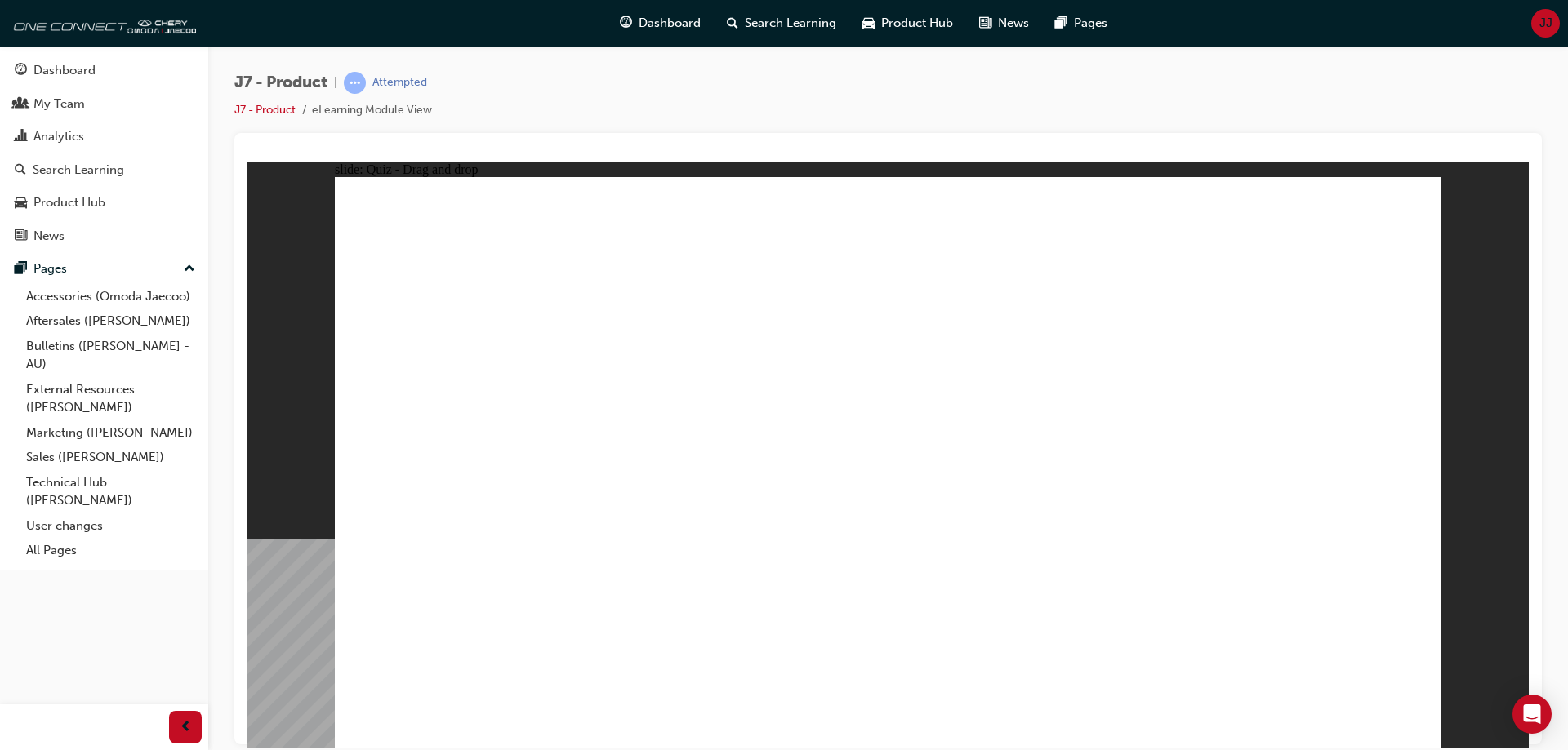
drag, startPoint x: 929, startPoint y: 266, endPoint x: 882, endPoint y: 574, distance: 311.6
drag, startPoint x: 1151, startPoint y: 275, endPoint x: 611, endPoint y: 533, distance: 598.5
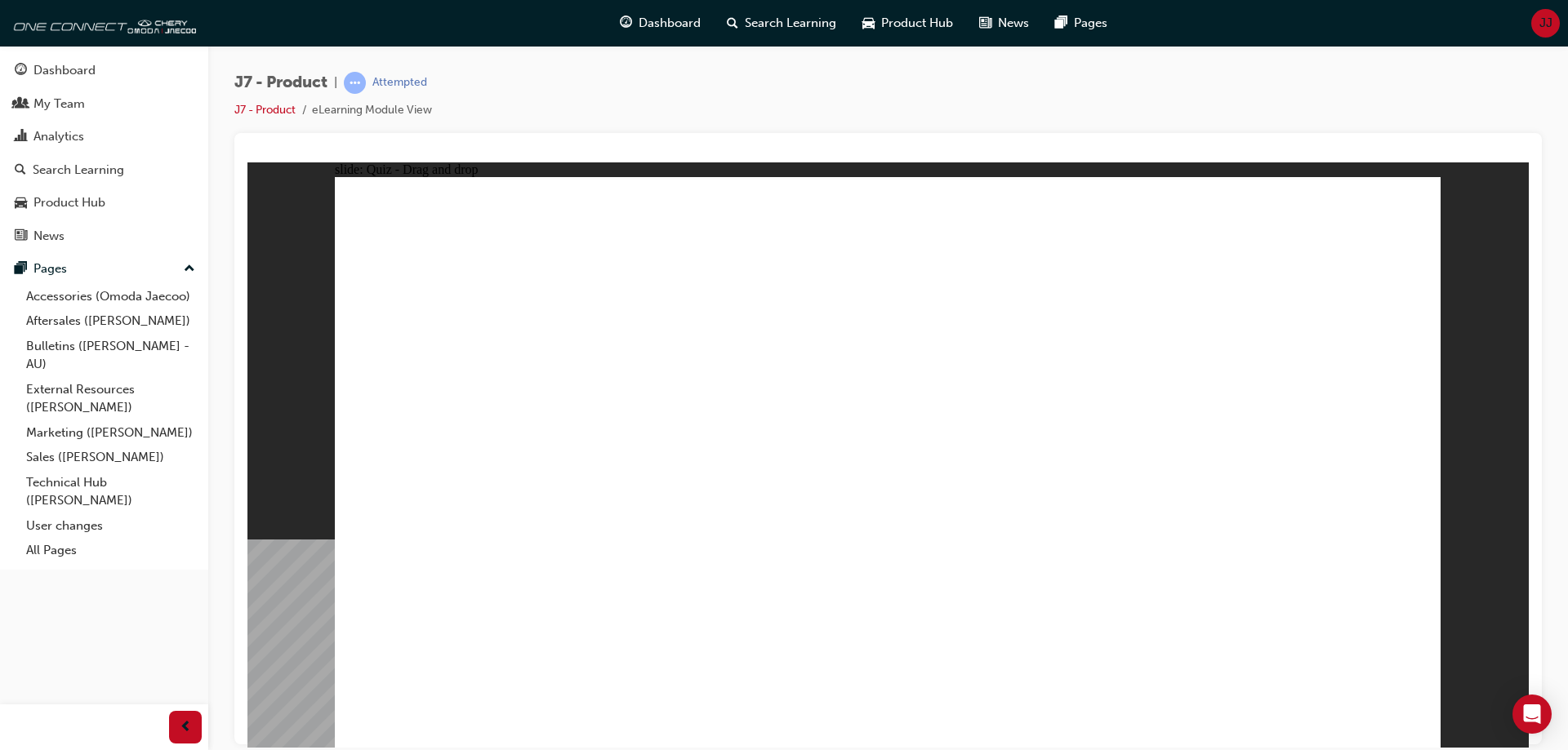
drag, startPoint x: 875, startPoint y: 232, endPoint x: 590, endPoint y: 537, distance: 417.4
drag, startPoint x: 1257, startPoint y: 239, endPoint x: 1052, endPoint y: 355, distance: 235.5
drag, startPoint x: 1090, startPoint y: 253, endPoint x: 1016, endPoint y: 549, distance: 305.1
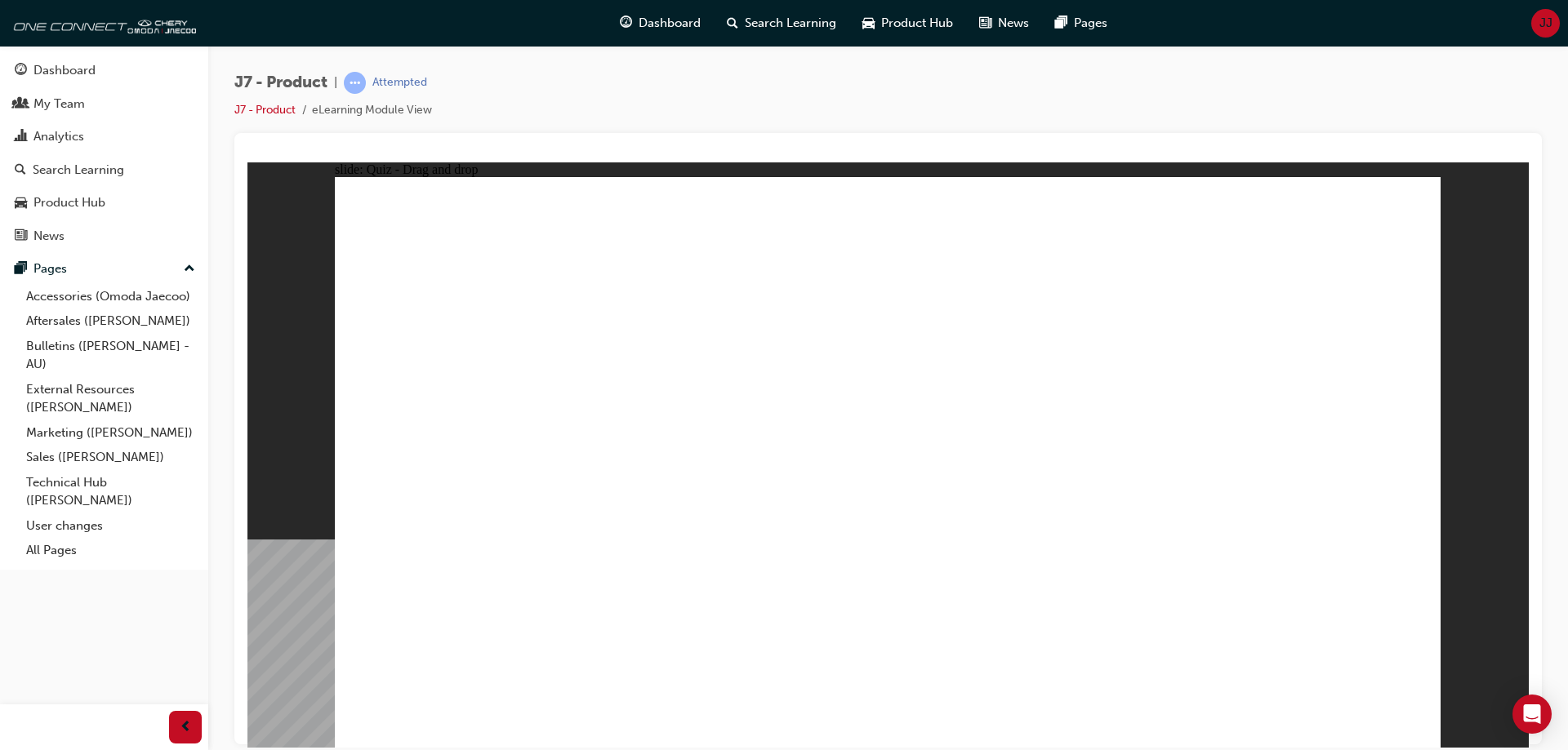
drag, startPoint x: 820, startPoint y: 236, endPoint x: 714, endPoint y: 537, distance: 319.1
drag, startPoint x: 828, startPoint y: 297, endPoint x: 693, endPoint y: 523, distance: 263.3
drag, startPoint x: 529, startPoint y: 502, endPoint x: 815, endPoint y: 297, distance: 351.9
drag, startPoint x: 449, startPoint y: 500, endPoint x: 842, endPoint y: 237, distance: 472.9
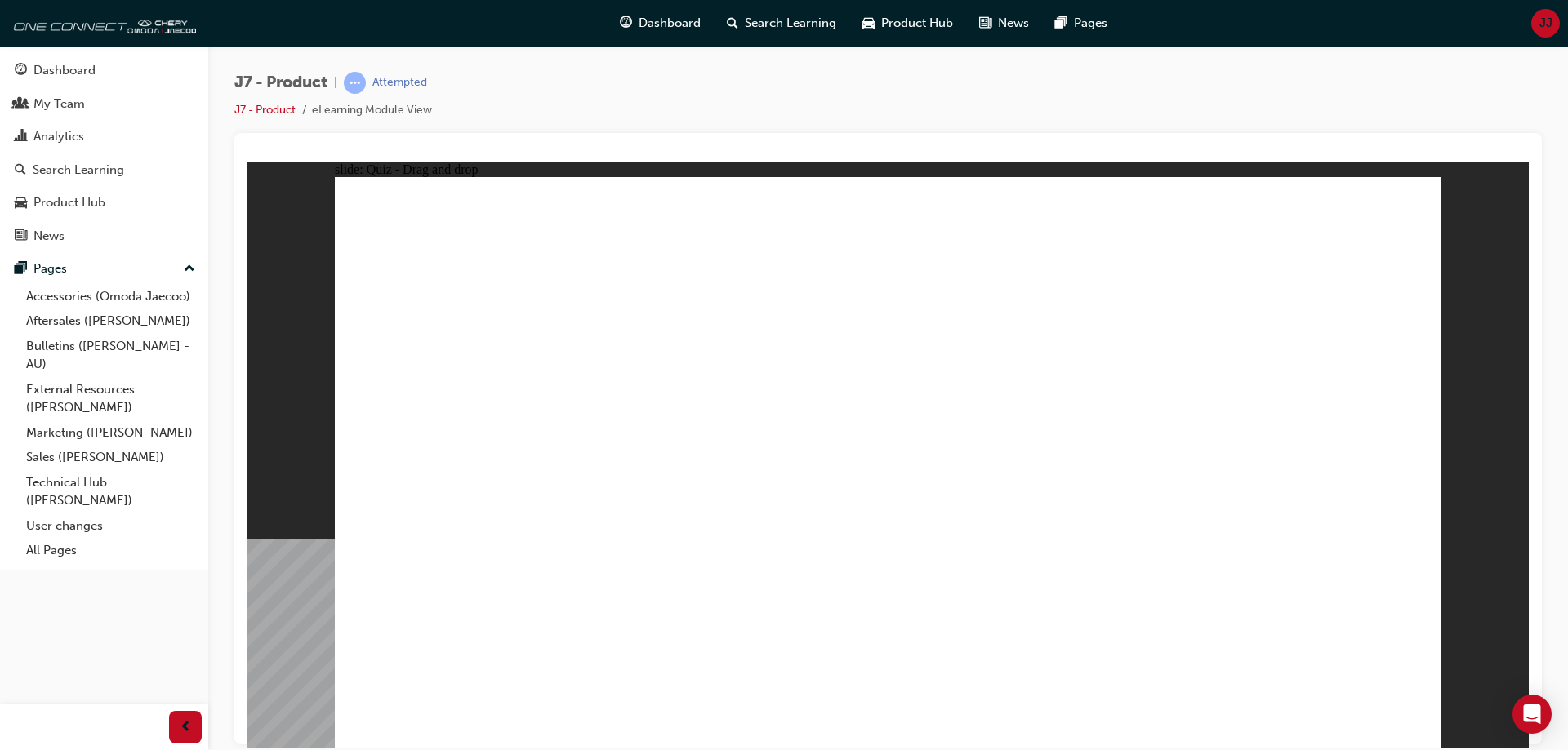
drag, startPoint x: 838, startPoint y: 230, endPoint x: 933, endPoint y: 507, distance: 292.8
drag, startPoint x: 913, startPoint y: 236, endPoint x: 981, endPoint y: 499, distance: 271.6
drag, startPoint x: 1337, startPoint y: 588, endPoint x: 1357, endPoint y: 611, distance: 30.5
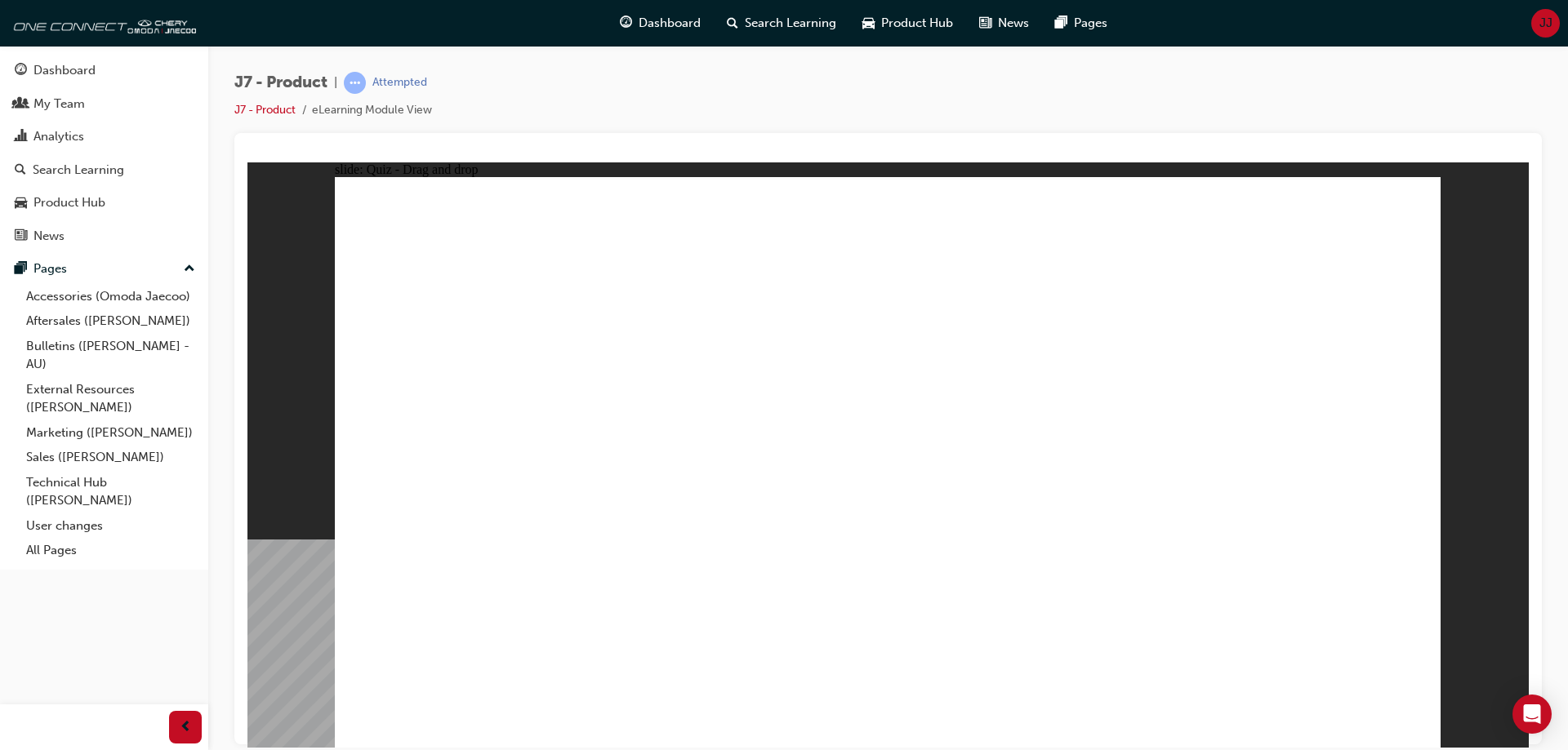
drag, startPoint x: 1004, startPoint y: 241, endPoint x: 755, endPoint y: 517, distance: 371.7
drag, startPoint x: 1082, startPoint y: 238, endPoint x: 1048, endPoint y: 525, distance: 289.0
drag, startPoint x: 1155, startPoint y: 265, endPoint x: 1124, endPoint y: 498, distance: 235.1
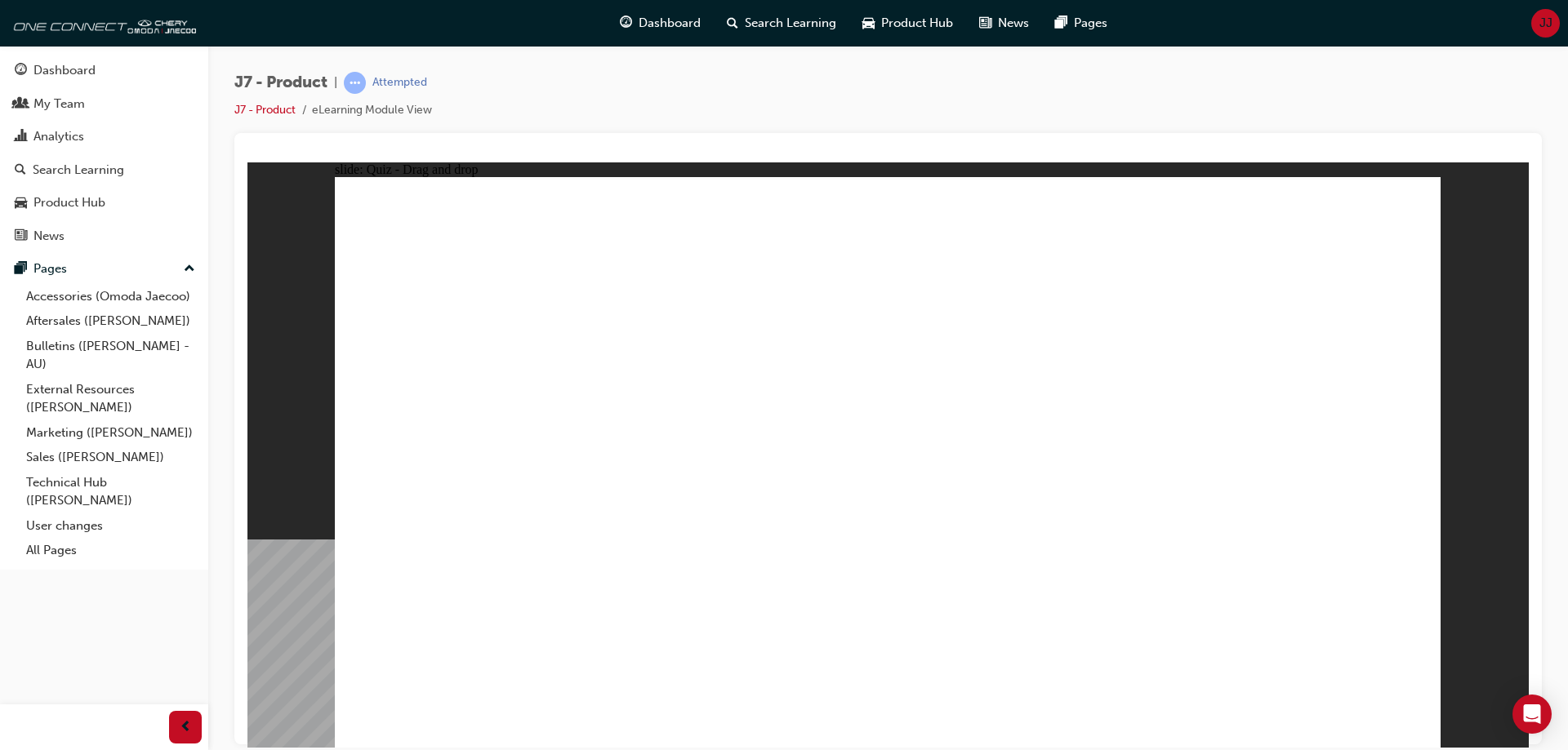
drag, startPoint x: 1239, startPoint y: 242, endPoint x: 741, endPoint y: 523, distance: 571.8
drag, startPoint x: 1315, startPoint y: 264, endPoint x: 1169, endPoint y: 492, distance: 270.7
drag, startPoint x: 840, startPoint y: 278, endPoint x: 922, endPoint y: 533, distance: 267.9
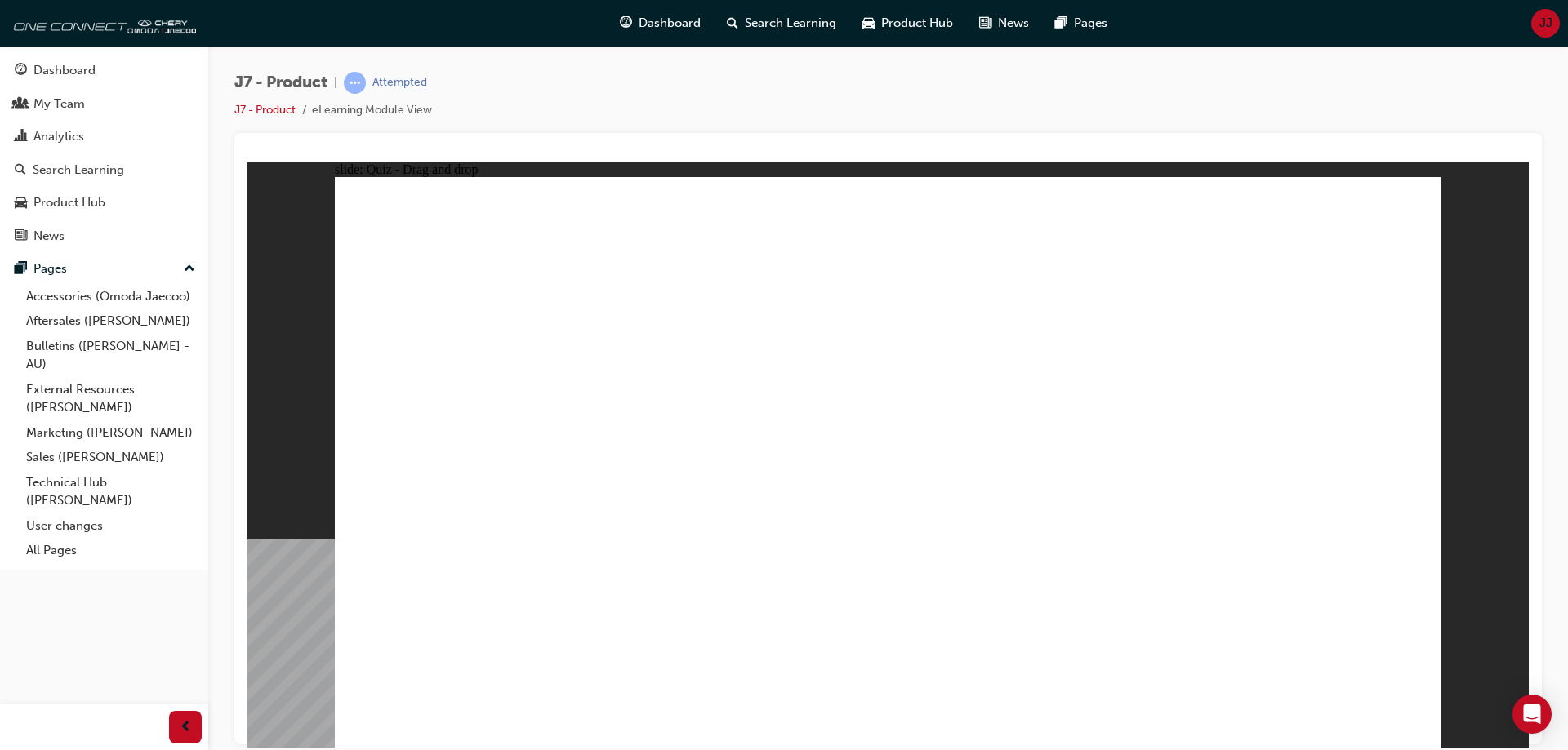
drag, startPoint x: 922, startPoint y: 286, endPoint x: 727, endPoint y: 542, distance: 321.8
drag, startPoint x: 1009, startPoint y: 287, endPoint x: 1029, endPoint y: 539, distance: 252.8
drag, startPoint x: 1075, startPoint y: 288, endPoint x: 729, endPoint y: 519, distance: 416.0
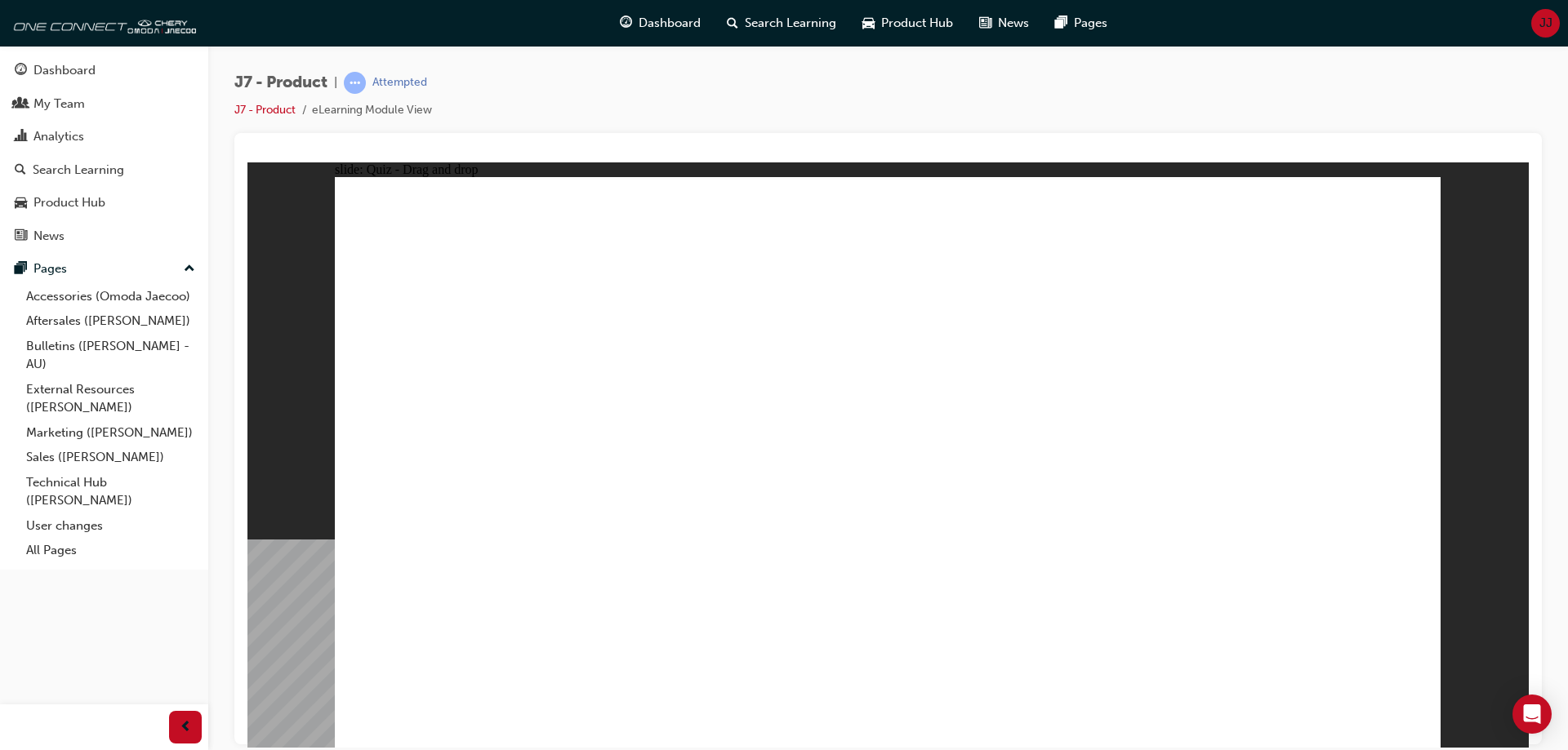
drag, startPoint x: 1187, startPoint y: 296, endPoint x: 1129, endPoint y: 561, distance: 271.3
drag, startPoint x: 1245, startPoint y: 297, endPoint x: 757, endPoint y: 542, distance: 546.0
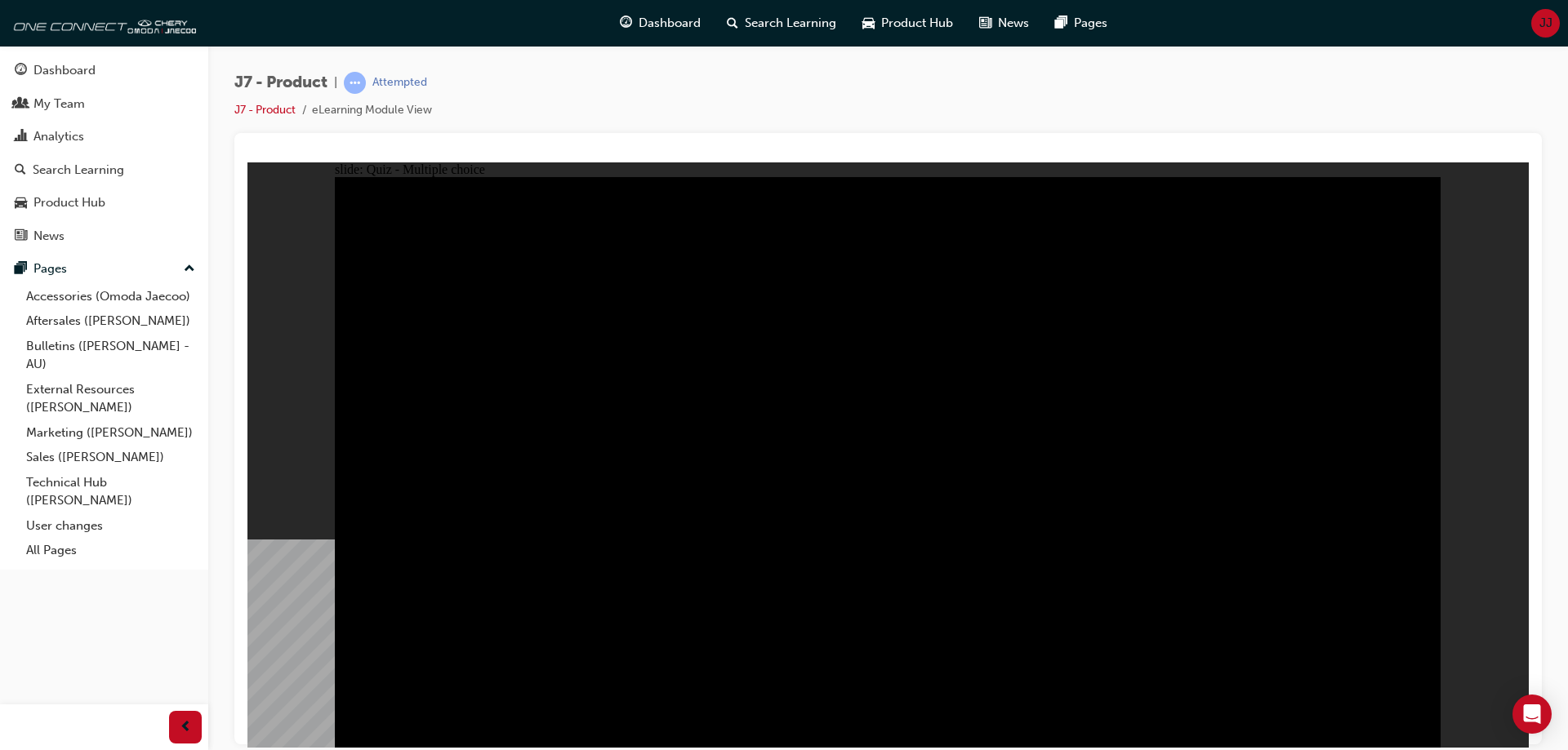
radio input "true"
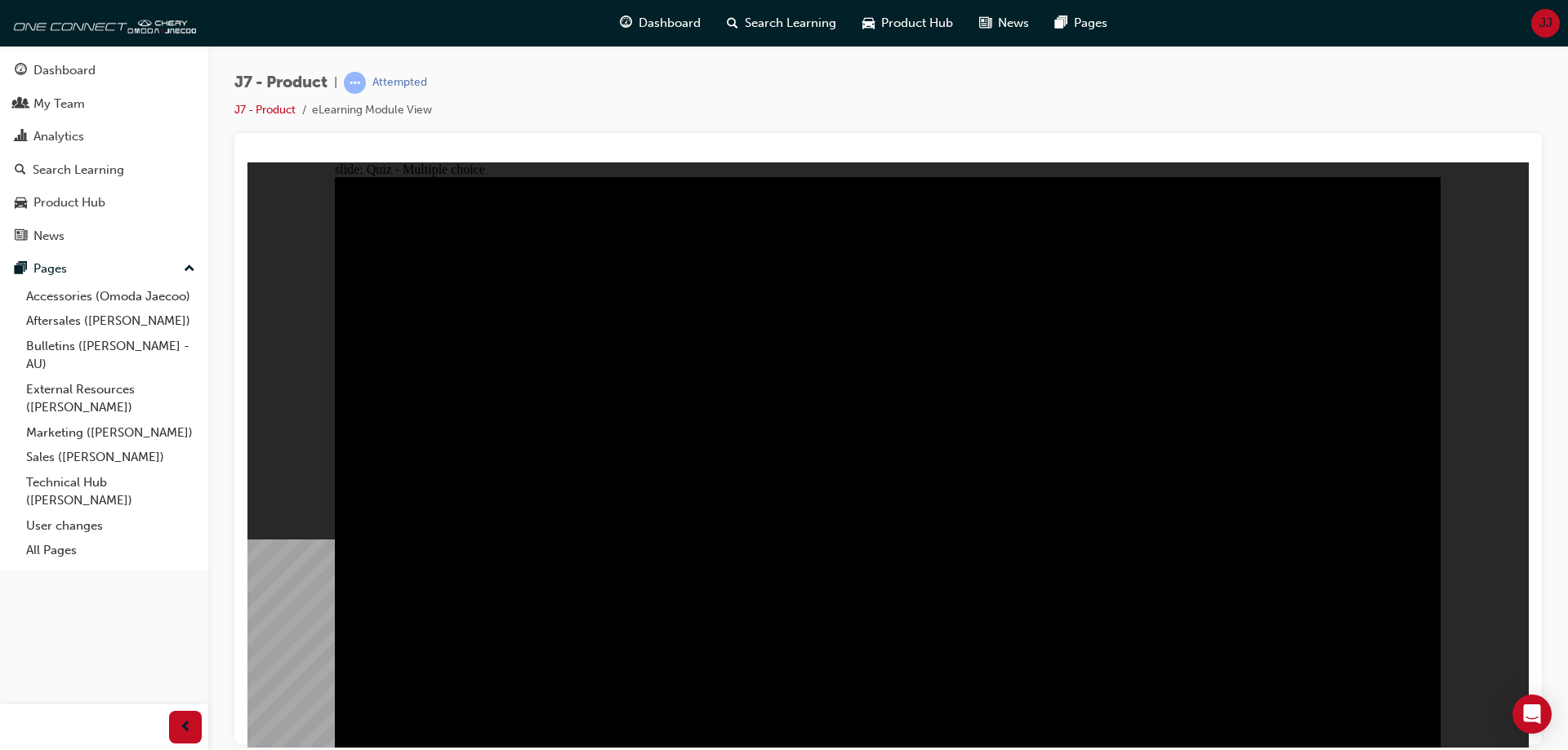
radio input "true"
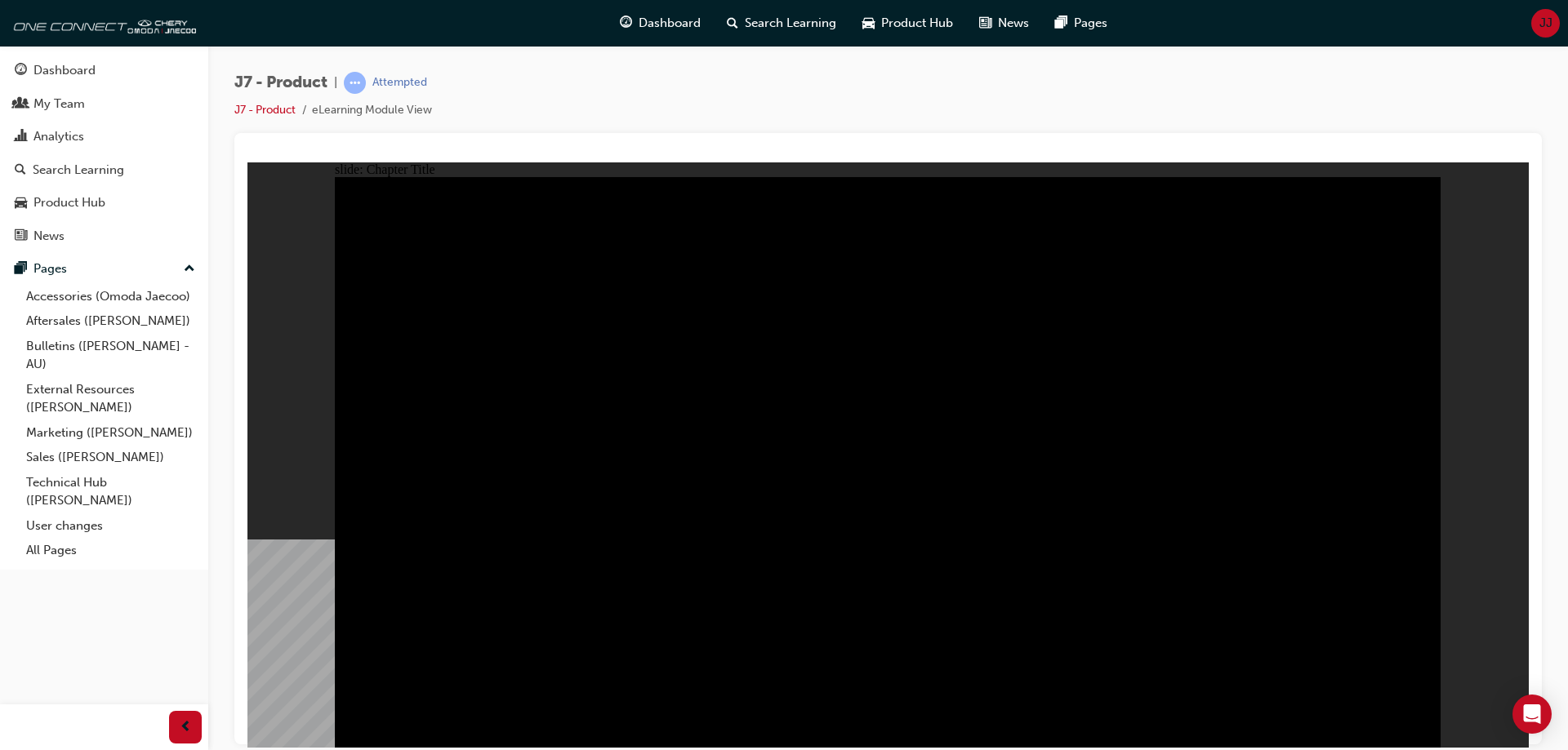
drag, startPoint x: 1263, startPoint y: 305, endPoint x: 1271, endPoint y: 315, distance: 12.8
radio input "true"
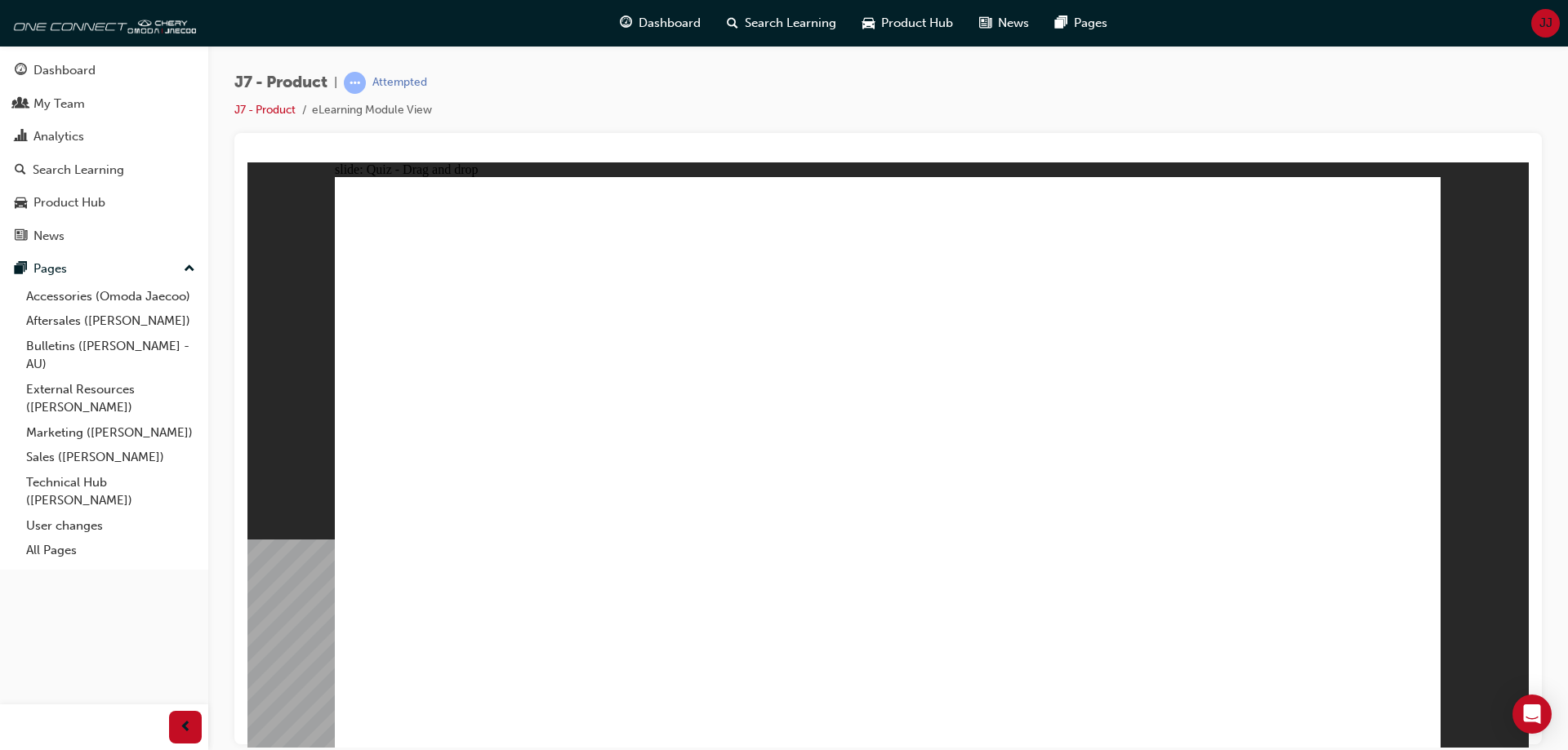
drag, startPoint x: 1286, startPoint y: 244, endPoint x: 440, endPoint y: 513, distance: 887.7
drag, startPoint x: 972, startPoint y: 356, endPoint x: 907, endPoint y: 480, distance: 140.0
drag, startPoint x: 1065, startPoint y: 241, endPoint x: 1080, endPoint y: 495, distance: 254.4
drag, startPoint x: 1195, startPoint y: 364, endPoint x: 1300, endPoint y: 462, distance: 143.6
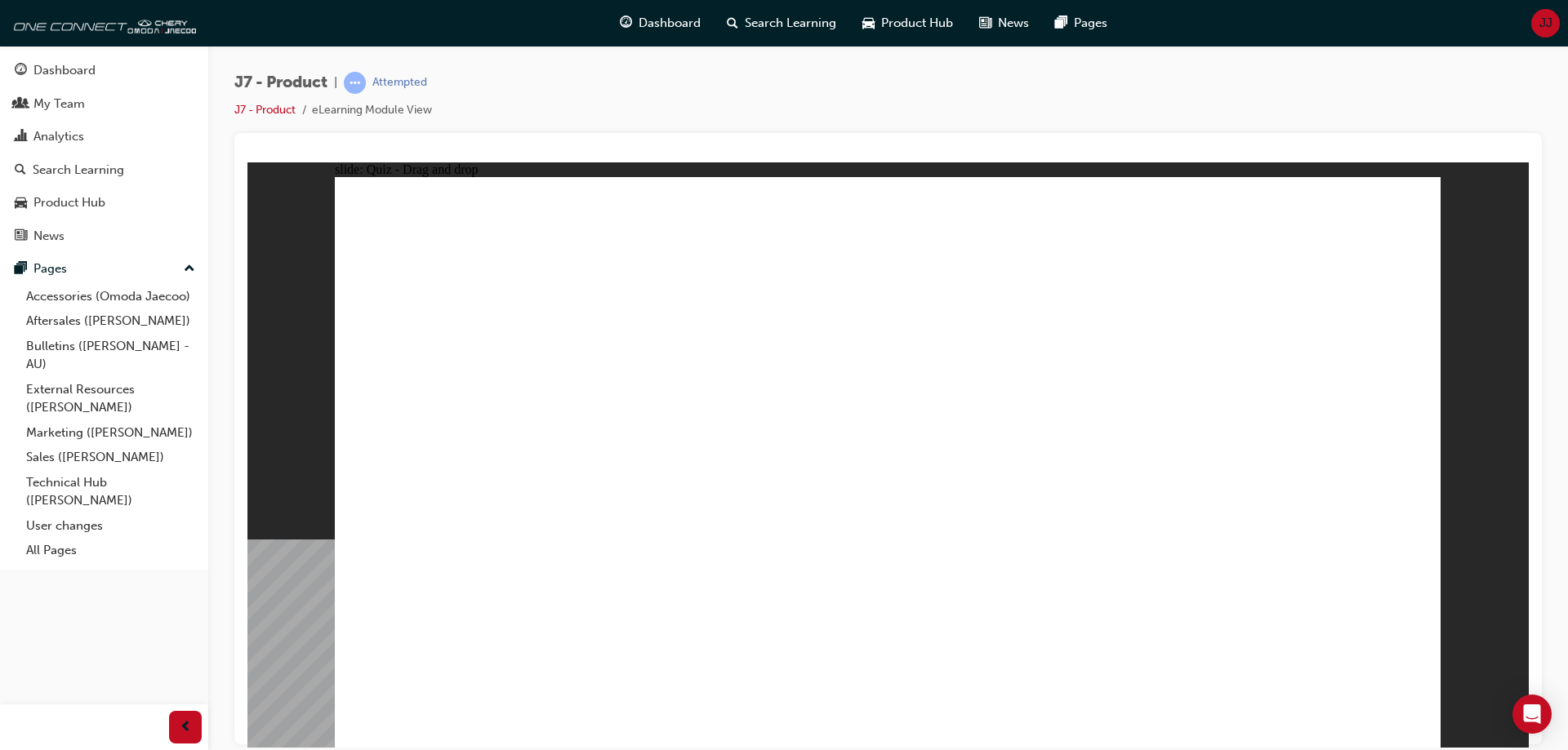
drag, startPoint x: 1089, startPoint y: 493, endPoint x: 680, endPoint y: 493, distance: 409.0
drag, startPoint x: 889, startPoint y: 301, endPoint x: 1074, endPoint y: 480, distance: 257.4
drag, startPoint x: 1040, startPoint y: 243, endPoint x: 436, endPoint y: 495, distance: 654.5
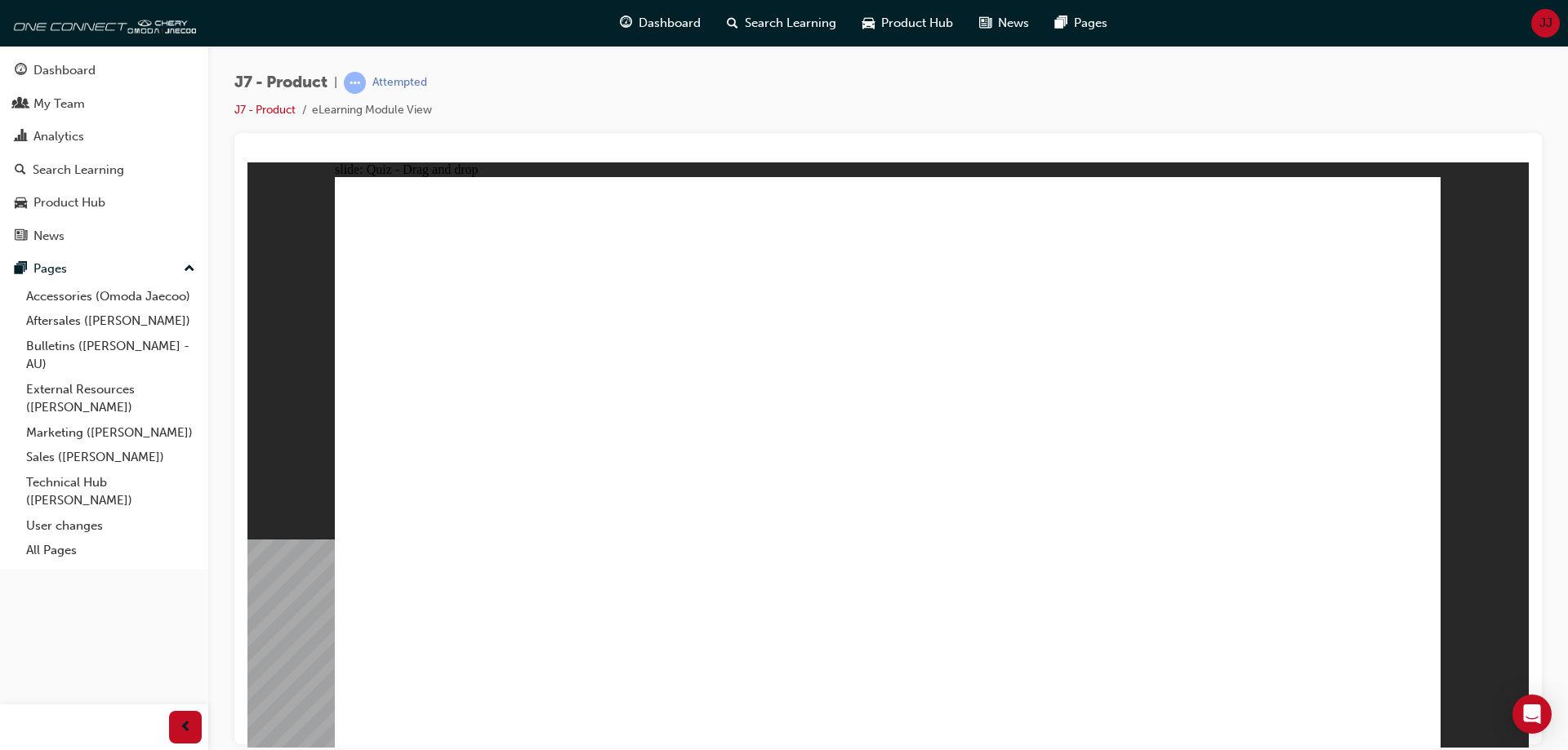
drag, startPoint x: 1135, startPoint y: 347, endPoint x: 1036, endPoint y: 490, distance: 173.9
drag, startPoint x: 883, startPoint y: 245, endPoint x: 1363, endPoint y: 501, distance: 544.0
drag, startPoint x: 907, startPoint y: 395, endPoint x: 752, endPoint y: 488, distance: 180.8
drag, startPoint x: 1296, startPoint y: 252, endPoint x: 876, endPoint y: 482, distance: 478.9
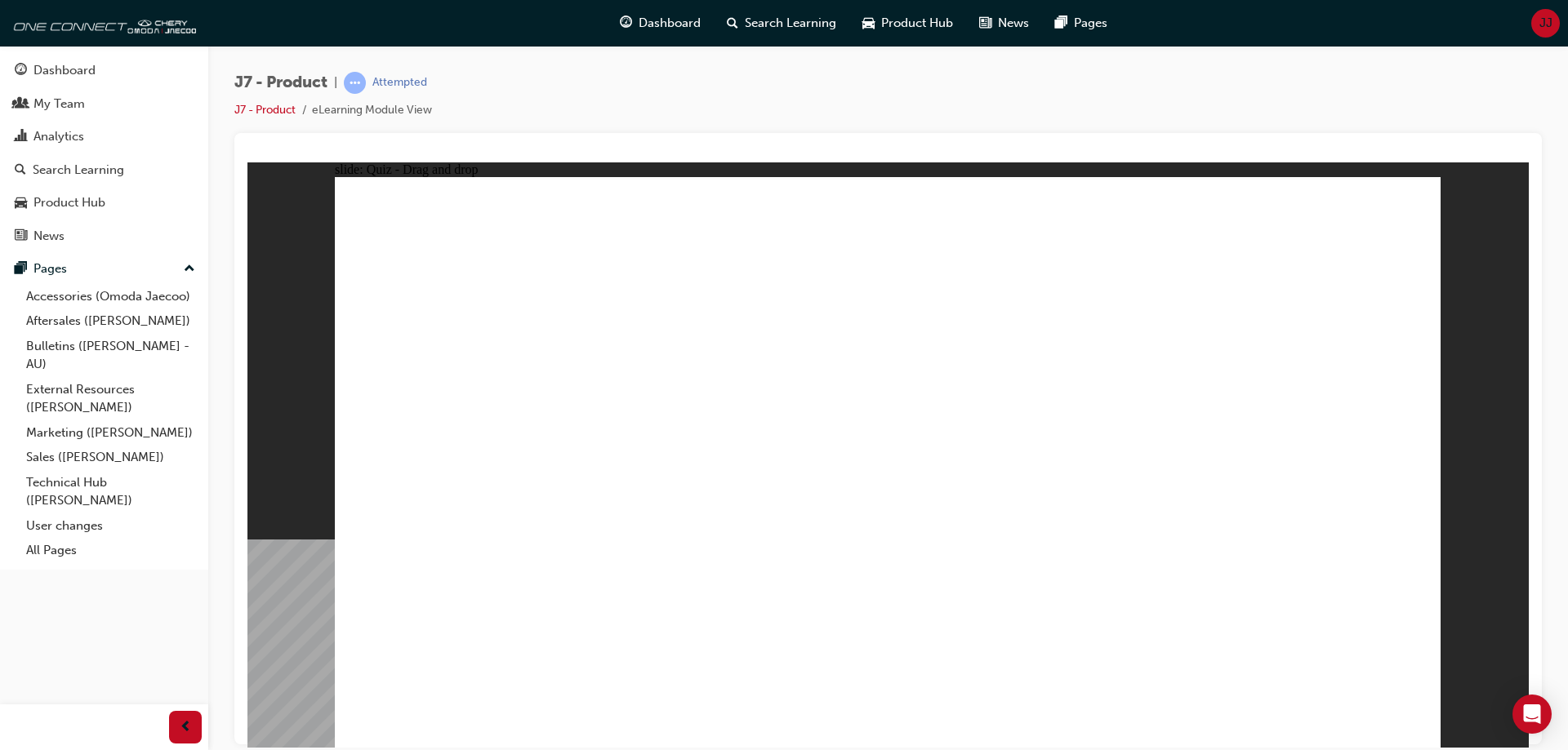
radio input "true"
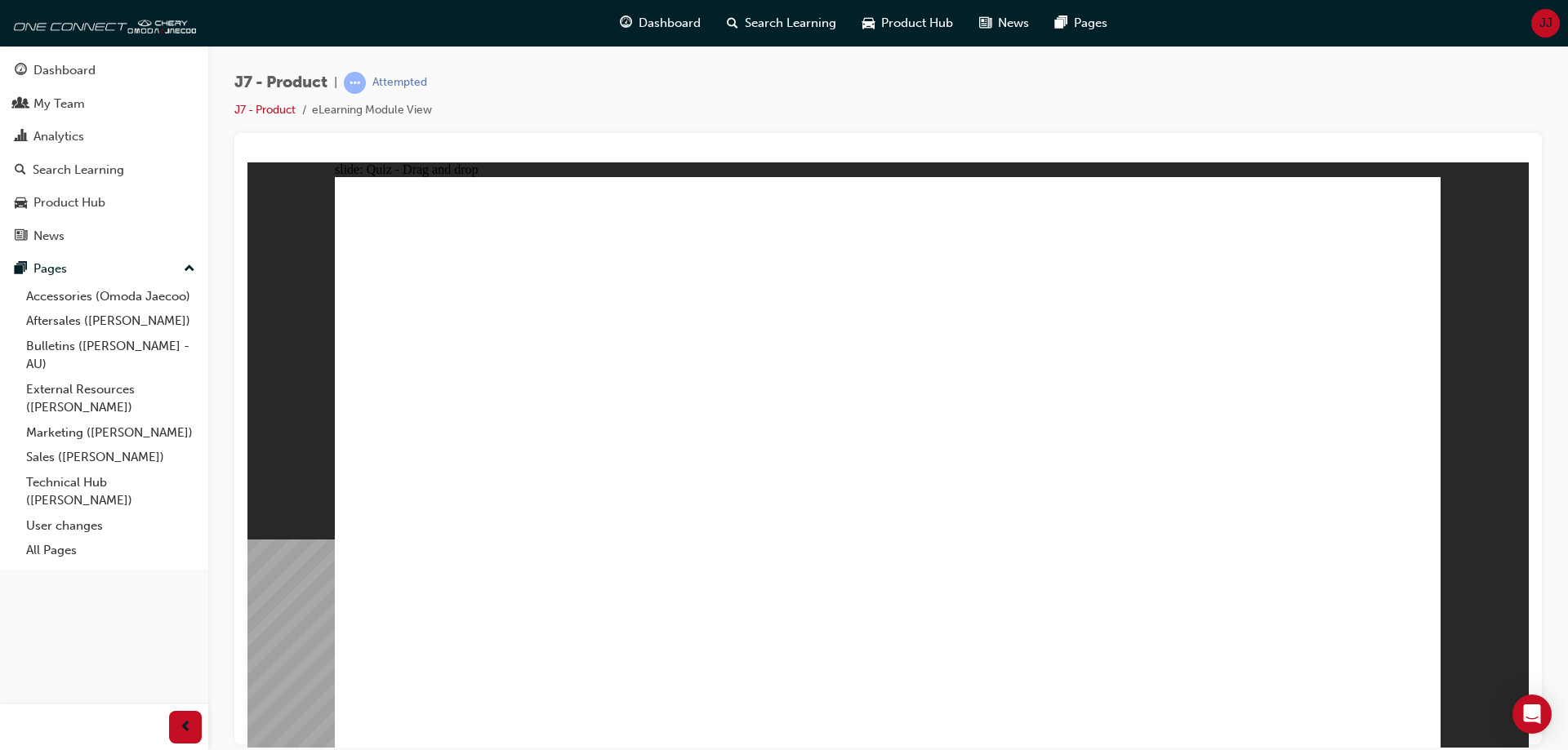
drag, startPoint x: 949, startPoint y: 350, endPoint x: 985, endPoint y: 537, distance: 190.4
drag, startPoint x: 1010, startPoint y: 270, endPoint x: 1007, endPoint y: 497, distance: 227.0
drag, startPoint x: 1047, startPoint y: 280, endPoint x: 987, endPoint y: 463, distance: 192.6
drag, startPoint x: 911, startPoint y: 294, endPoint x: 939, endPoint y: 554, distance: 261.5
drag, startPoint x: 919, startPoint y: 336, endPoint x: 1013, endPoint y: 556, distance: 239.2
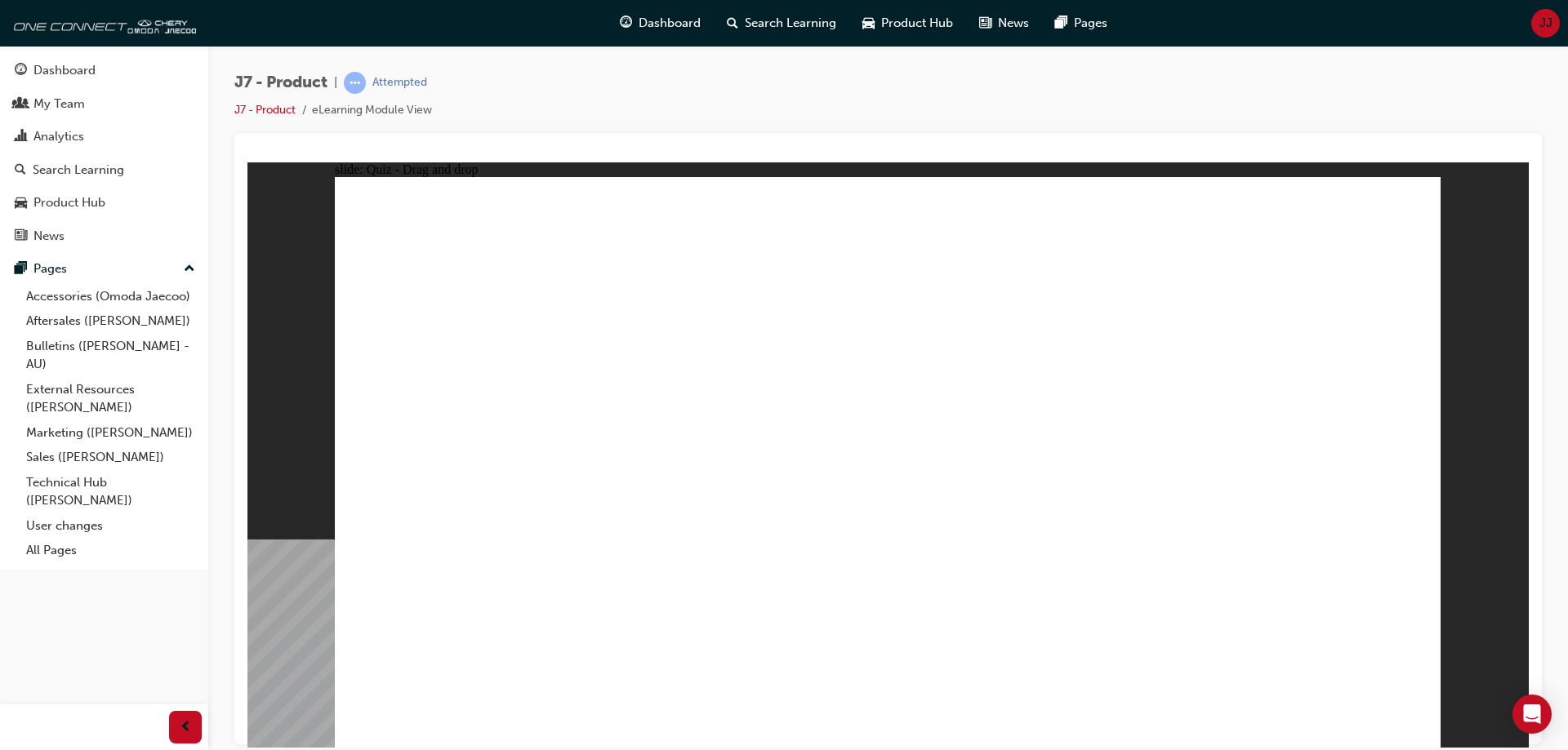
drag, startPoint x: 940, startPoint y: 318, endPoint x: 896, endPoint y: 618, distance: 303.2
drag, startPoint x: 1141, startPoint y: 286, endPoint x: 612, endPoint y: 547, distance: 589.9
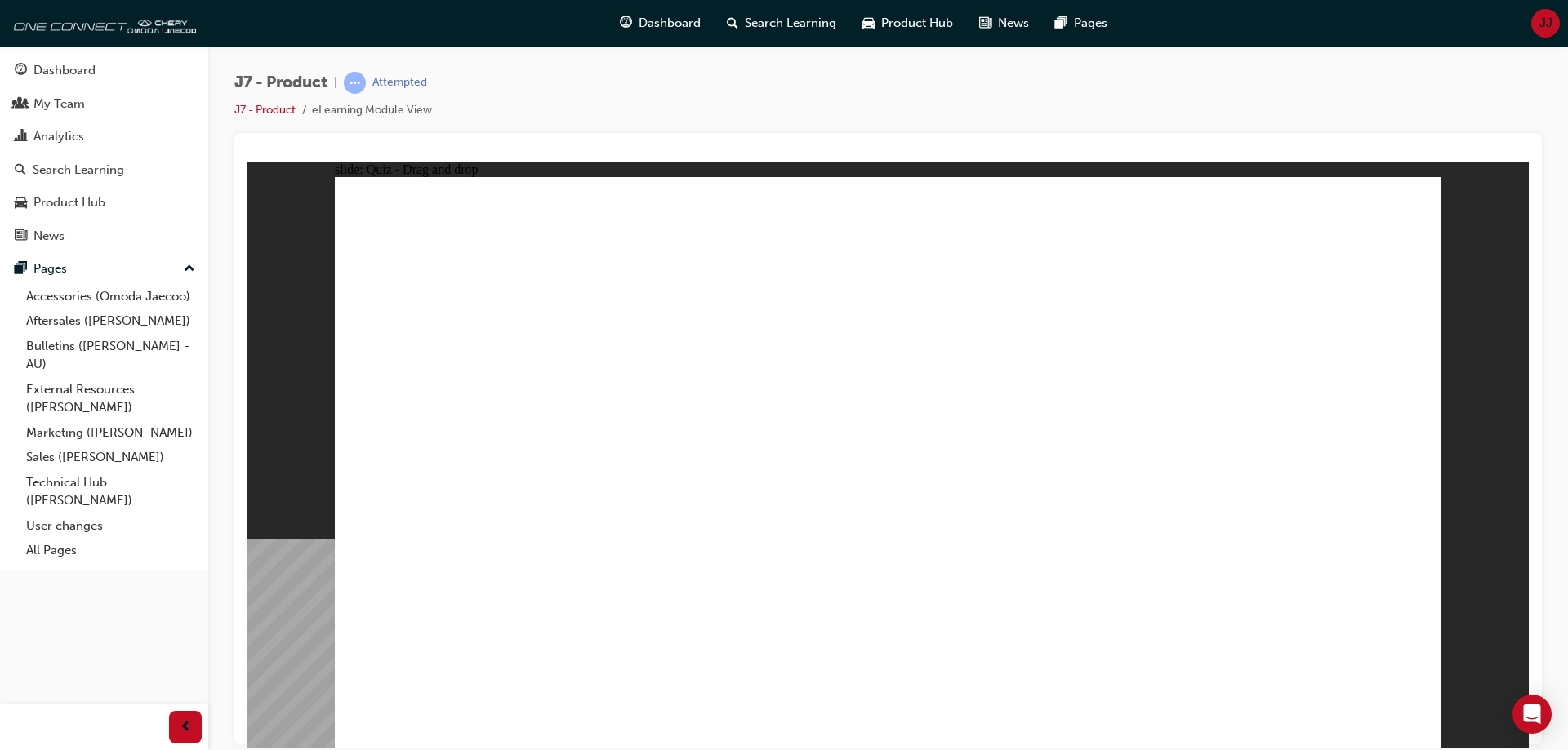
drag, startPoint x: 905, startPoint y: 239, endPoint x: 651, endPoint y: 539, distance: 393.1
drag, startPoint x: 1088, startPoint y: 246, endPoint x: 767, endPoint y: 478, distance: 396.1
drag, startPoint x: 1270, startPoint y: 252, endPoint x: 1070, endPoint y: 537, distance: 348.2
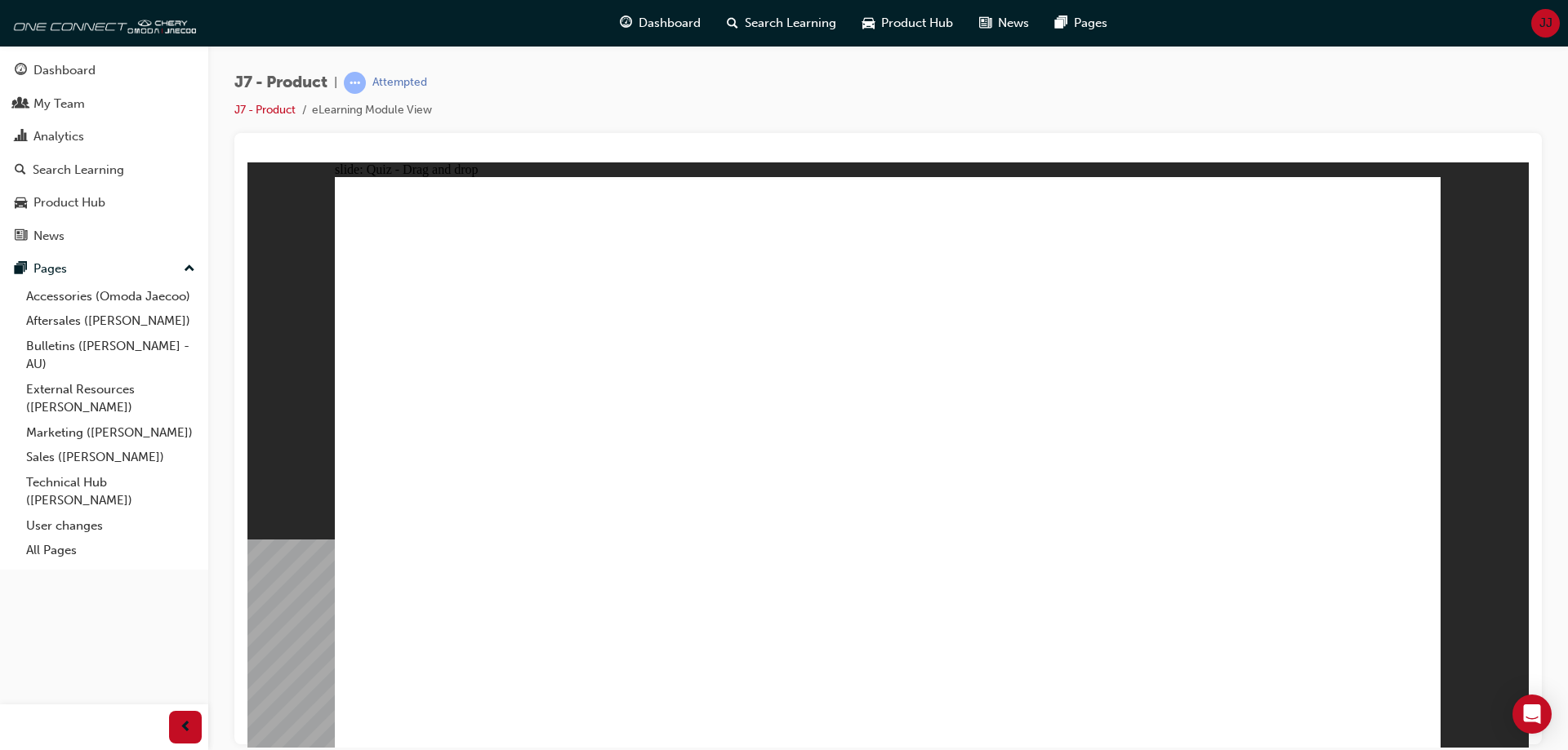
drag, startPoint x: 1322, startPoint y: 266, endPoint x: 1157, endPoint y: 504, distance: 289.6
drag, startPoint x: 1011, startPoint y: 314, endPoint x: 1013, endPoint y: 515, distance: 201.0
drag, startPoint x: 1165, startPoint y: 283, endPoint x: 1124, endPoint y: 516, distance: 236.6
drag, startPoint x: 1151, startPoint y: 240, endPoint x: 744, endPoint y: 515, distance: 491.2
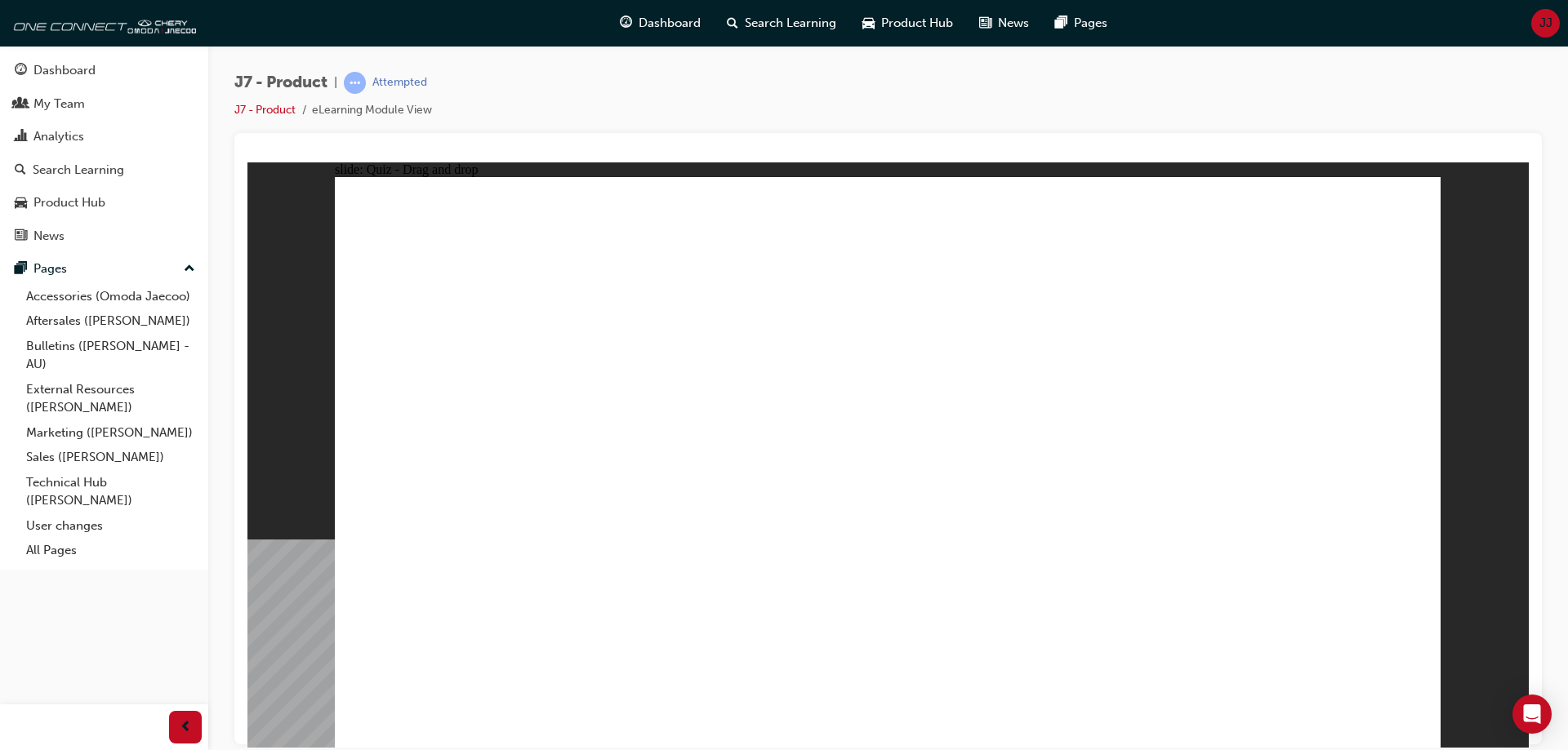
drag, startPoint x: 921, startPoint y: 240, endPoint x: 968, endPoint y: 549, distance: 312.6
drag, startPoint x: 1250, startPoint y: 238, endPoint x: 739, endPoint y: 533, distance: 590.0
drag, startPoint x: 913, startPoint y: 286, endPoint x: 716, endPoint y: 554, distance: 332.6
drag, startPoint x: 842, startPoint y: 258, endPoint x: 985, endPoint y: 510, distance: 289.7
drag, startPoint x: 1155, startPoint y: 375, endPoint x: 840, endPoint y: 584, distance: 378.0
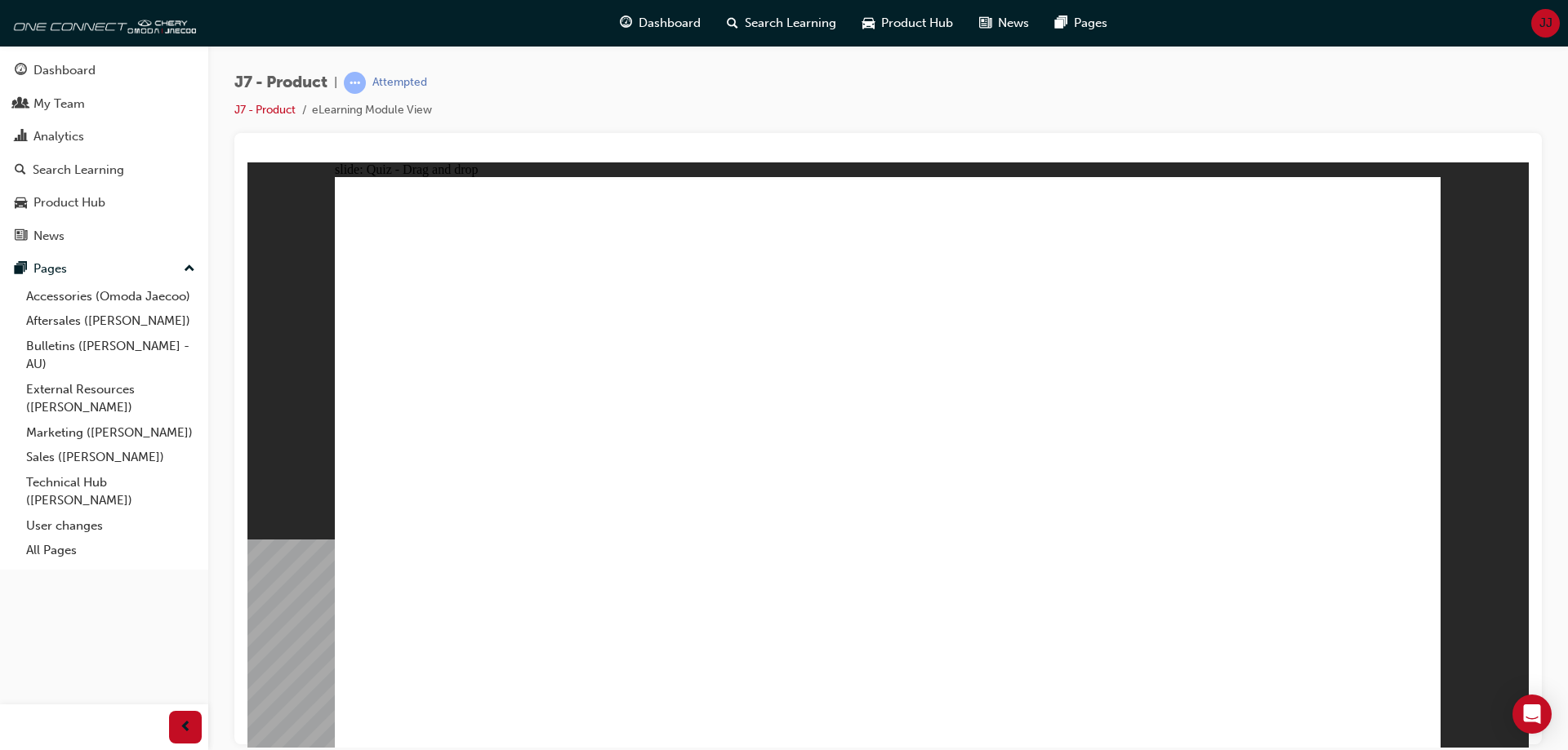
drag, startPoint x: 828, startPoint y: 290, endPoint x: 917, endPoint y: 562, distance: 286.2
drag, startPoint x: 995, startPoint y: 243, endPoint x: 891, endPoint y: 573, distance: 346.0
drag, startPoint x: 1084, startPoint y: 239, endPoint x: 1095, endPoint y: 531, distance: 292.2
drag, startPoint x: 1073, startPoint y: 292, endPoint x: 766, endPoint y: 560, distance: 407.5
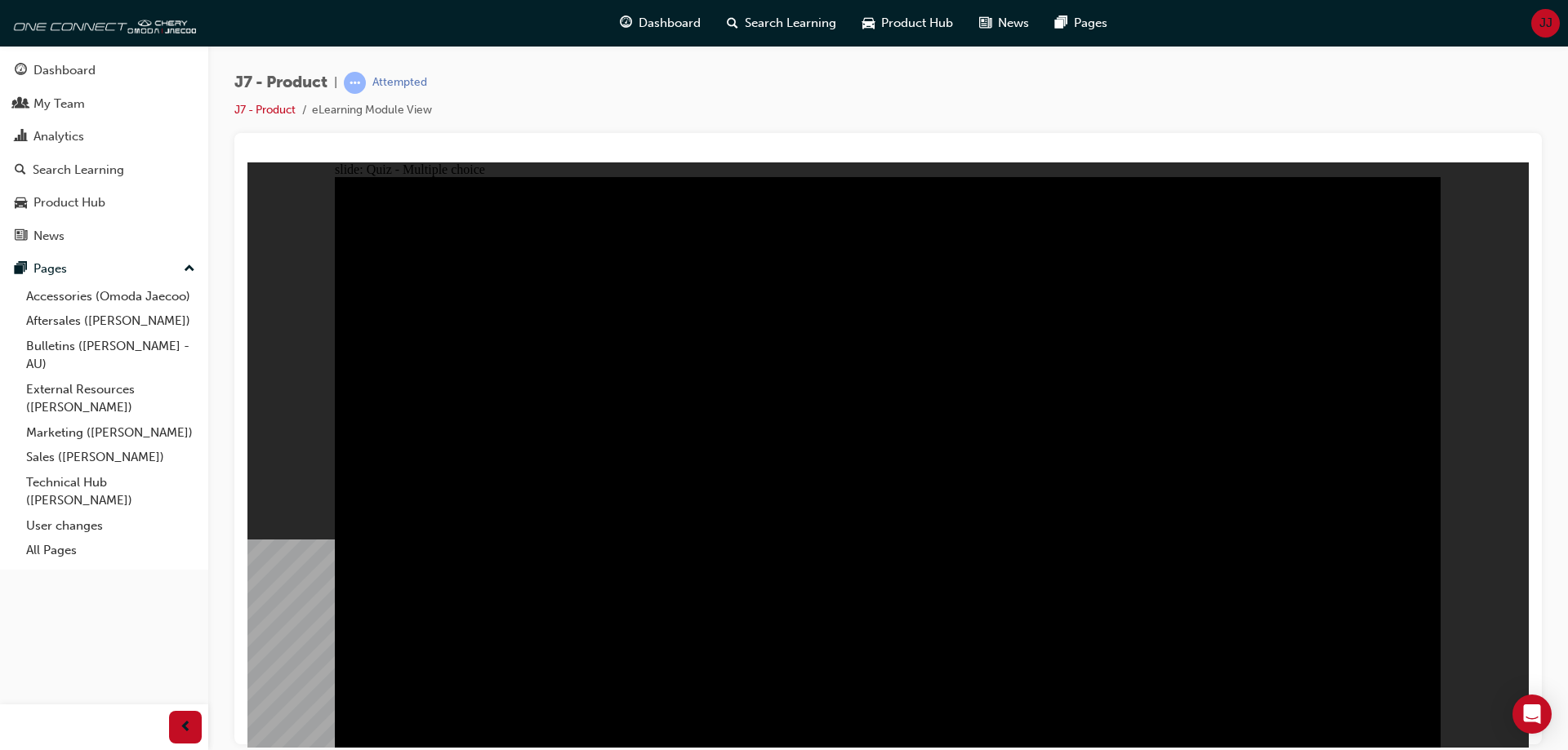
radio input "true"
drag, startPoint x: 1141, startPoint y: 467, endPoint x: 1223, endPoint y: 451, distance: 83.5
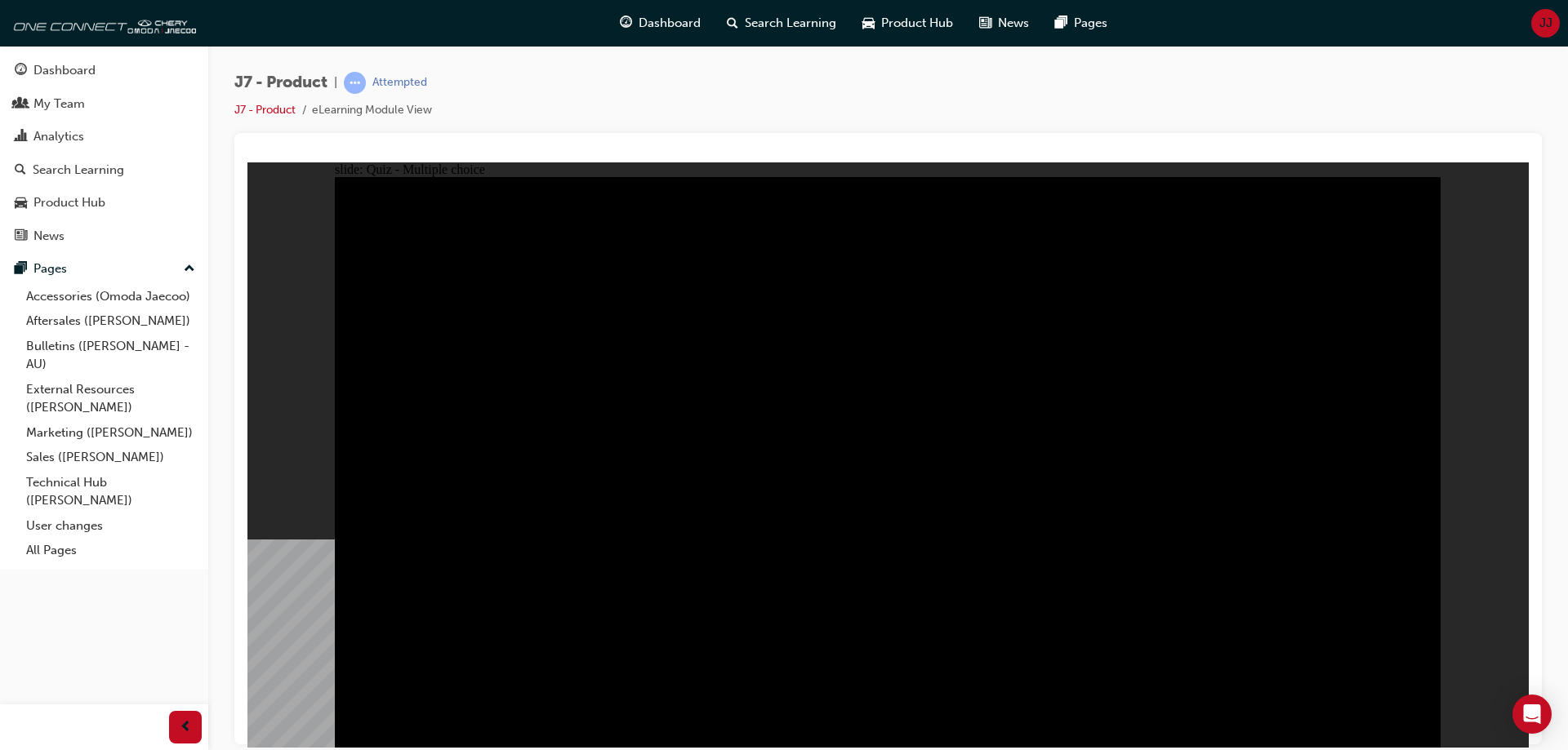
radio input "true"
